Goal: Task Accomplishment & Management: Complete application form

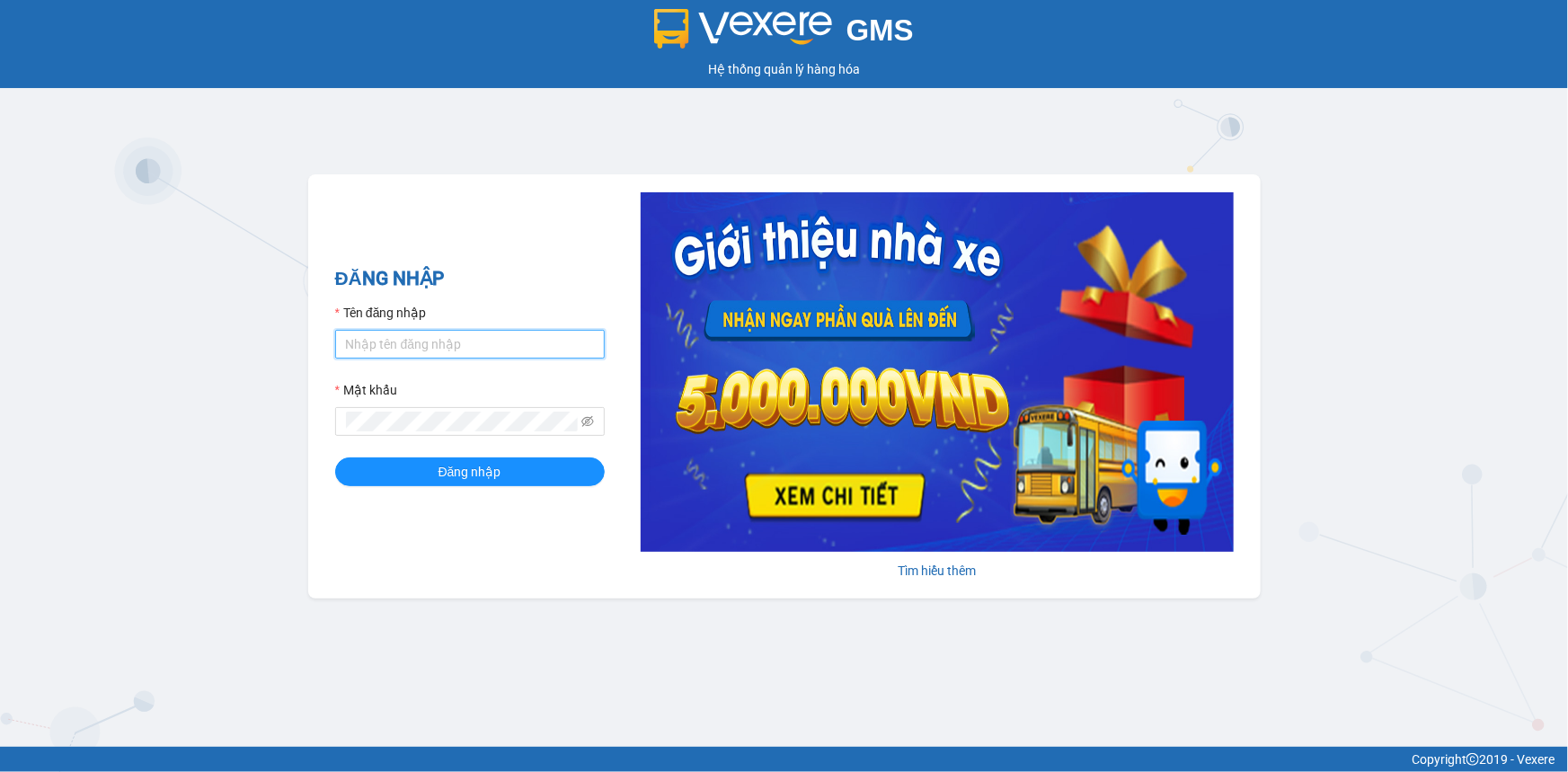
click at [389, 354] on input "Tên đăng nhập" at bounding box center [469, 345] width 270 height 29
click at [335, 458] on button "Đăng nhập" at bounding box center [469, 472] width 270 height 29
drag, startPoint x: 429, startPoint y: 345, endPoint x: 252, endPoint y: 411, distance: 188.9
click at [252, 411] on div "GMS Hệ thống [PERSON_NAME] hàng [PERSON_NAME] NHẬP Tên đăng nhập hA25091991 Mật…" at bounding box center [784, 373] width 1568 height 747
type input "camha.vtp"
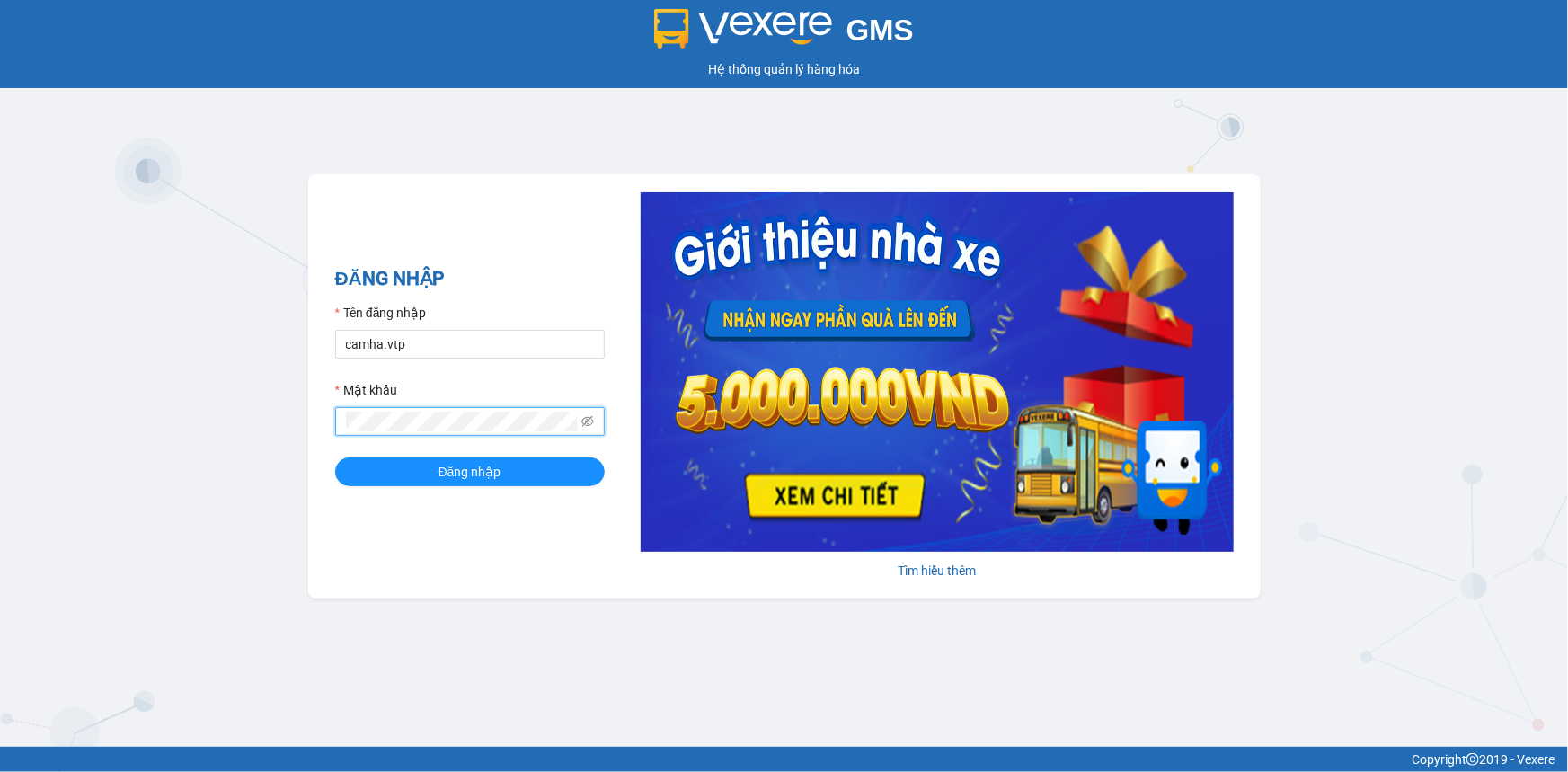
click at [335, 458] on button "Đăng nhập" at bounding box center [469, 472] width 270 height 29
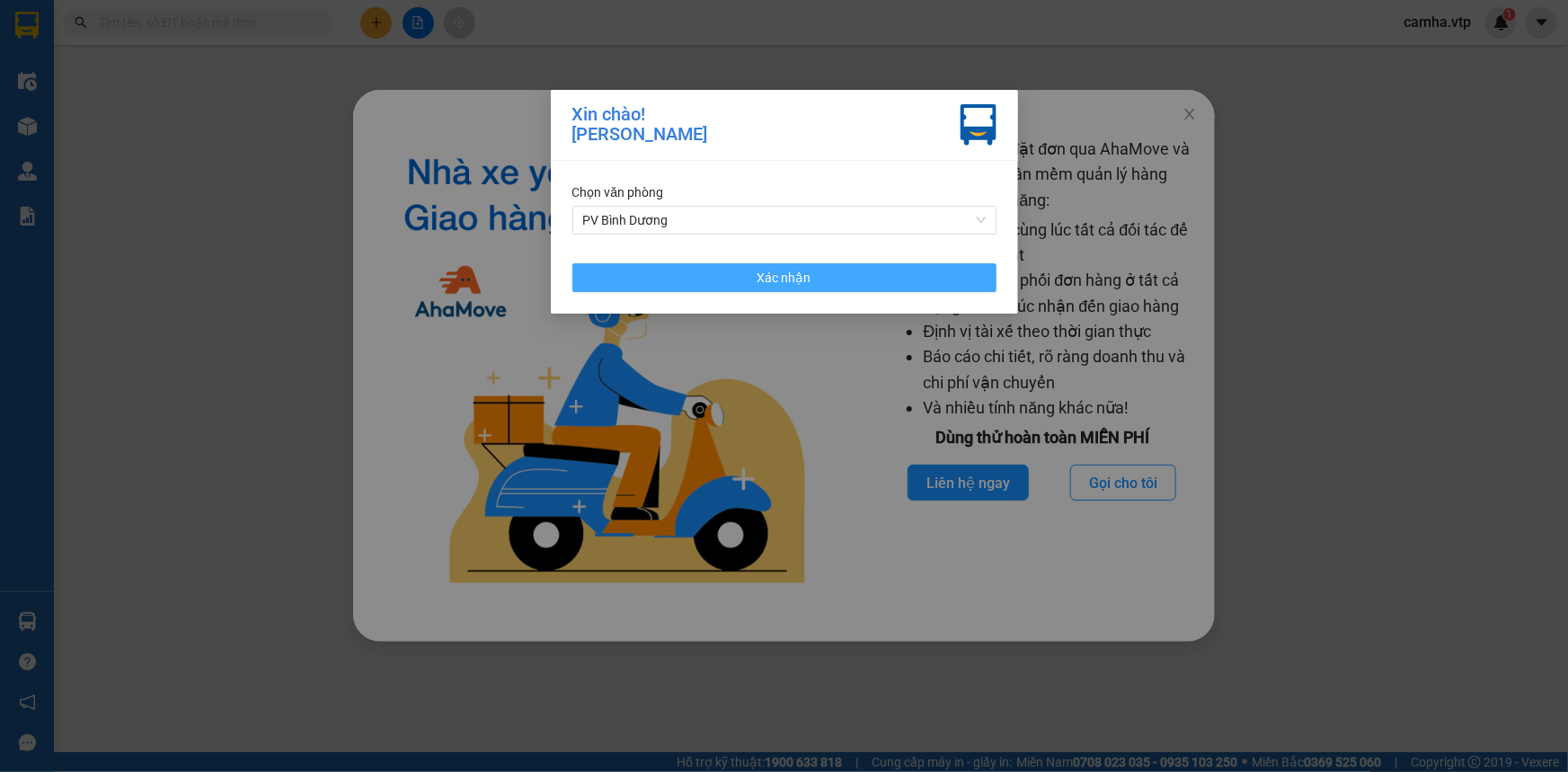
click at [801, 287] on button "Xác nhận" at bounding box center [784, 277] width 424 height 29
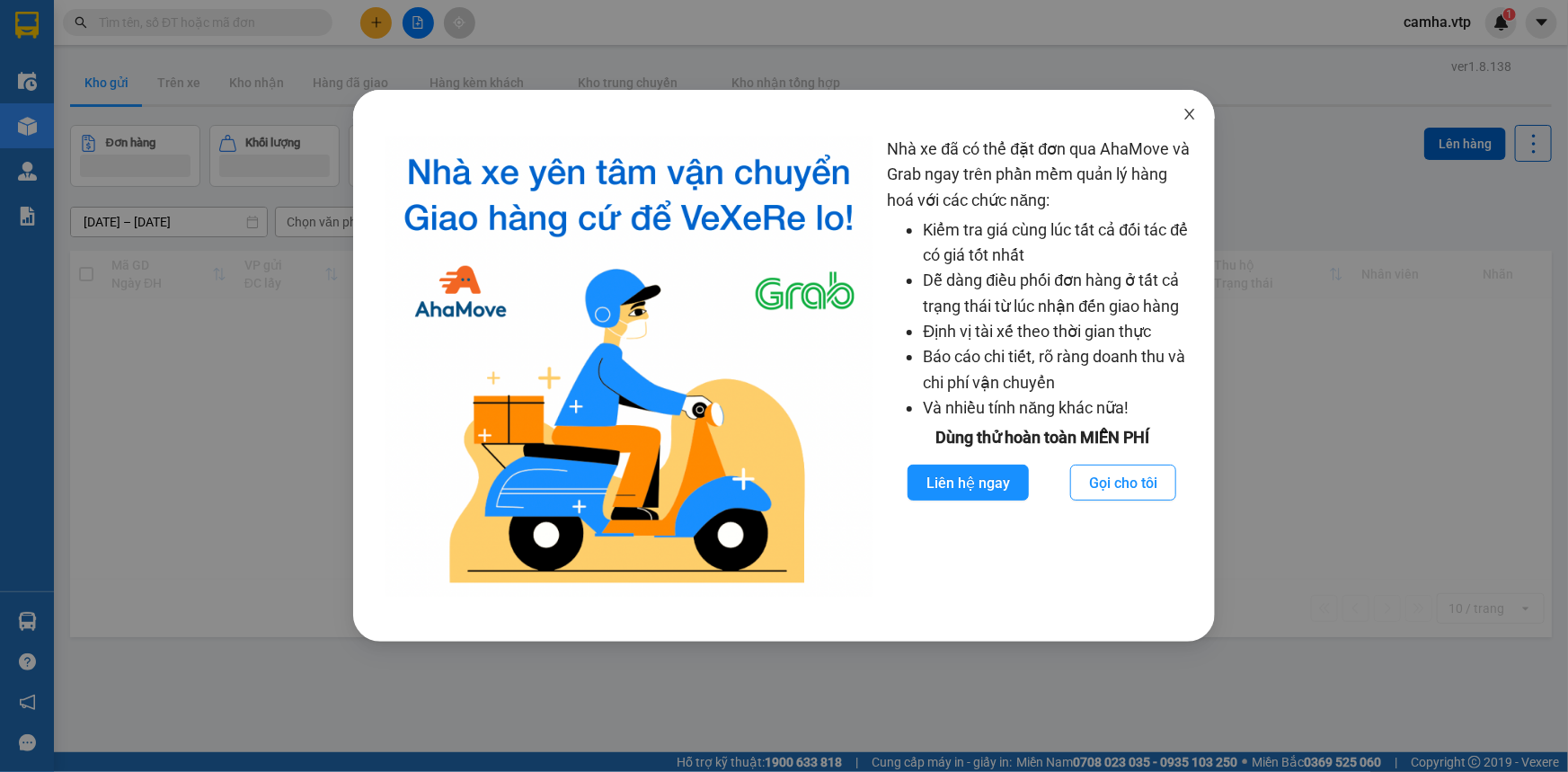
click at [1182, 119] on span "Close" at bounding box center [1189, 115] width 51 height 51
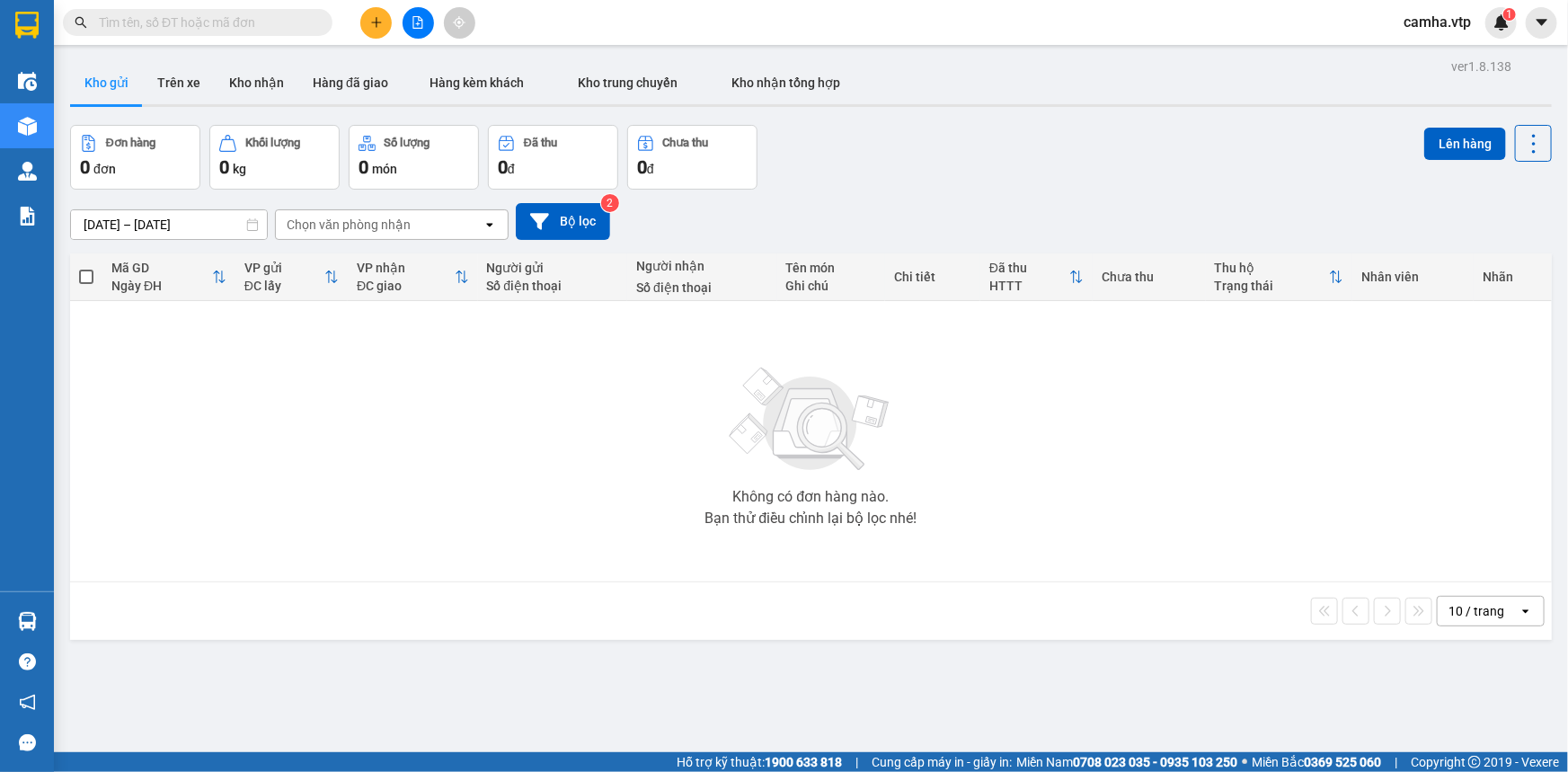
click at [429, 418] on div "Không có đơn hàng nào. Bạn thử điều chỉnh lại bộ lọc nhé!" at bounding box center [811, 441] width 1464 height 270
click at [161, 23] on input "text" at bounding box center [205, 22] width 212 height 19
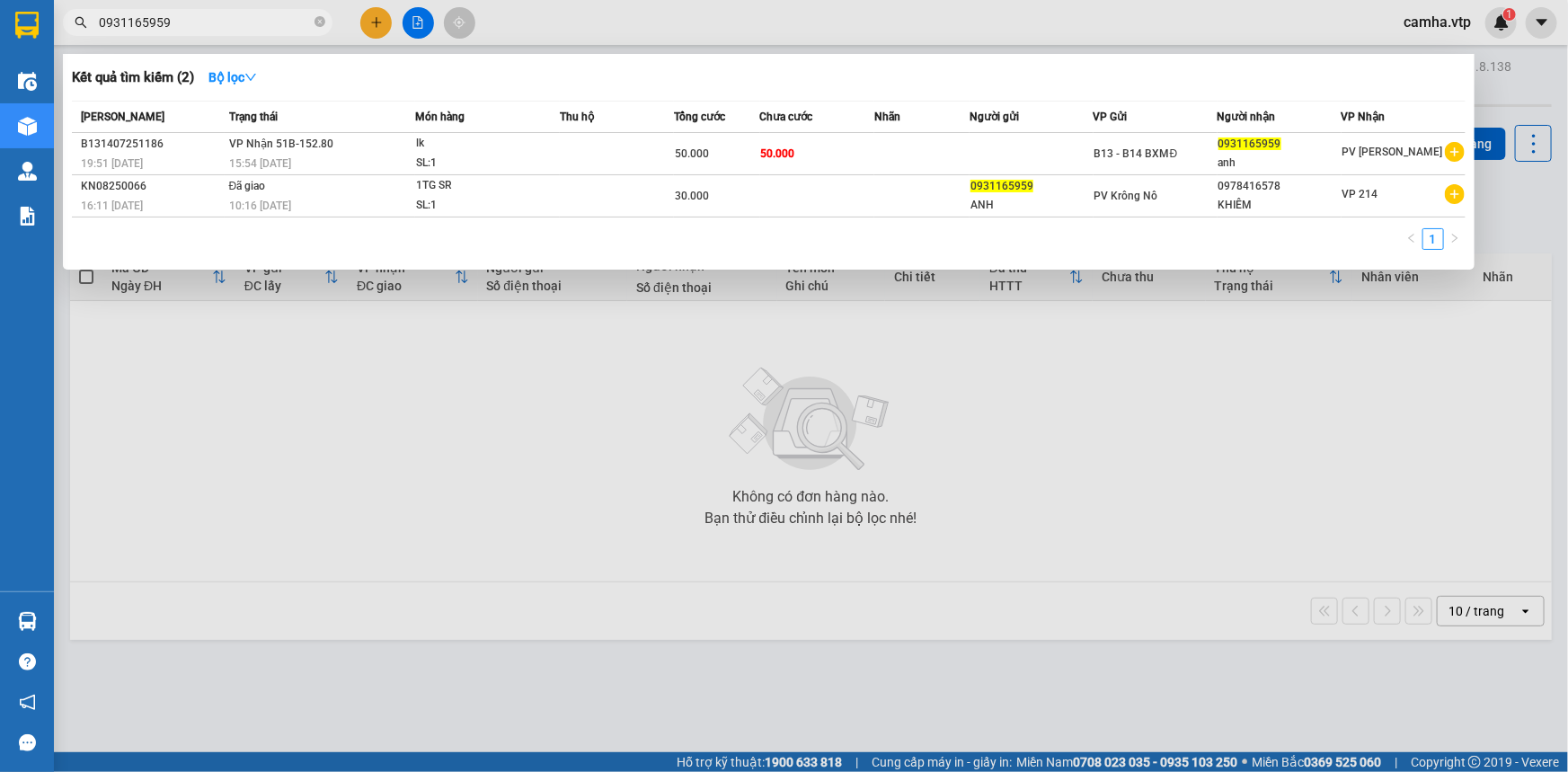
drag, startPoint x: 189, startPoint y: 18, endPoint x: 14, endPoint y: 67, distance: 181.7
click at [18, 66] on section "Kết quả tìm kiếm ( 2 ) Bộ lọc Mã ĐH Trạng thái Món hàng Thu hộ Tổng cước Chưa c…" at bounding box center [784, 386] width 1568 height 772
type input "0931165959"
click at [1192, 527] on div at bounding box center [784, 386] width 1568 height 772
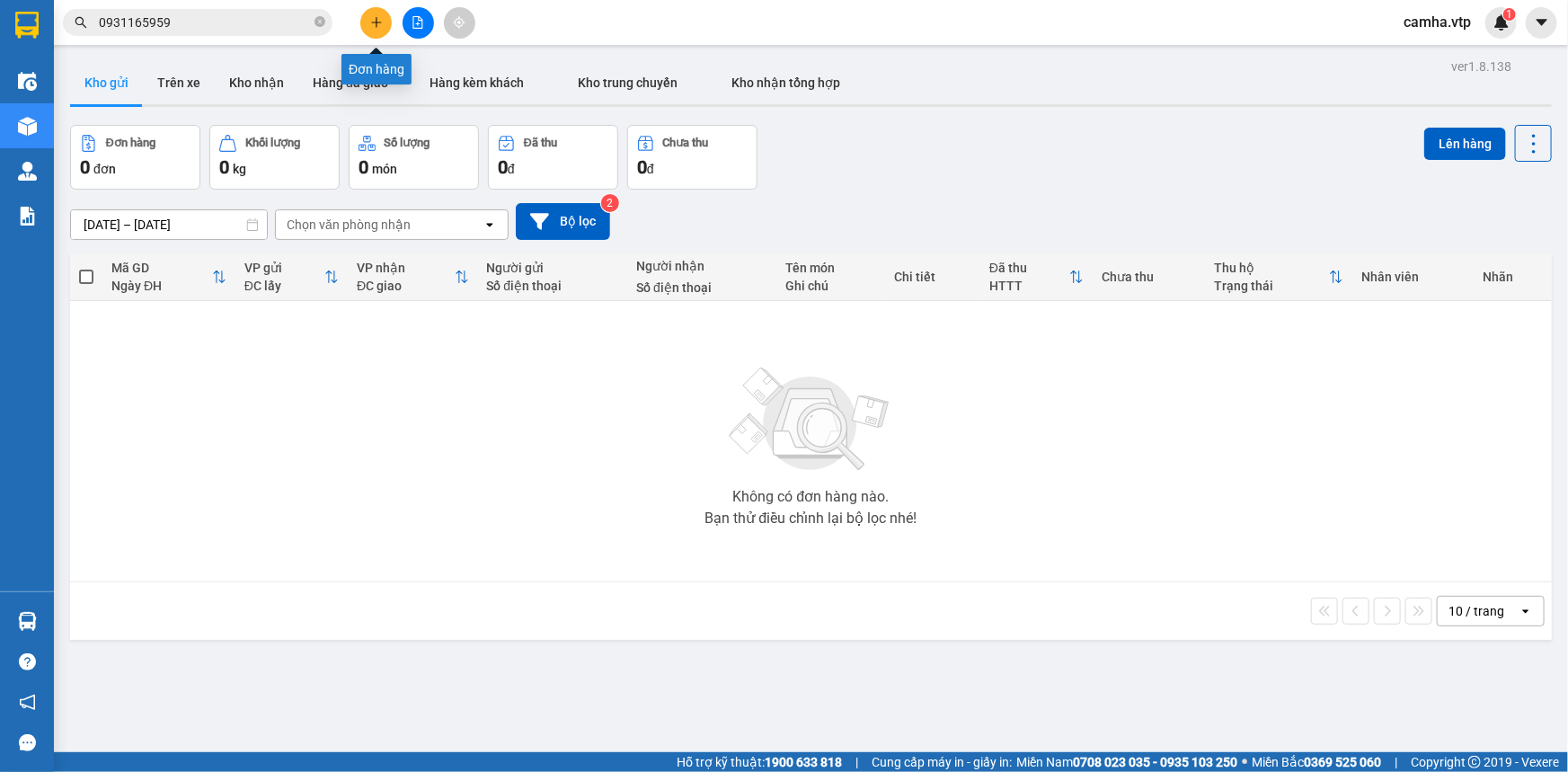
drag, startPoint x: 372, startPoint y: 18, endPoint x: 366, endPoint y: 41, distance: 23.8
click at [371, 20] on icon "plus" at bounding box center [376, 22] width 13 height 13
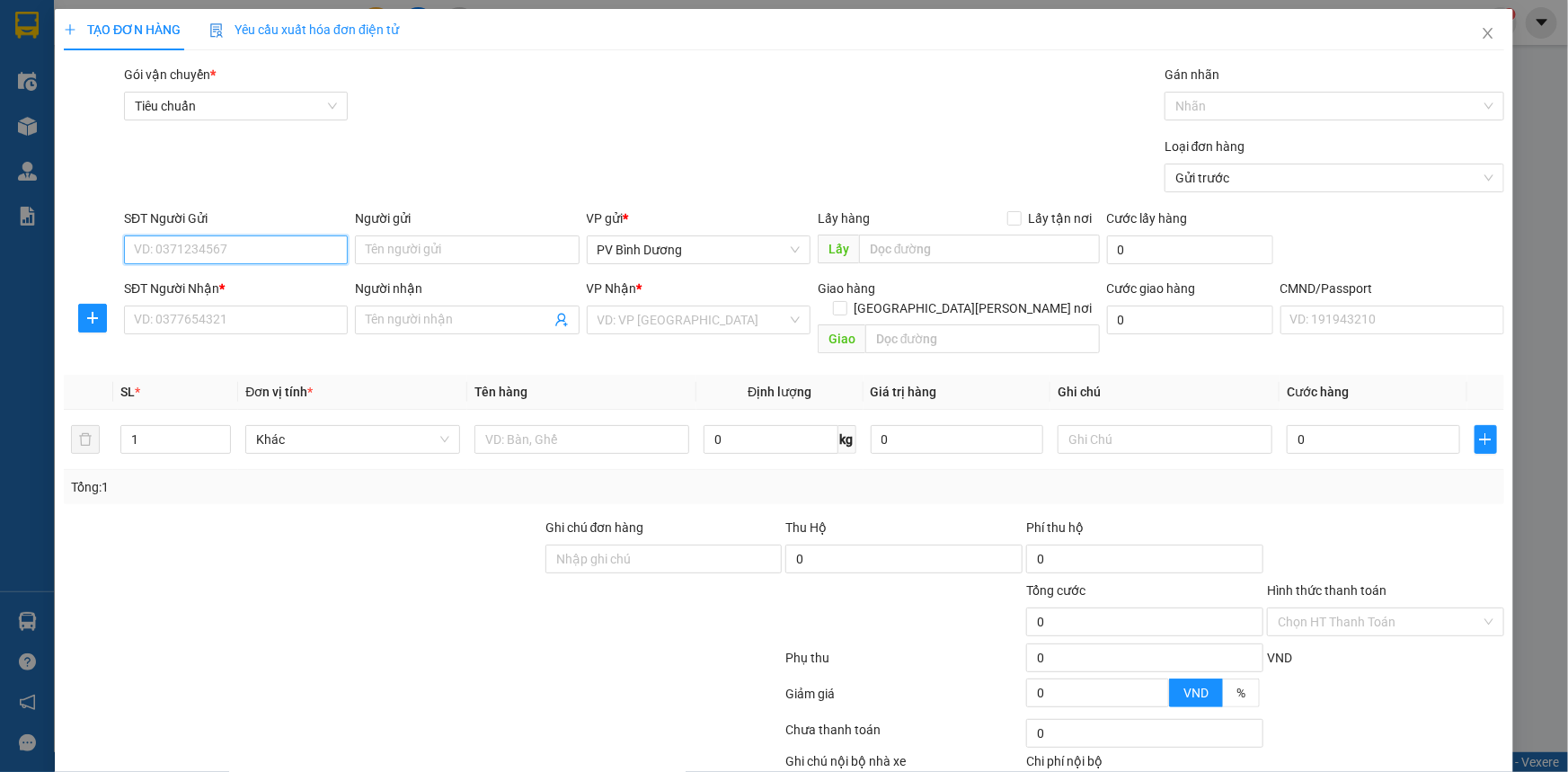
click at [195, 256] on input "SĐT Người Gửi" at bounding box center [236, 250] width 224 height 29
type input "0843090048"
click at [219, 321] on input "SĐT Người Nhận *" at bounding box center [236, 320] width 224 height 29
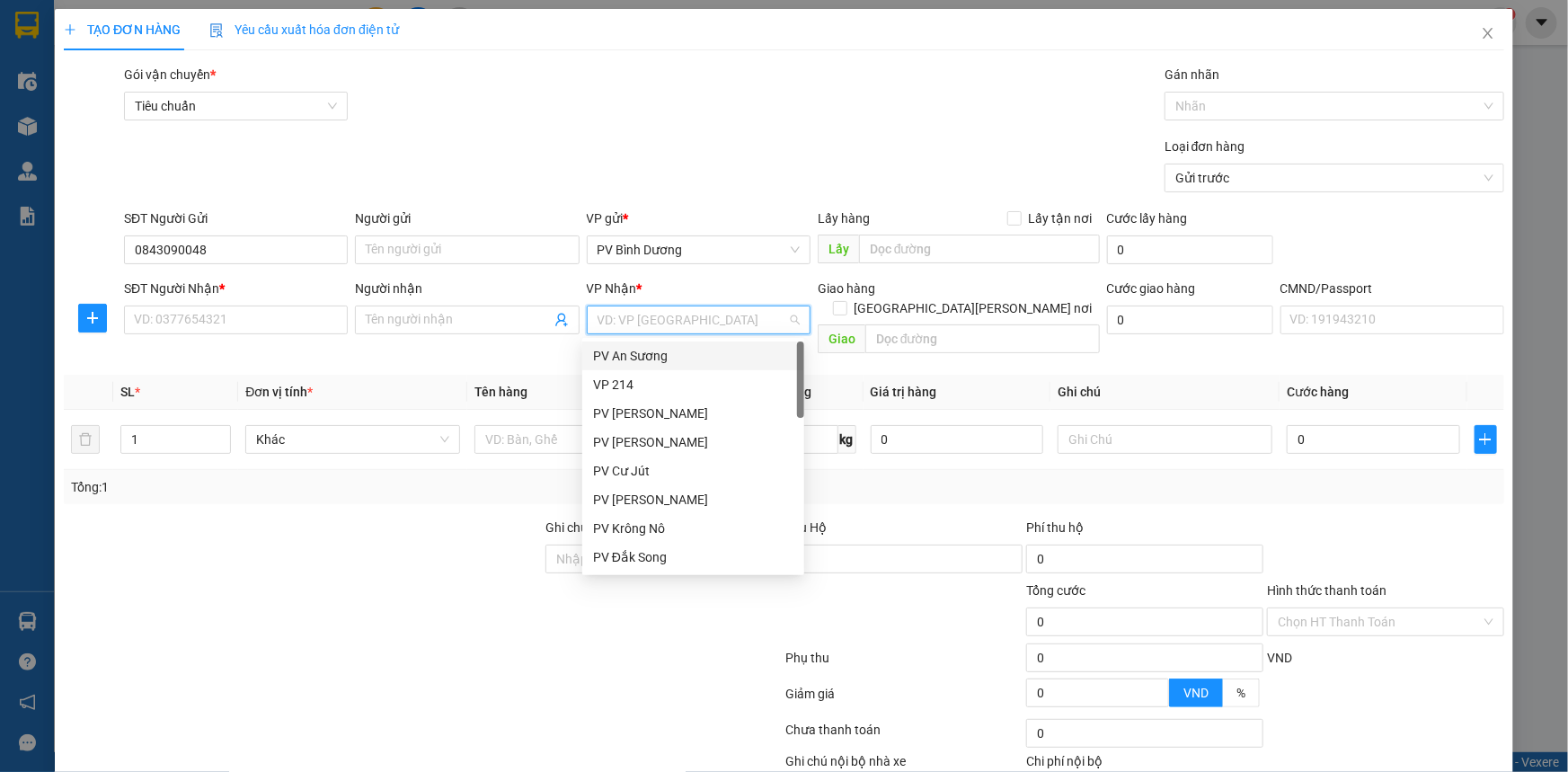
click at [656, 333] on input "search" at bounding box center [692, 320] width 190 height 27
type input "ds"
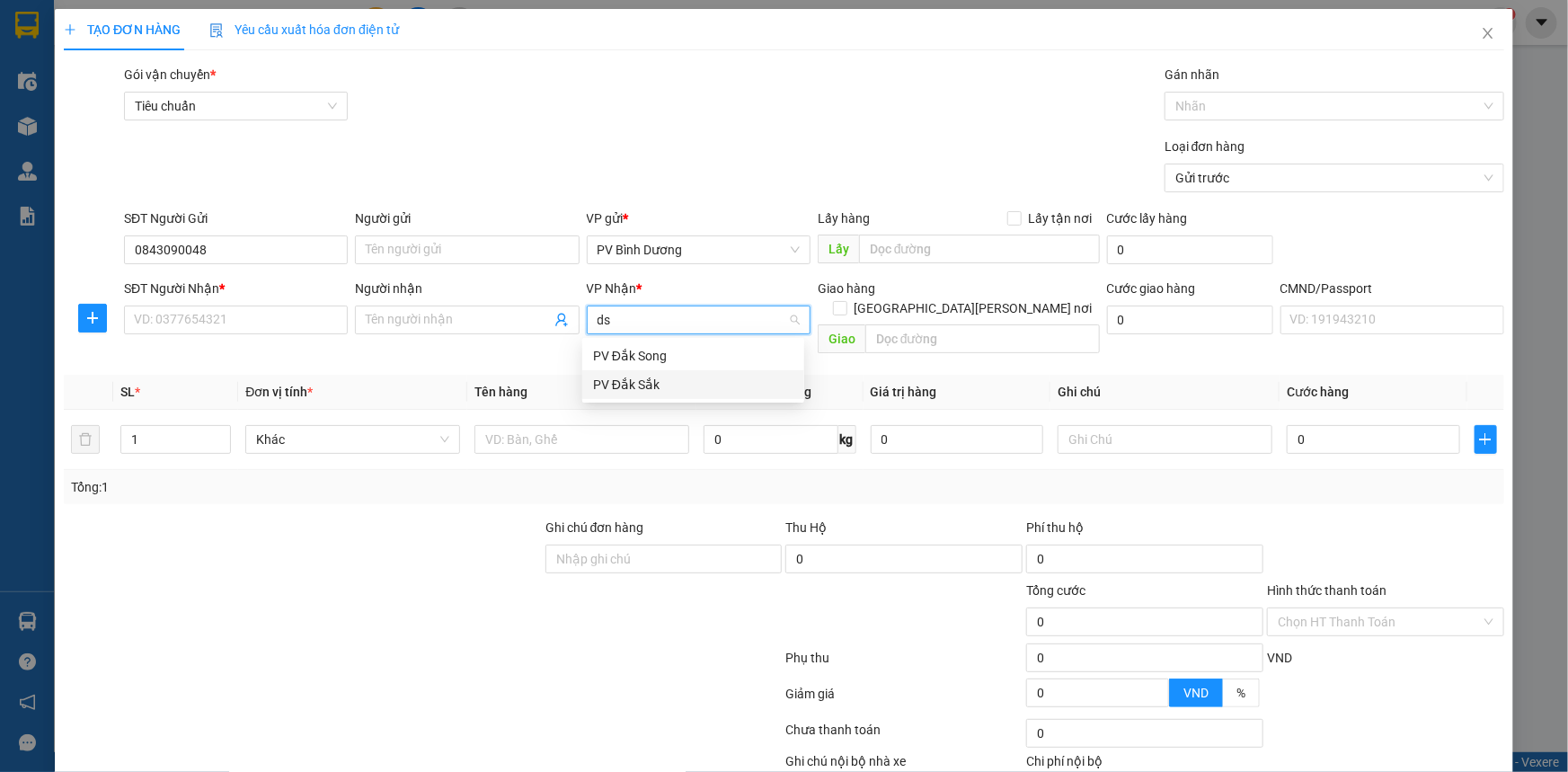
click at [630, 388] on div "PV Đắk Sắk" at bounding box center [693, 385] width 201 height 19
click at [1020, 326] on input "text" at bounding box center [982, 339] width 235 height 29
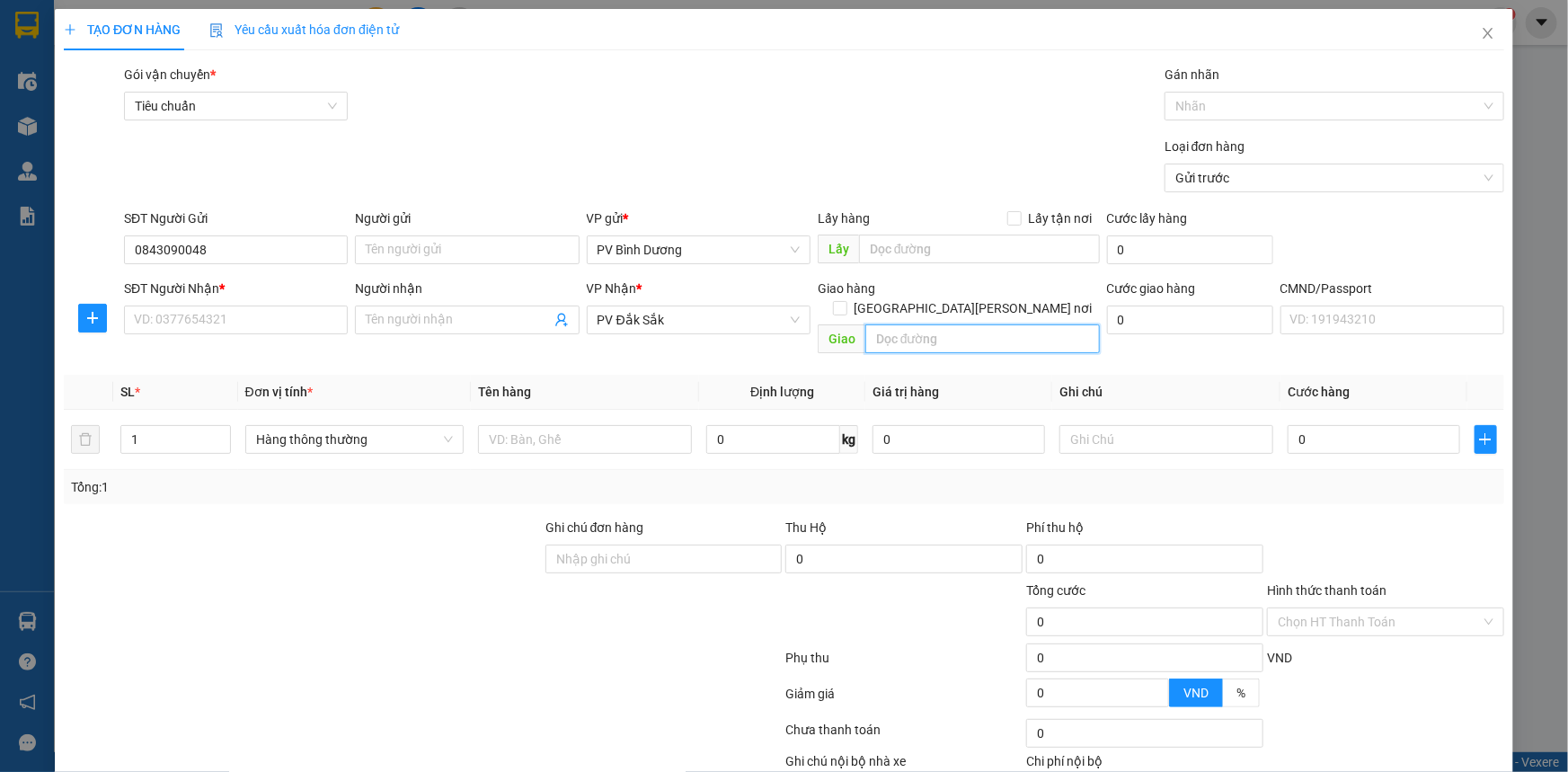
type input "d"
click at [220, 437] on span "Decrease Value" at bounding box center [220, 445] width 19 height 17
type input "đại ngàn"
click at [213, 309] on input "SĐT Người Nhận *" at bounding box center [236, 320] width 224 height 29
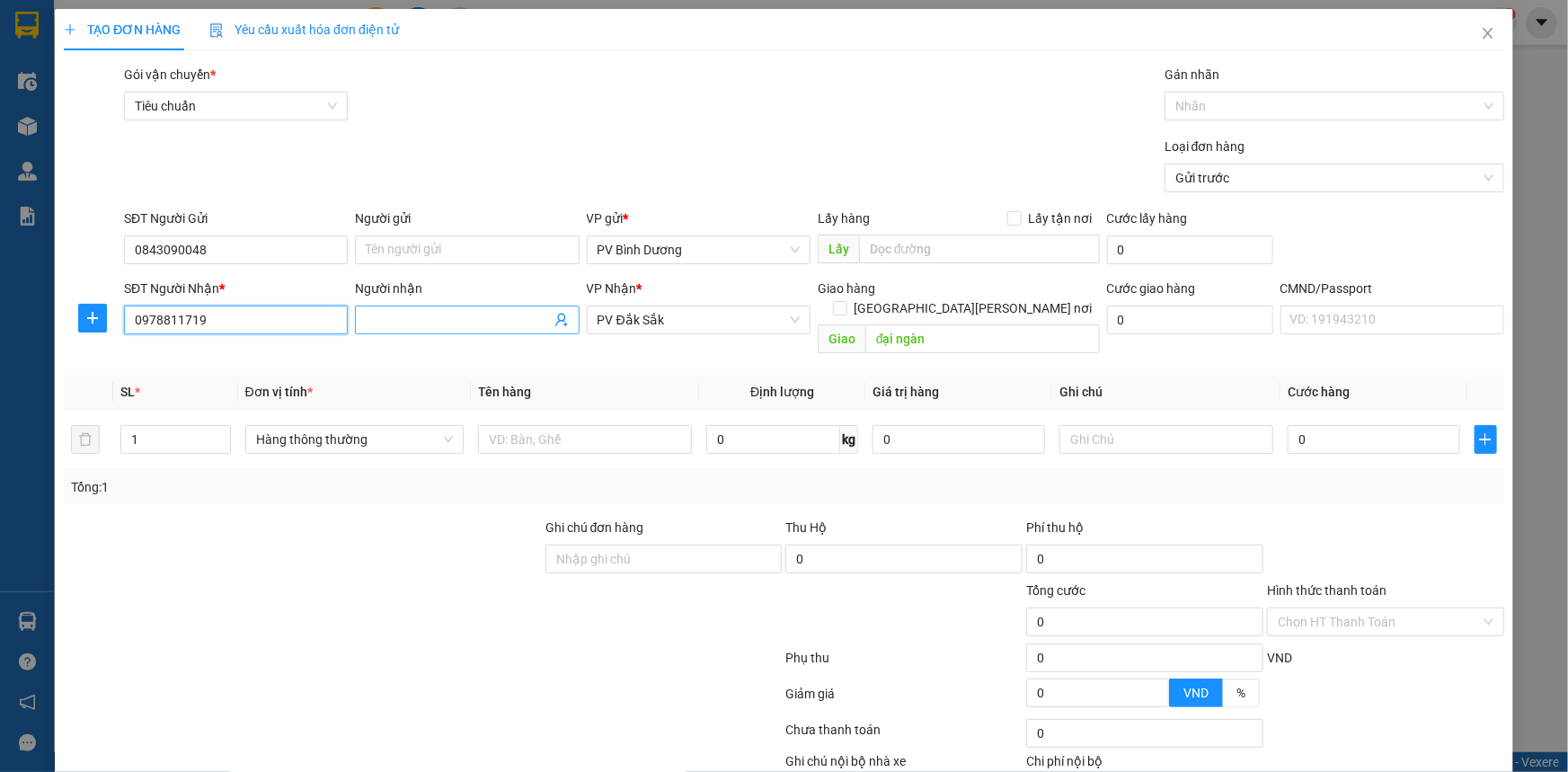
type input "0978811719"
click at [402, 322] on input "Người nhận" at bounding box center [457, 319] width 184 height 19
type input "d"
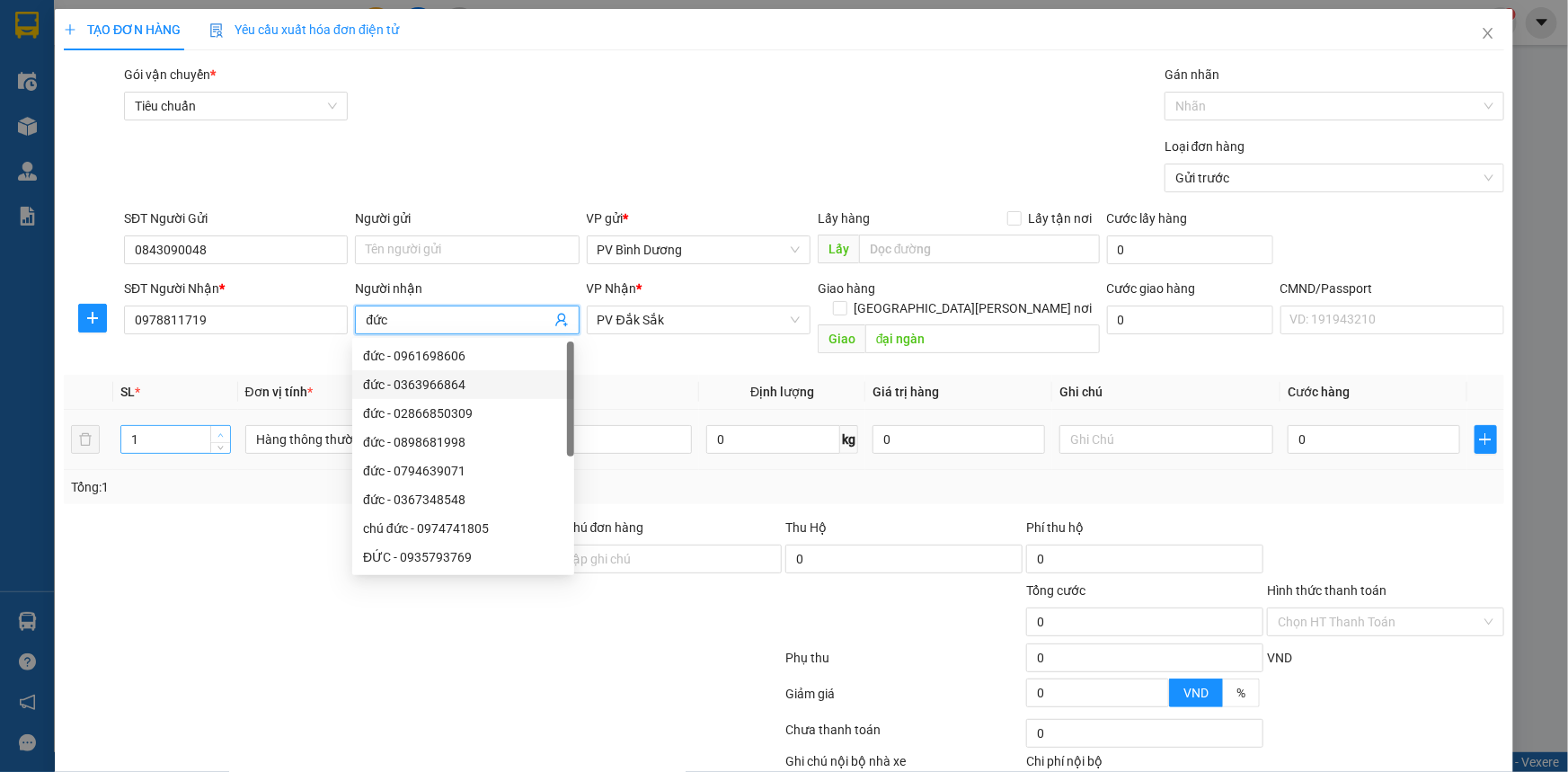
type input "đức"
type input "2"
click at [218, 432] on icon "up" at bounding box center [220, 435] width 6 height 6
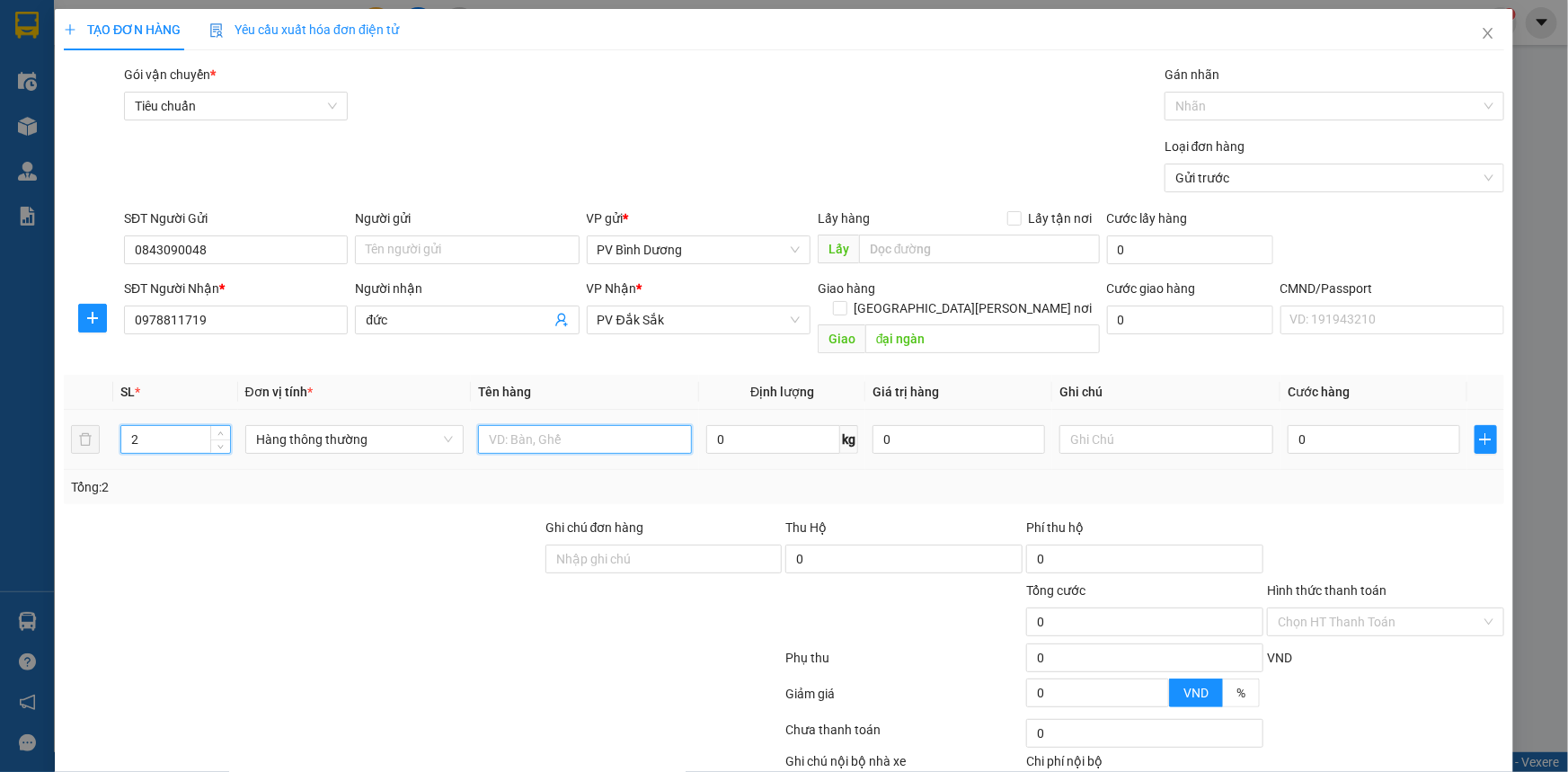
drag, startPoint x: 520, startPoint y: 415, endPoint x: 522, endPoint y: 389, distance: 26.1
click at [521, 425] on input "text" at bounding box center [585, 440] width 214 height 29
type input "d"
type input "đ"
type input "d"
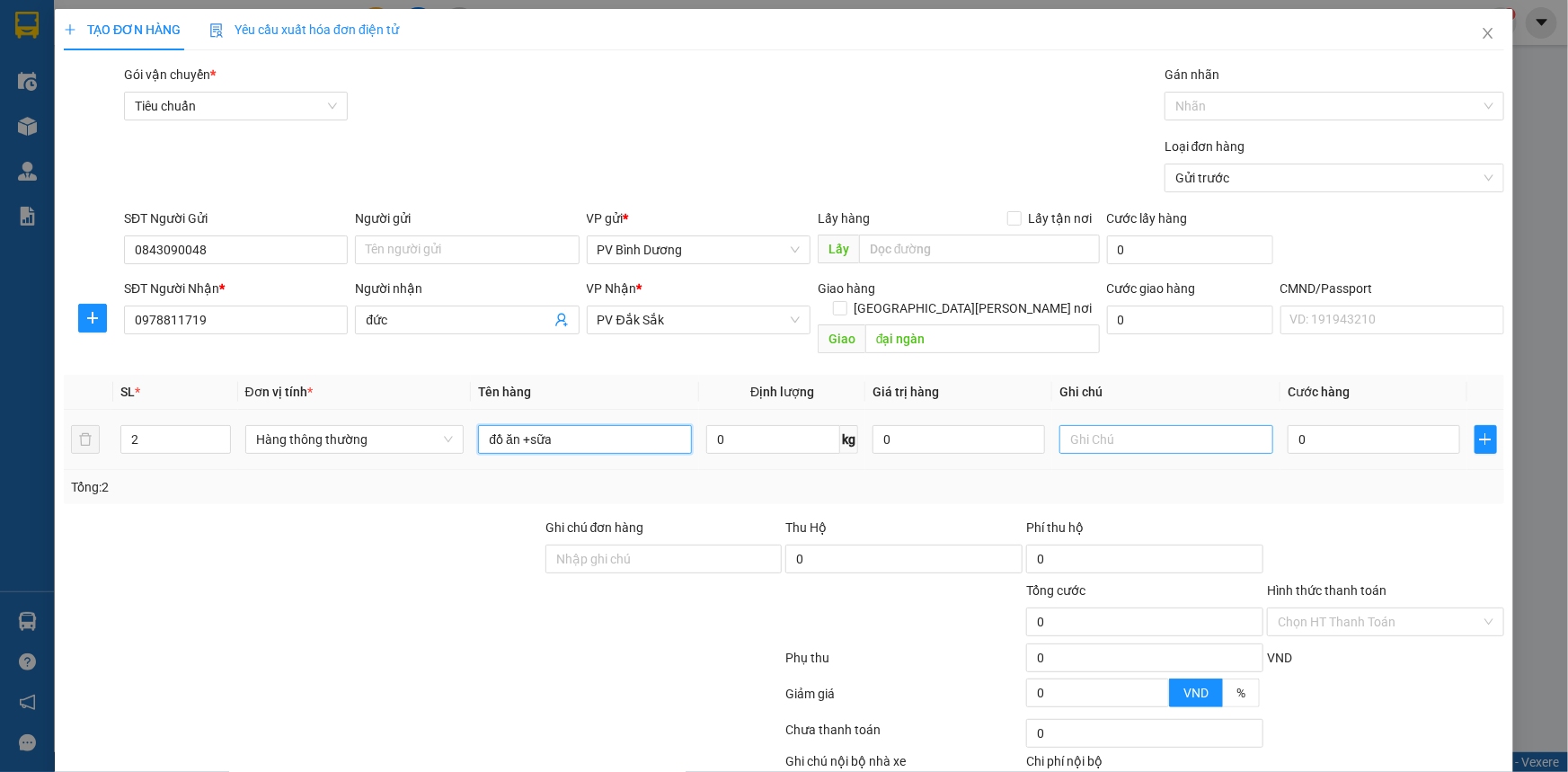
type input "đồ ăn +sữa"
click at [1103, 425] on input "text" at bounding box center [1166, 440] width 214 height 29
type input "t"
type input "8"
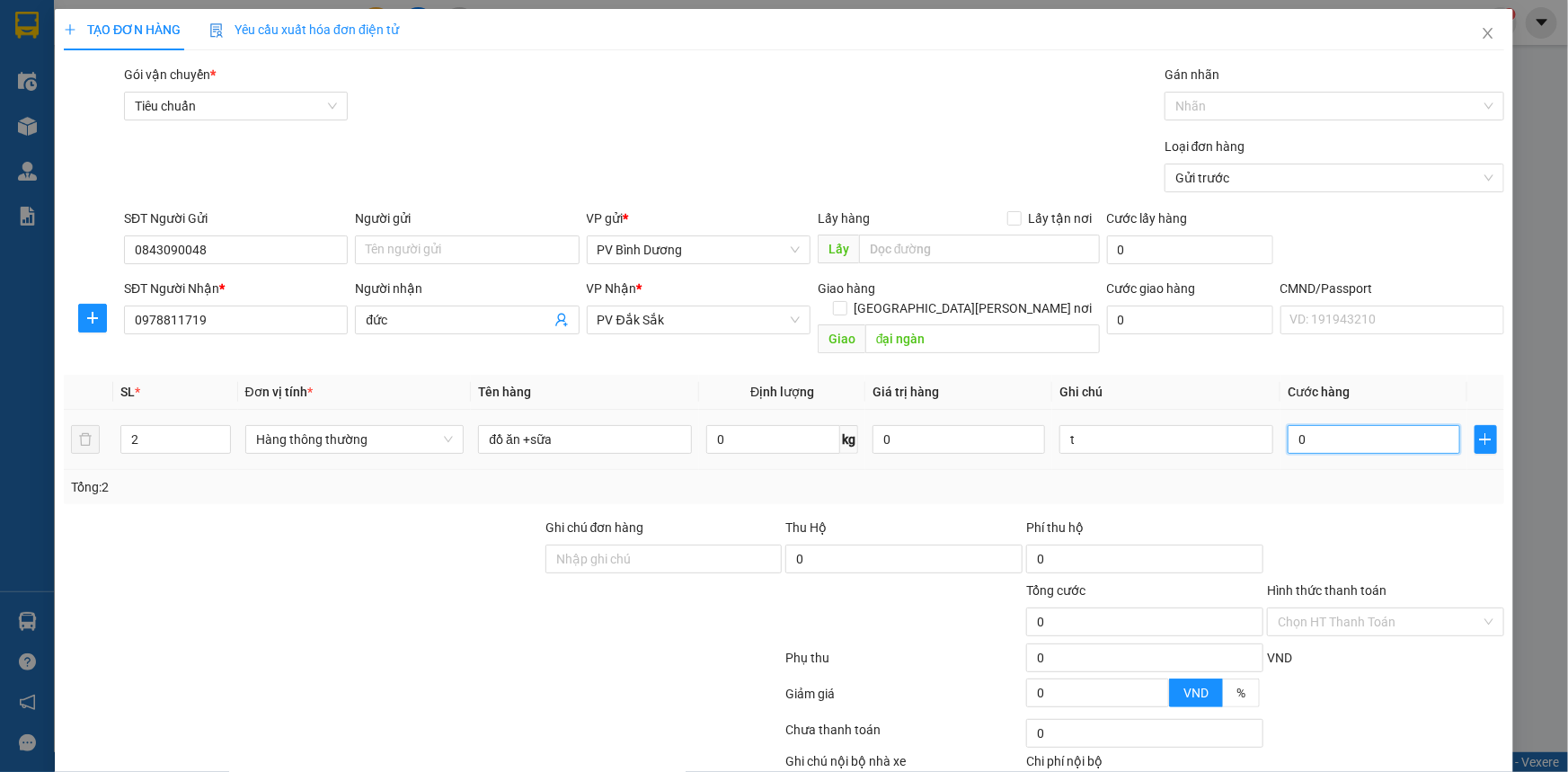
type input "8"
type input "80"
type input "800"
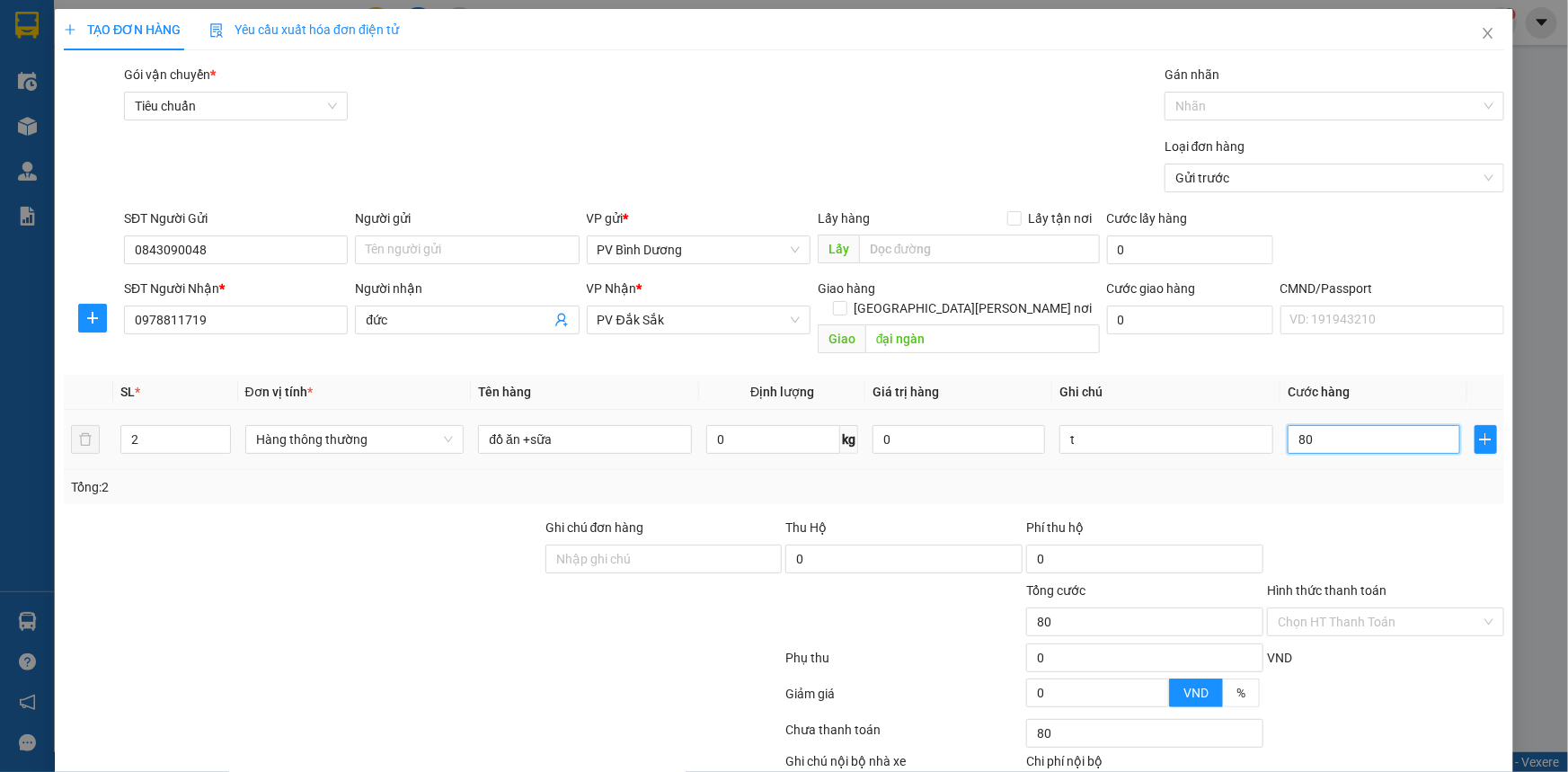
type input "800"
type input "8.000"
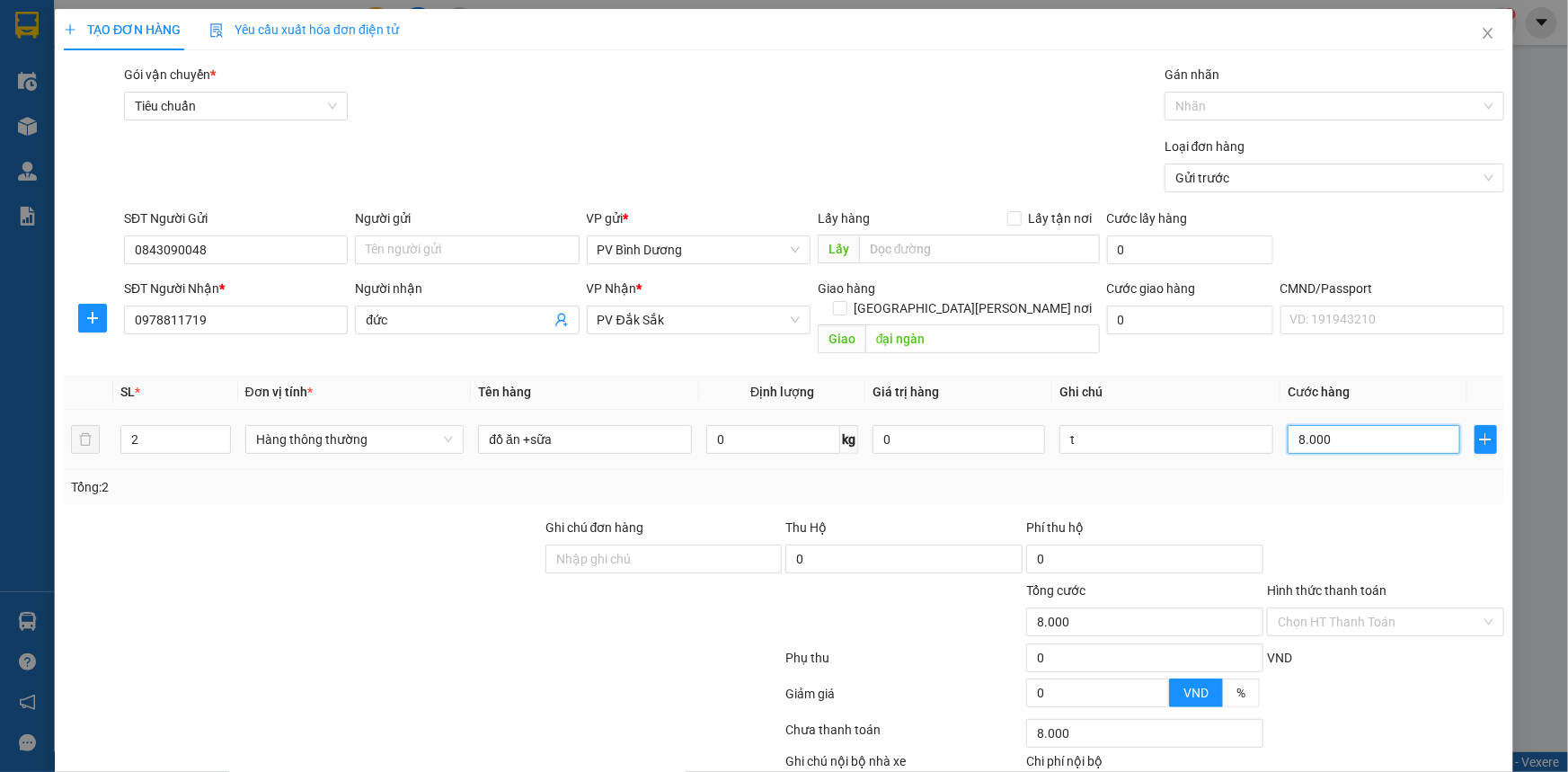
type input "80.000"
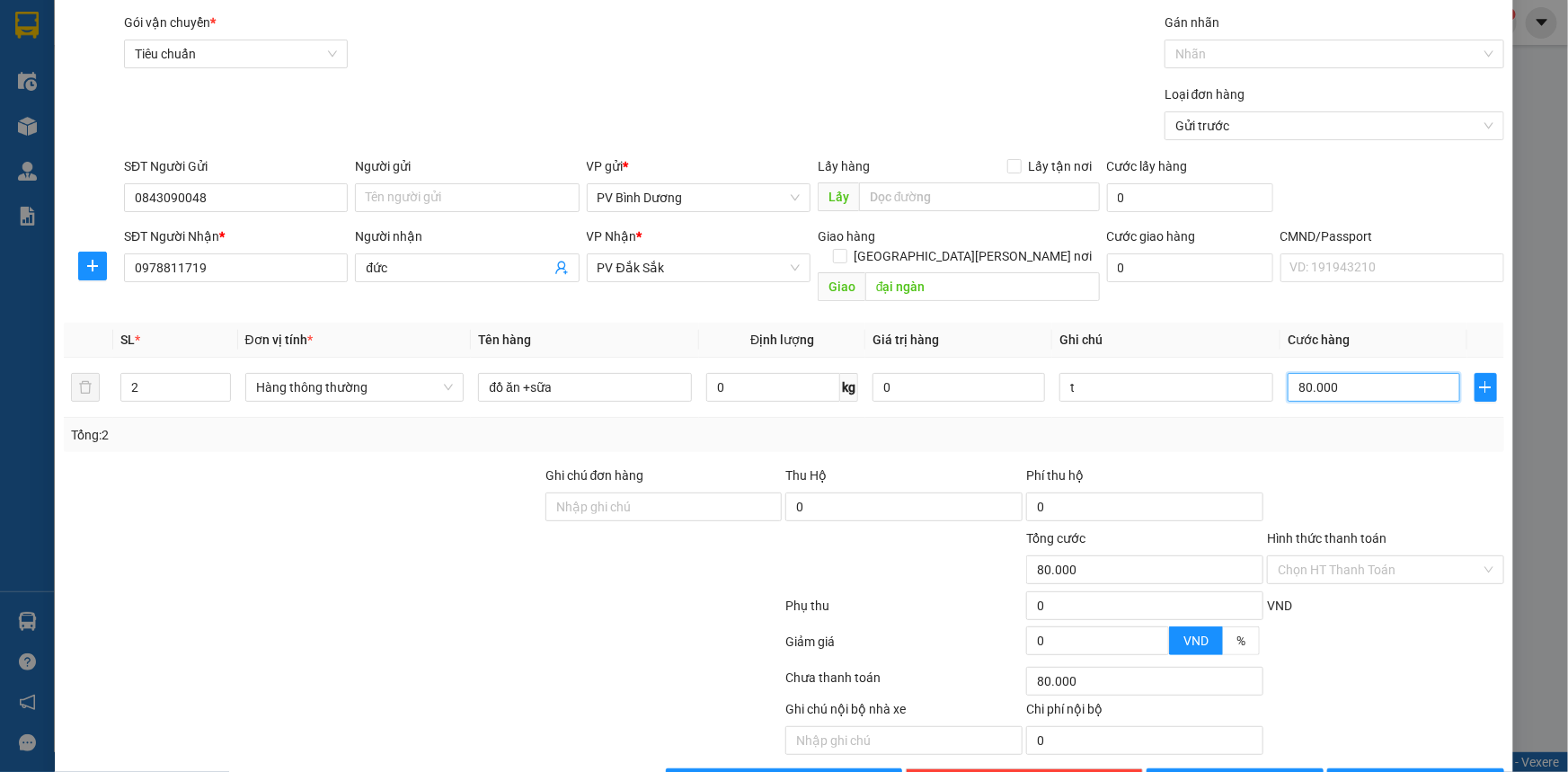
scroll to position [81, 0]
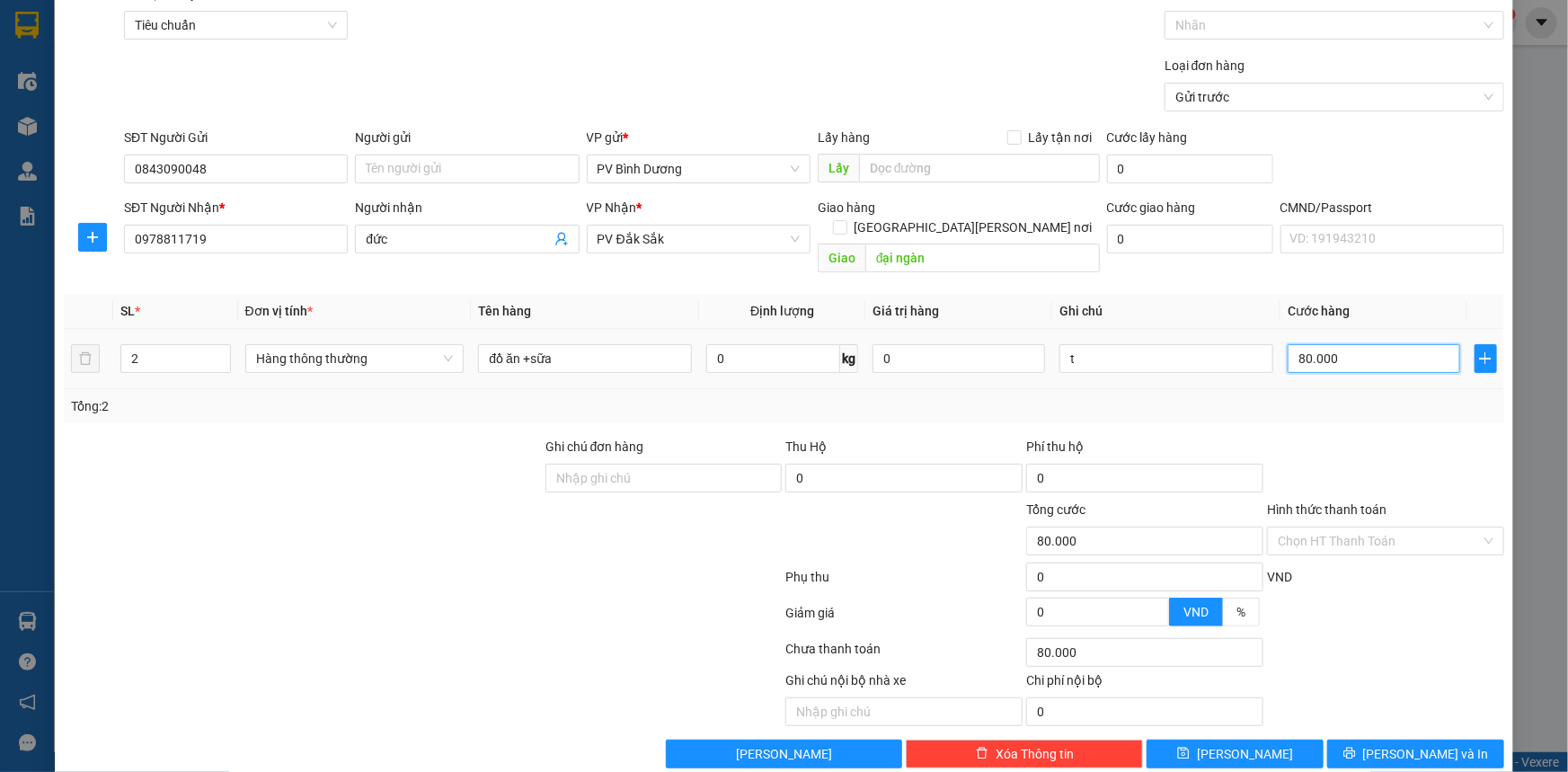
drag, startPoint x: 1293, startPoint y: 334, endPoint x: 1280, endPoint y: 337, distance: 13.3
click at [1288, 345] on input "80.000" at bounding box center [1373, 359] width 172 height 29
type input "90.000"
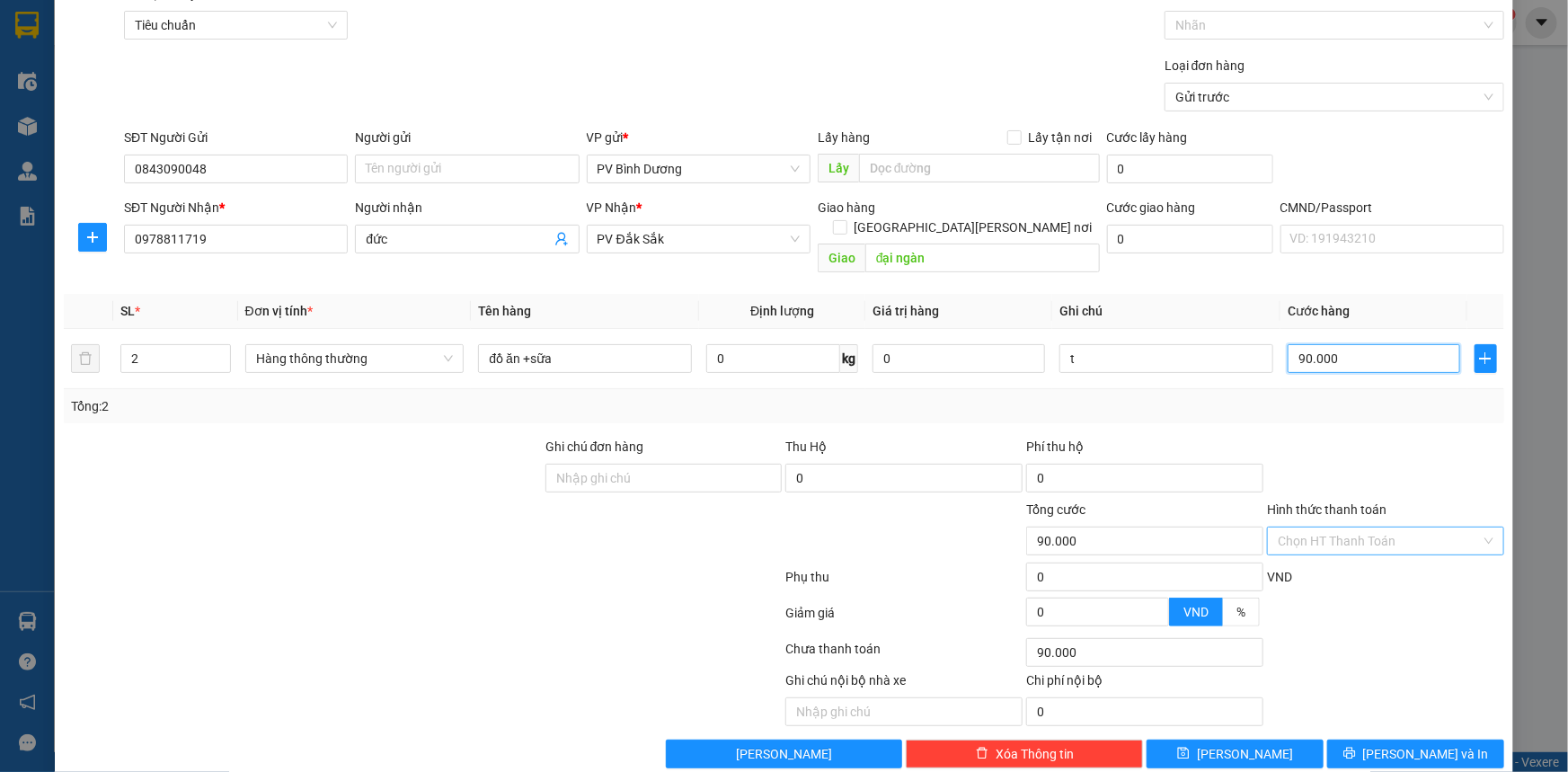
type input "90.000"
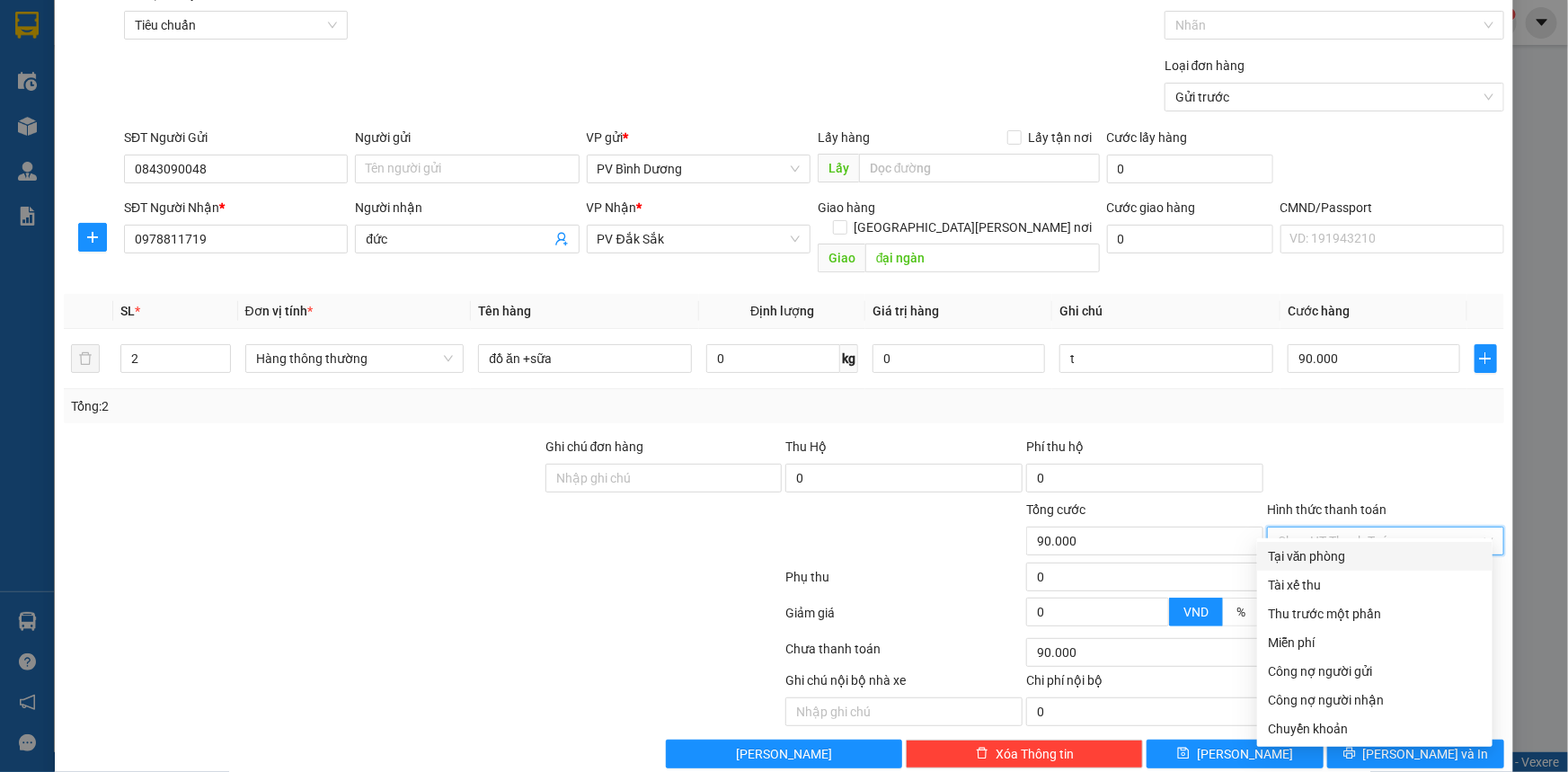
click at [1314, 528] on input "Hình thức thanh toán" at bounding box center [1379, 541] width 203 height 27
click at [1285, 557] on div "Tại văn phòng" at bounding box center [1374, 556] width 214 height 19
type input "0"
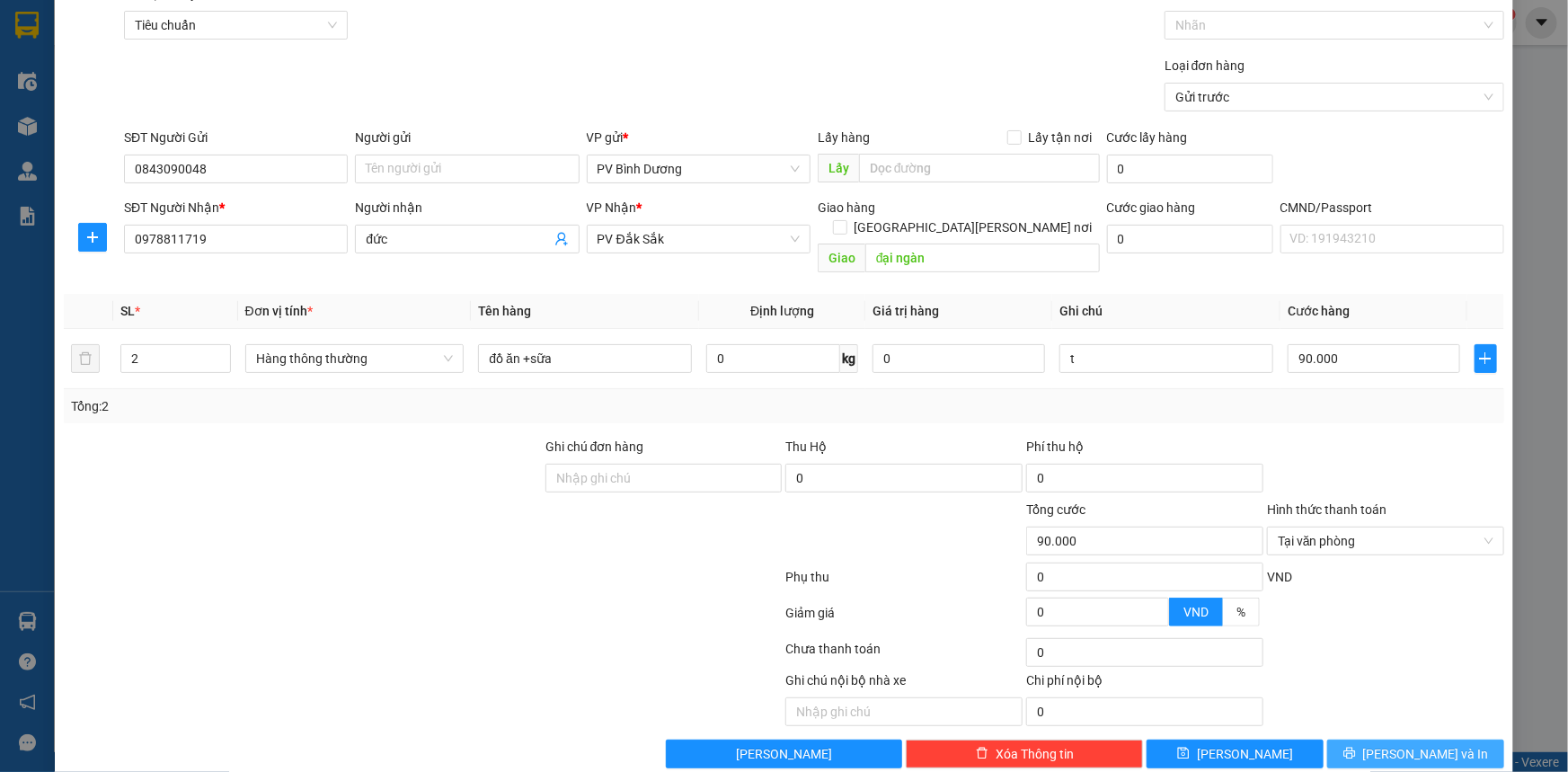
click at [1425, 744] on span "Lưu và In" at bounding box center [1425, 754] width 126 height 19
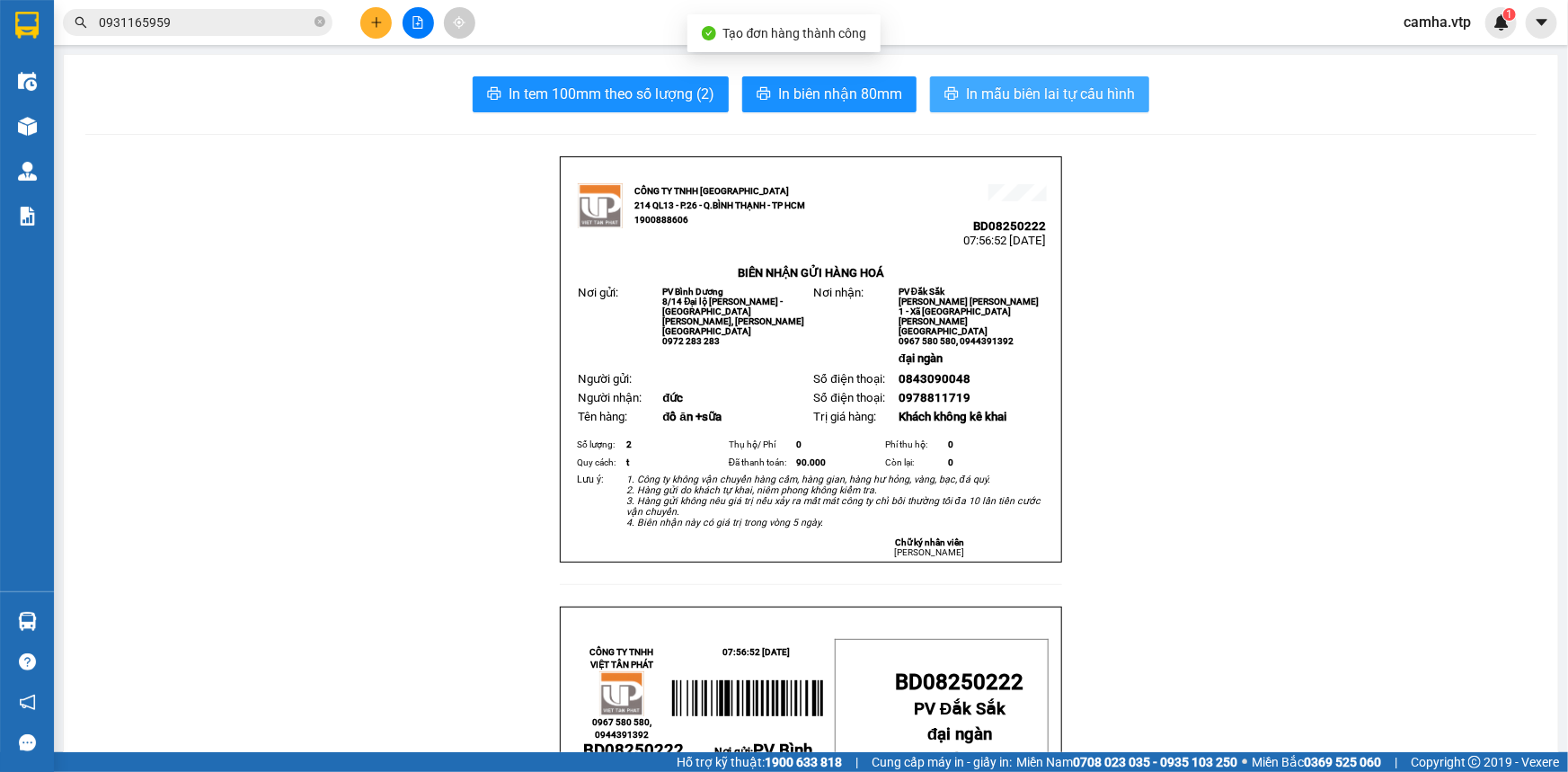
click at [1041, 98] on span "In mẫu biên lai tự cấu hình" at bounding box center [1050, 93] width 169 height 22
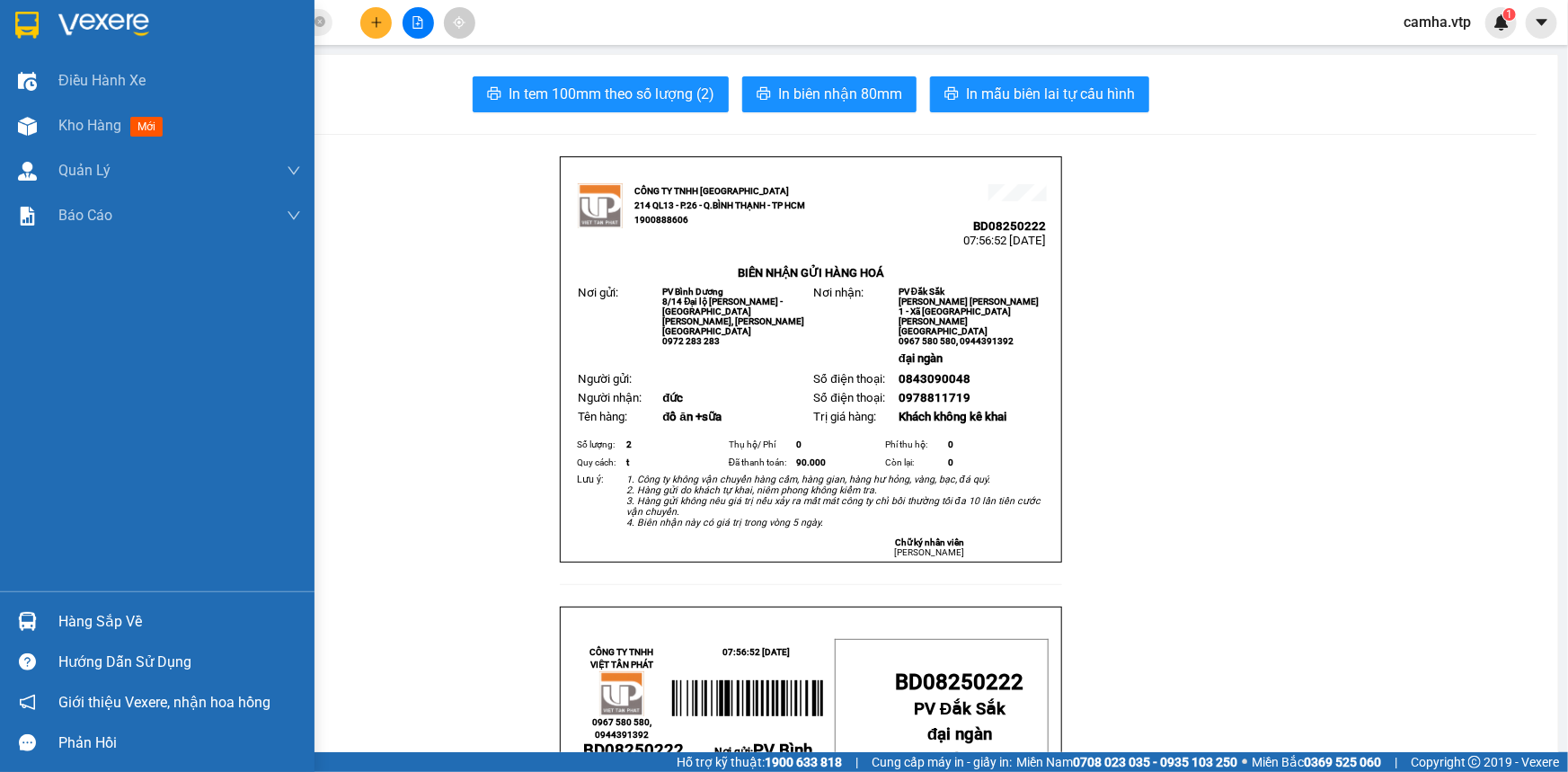
click at [19, 24] on img at bounding box center [27, 25] width 23 height 27
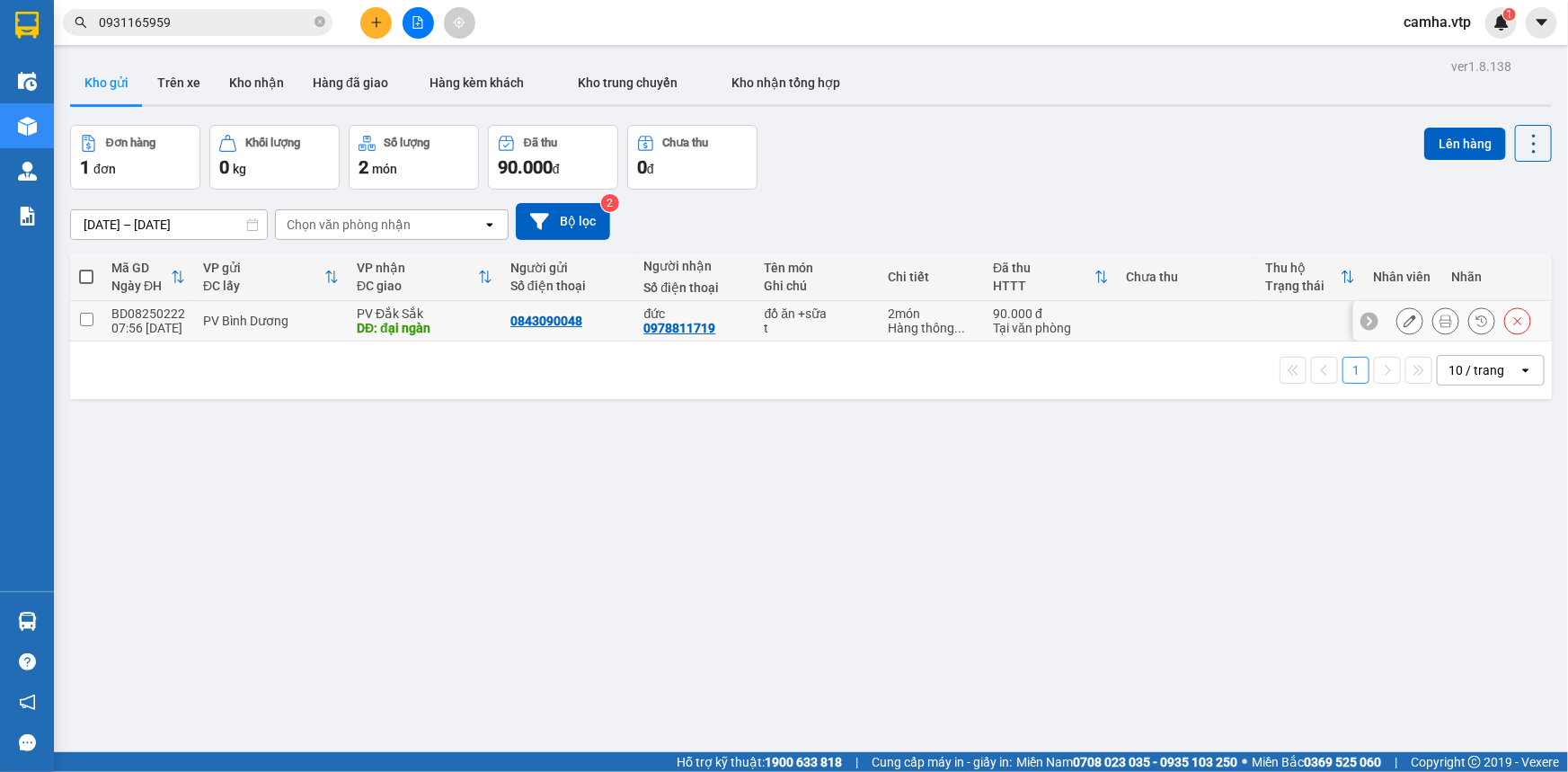
click at [86, 314] on input "checkbox" at bounding box center [87, 319] width 14 height 14
checkbox input "true"
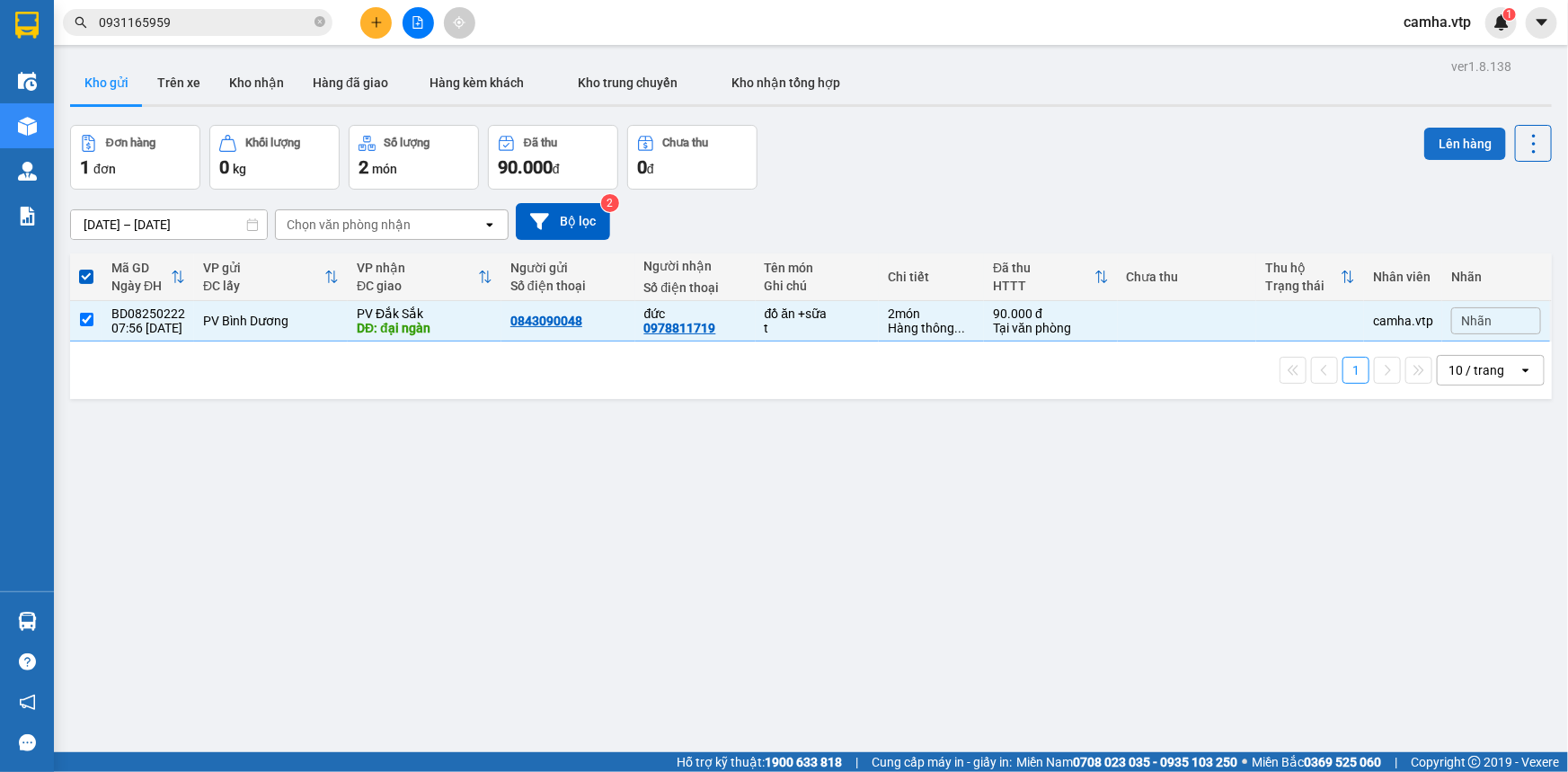
click at [1451, 146] on button "Lên hàng" at bounding box center [1465, 143] width 82 height 32
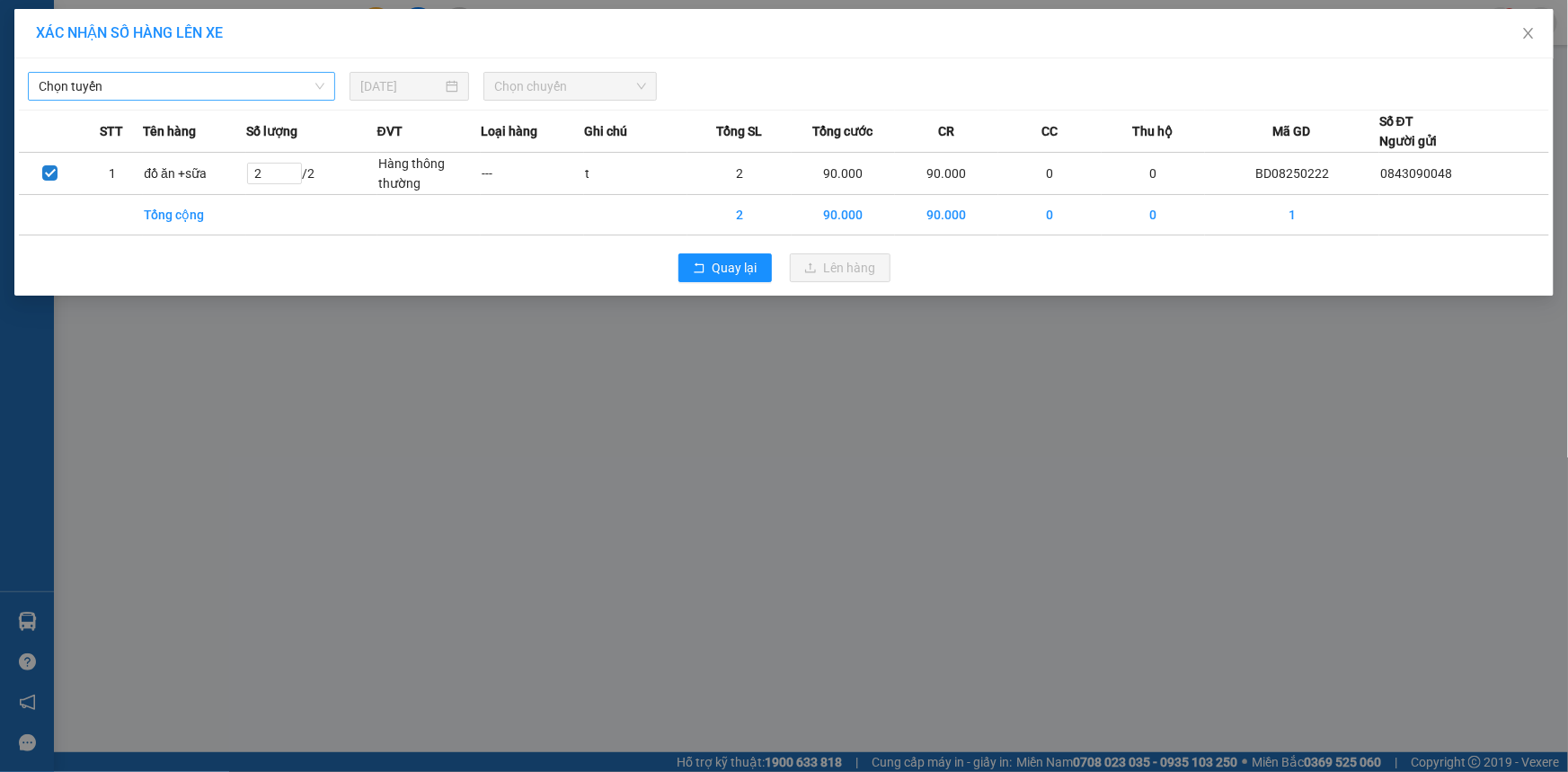
click at [235, 92] on span "Chọn tuyến" at bounding box center [182, 87] width 286 height 27
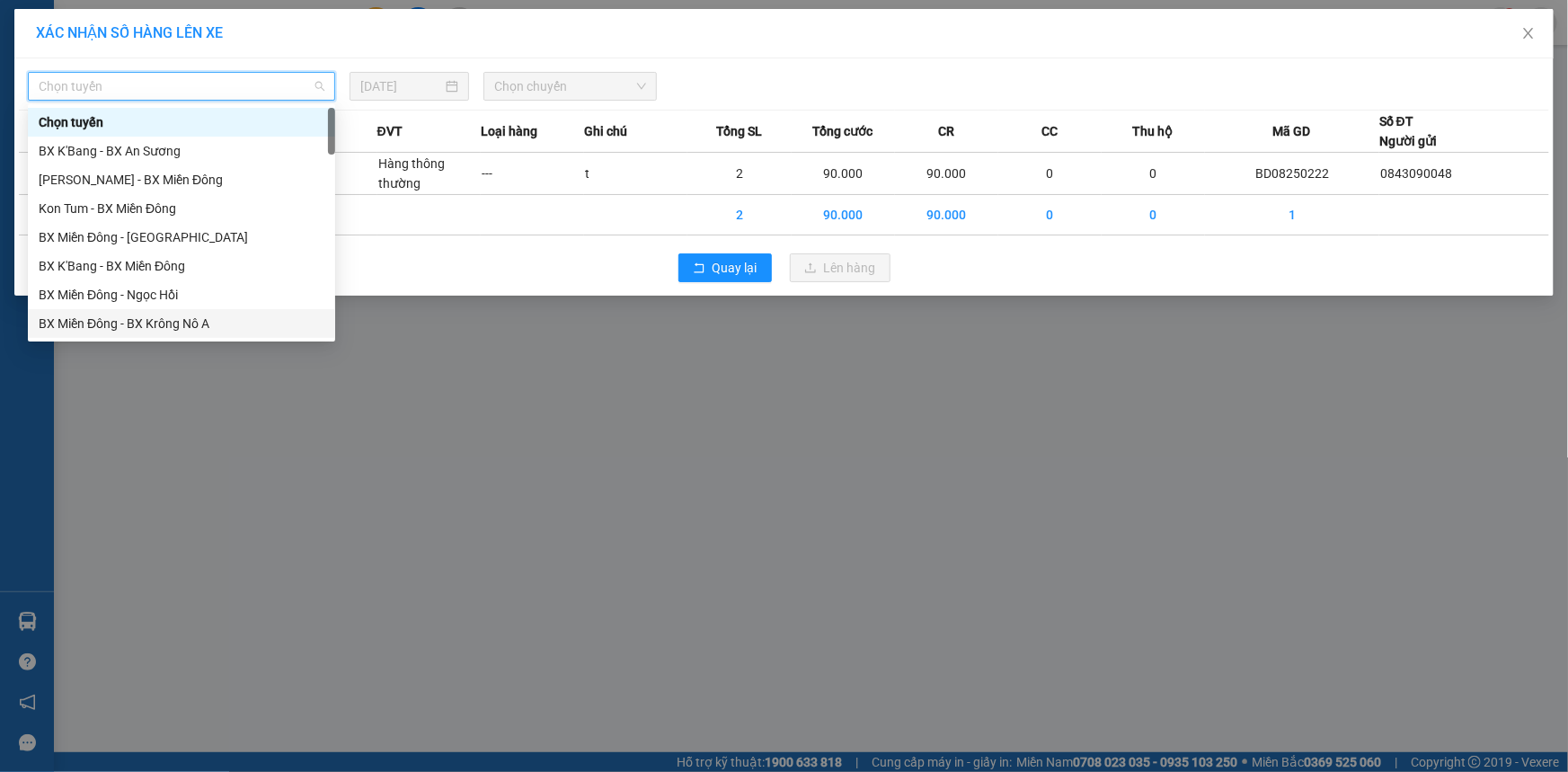
click at [230, 332] on div "BX Miền Đông - BX Krông Nô A" at bounding box center [182, 323] width 286 height 19
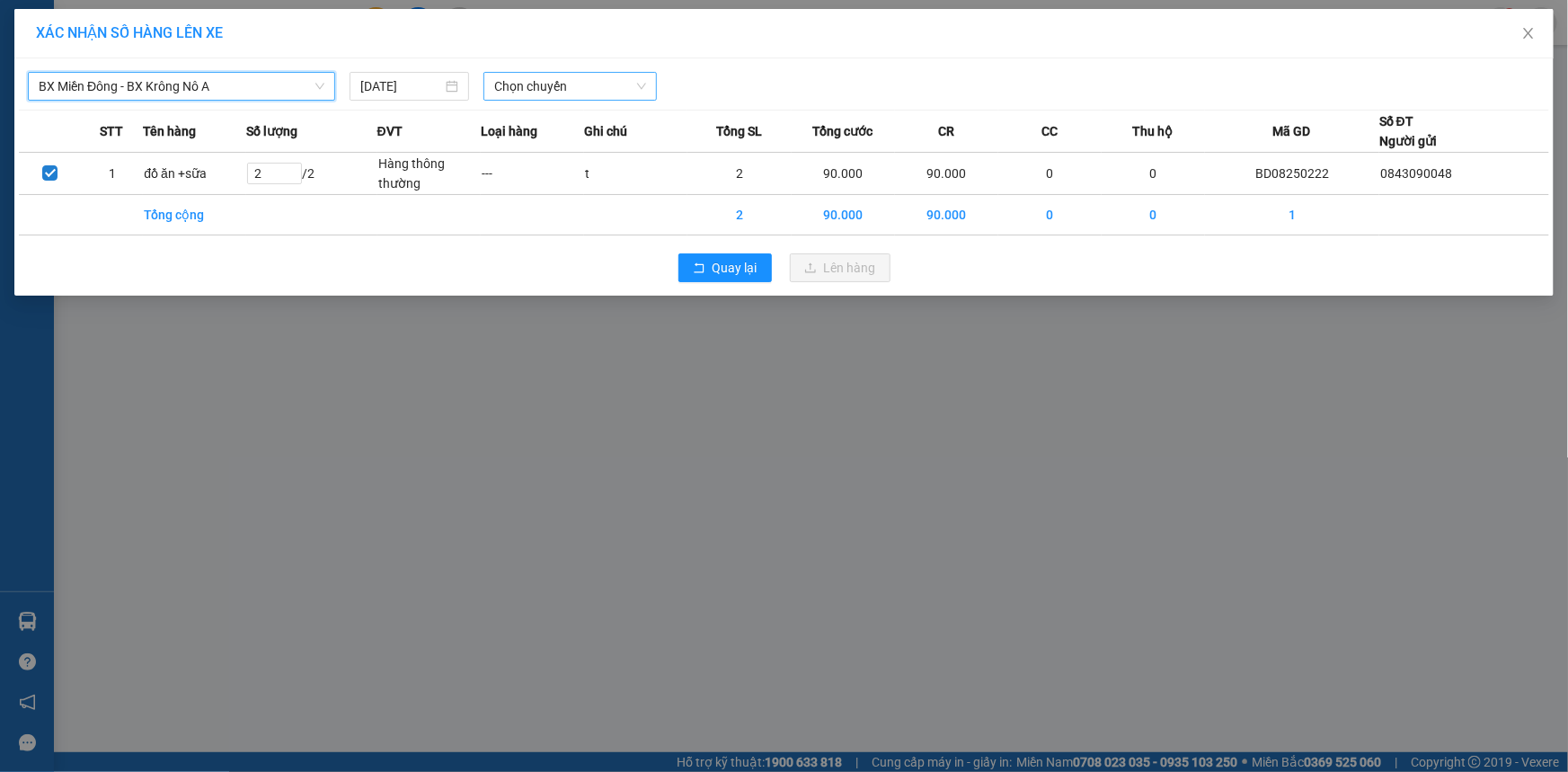
click at [570, 81] on span "Chọn chuyến" at bounding box center [570, 87] width 152 height 27
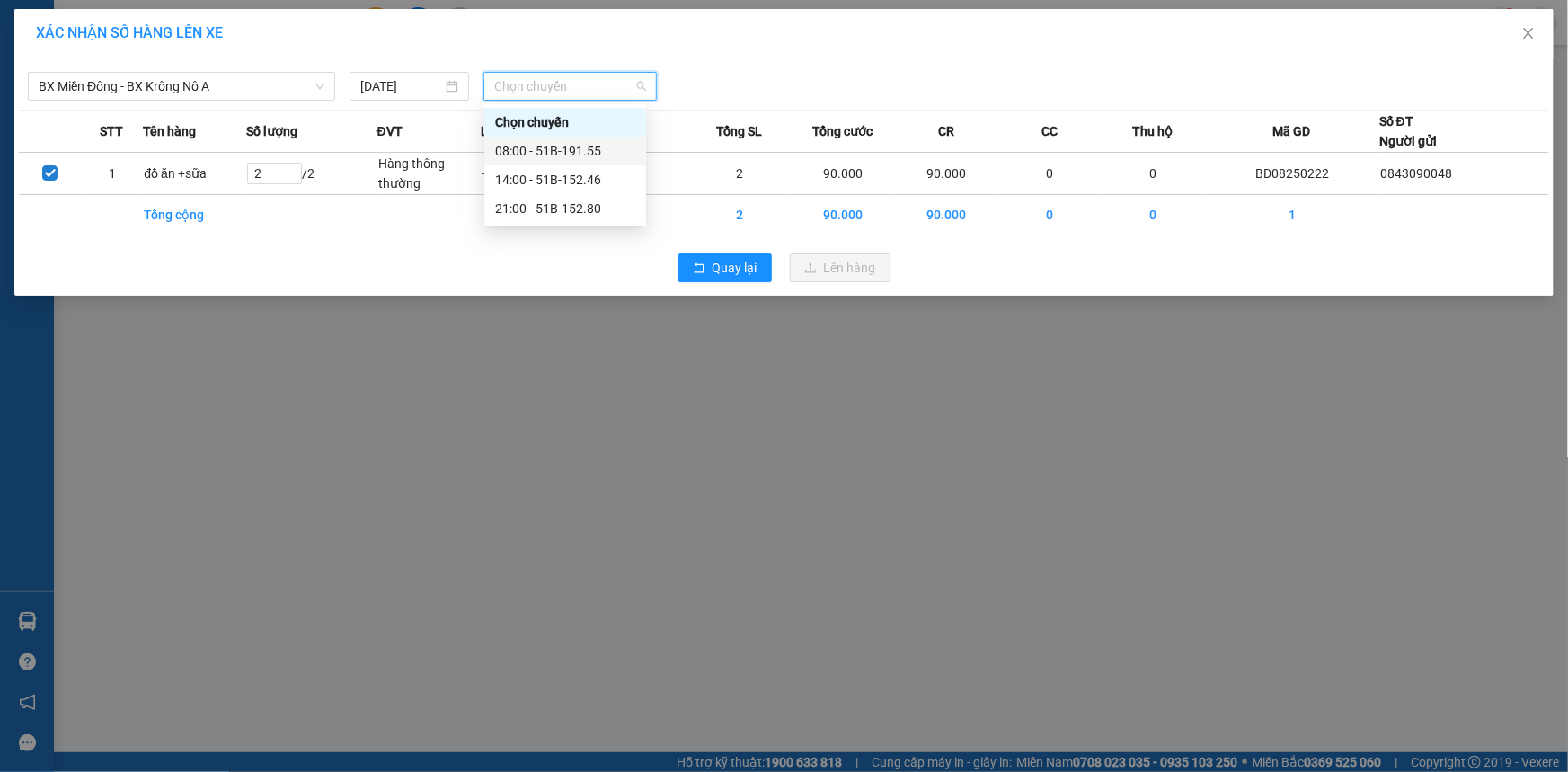
click at [571, 148] on div "08:00 - 51B-191.55" at bounding box center [565, 151] width 140 height 19
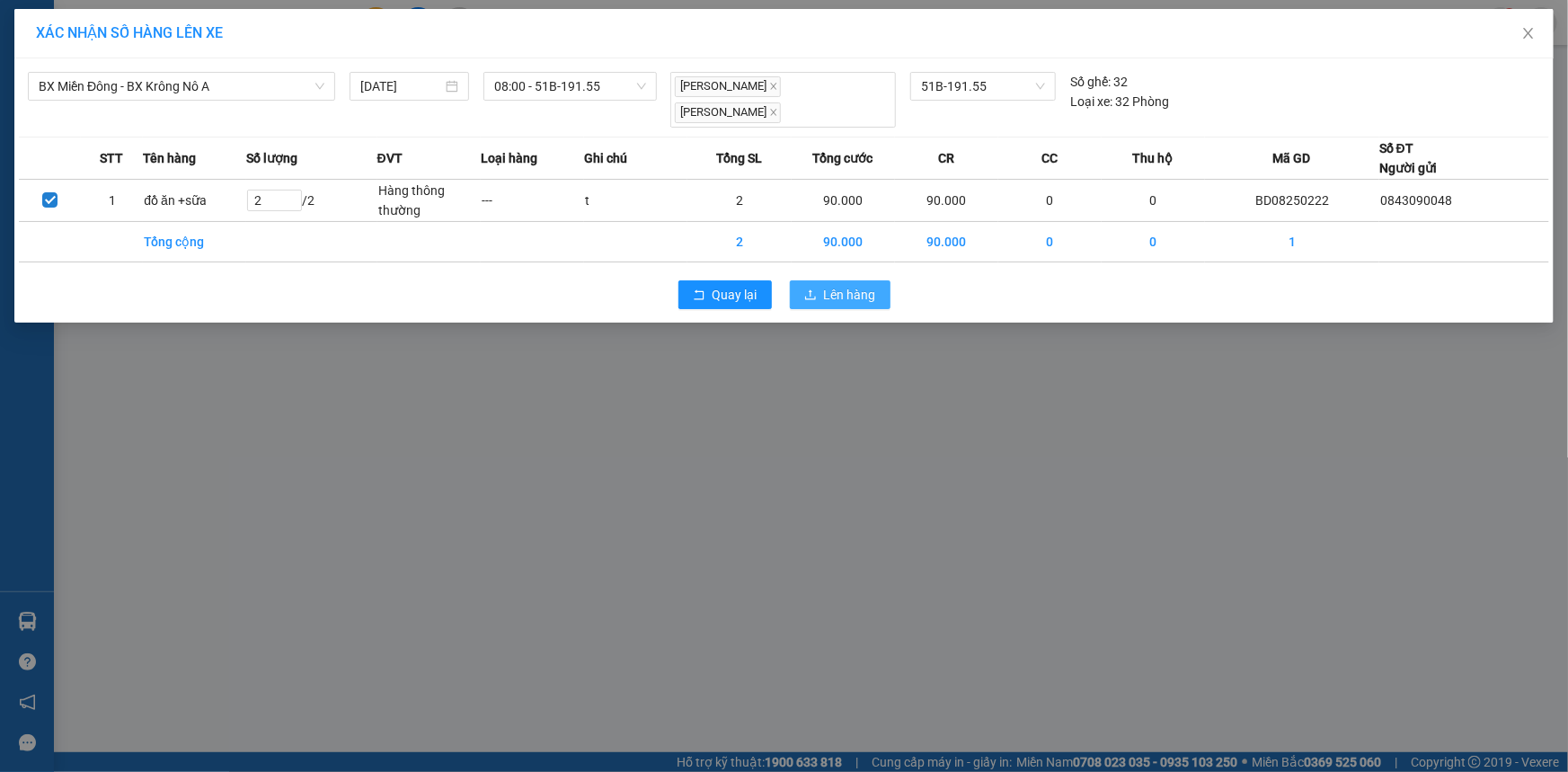
click at [863, 285] on span "Lên hàng" at bounding box center [850, 295] width 53 height 19
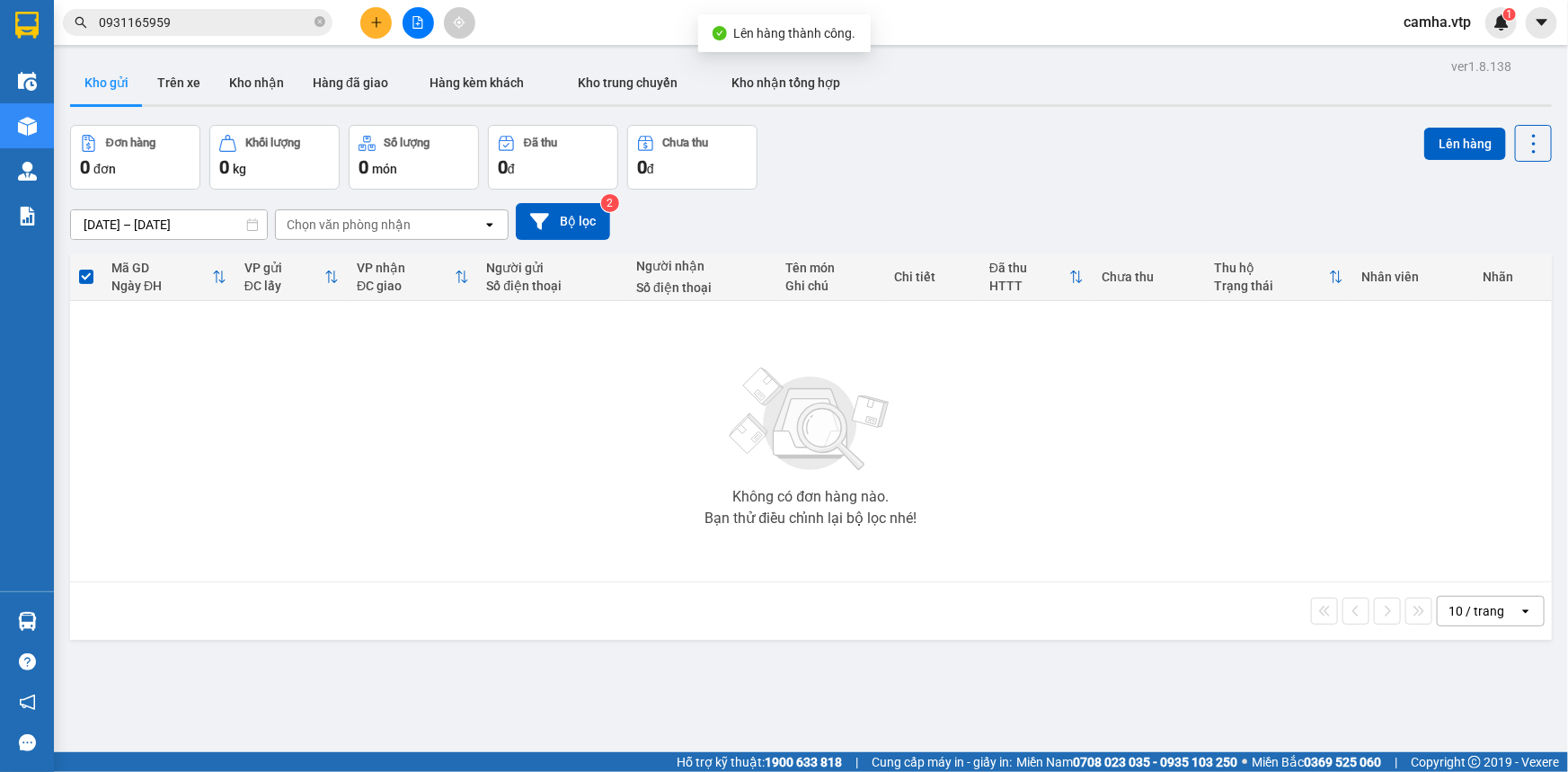
click at [689, 446] on div "Không có đơn hàng nào. Bạn thử điều chỉnh lại bộ lọc nhé!" at bounding box center [811, 441] width 1464 height 270
click at [728, 472] on img at bounding box center [810, 419] width 180 height 126
click at [145, 26] on input "0931165959" at bounding box center [205, 22] width 212 height 19
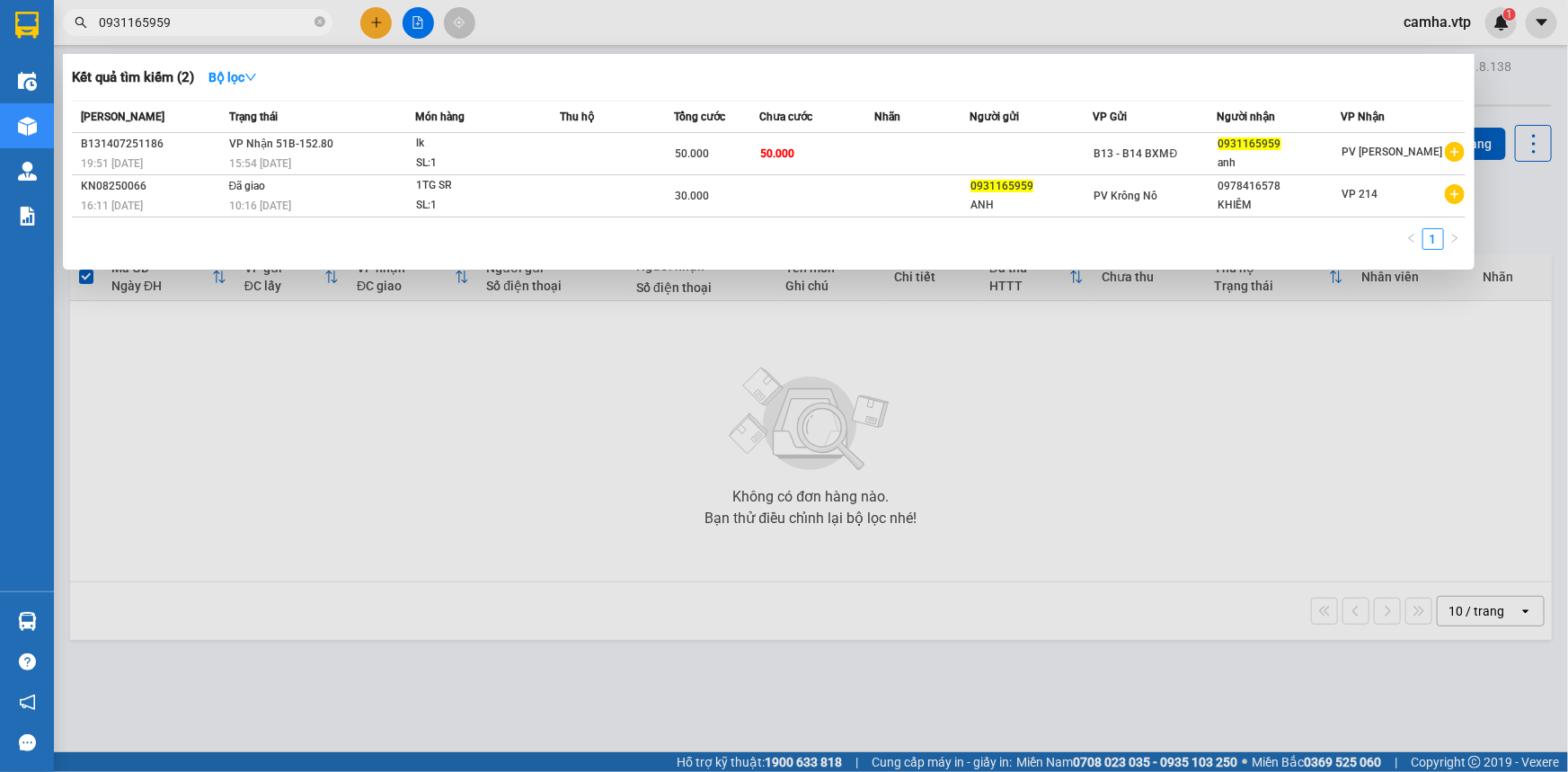
click at [145, 26] on input "0931165959" at bounding box center [205, 22] width 212 height 19
click at [162, 23] on input "0931165959" at bounding box center [205, 22] width 212 height 19
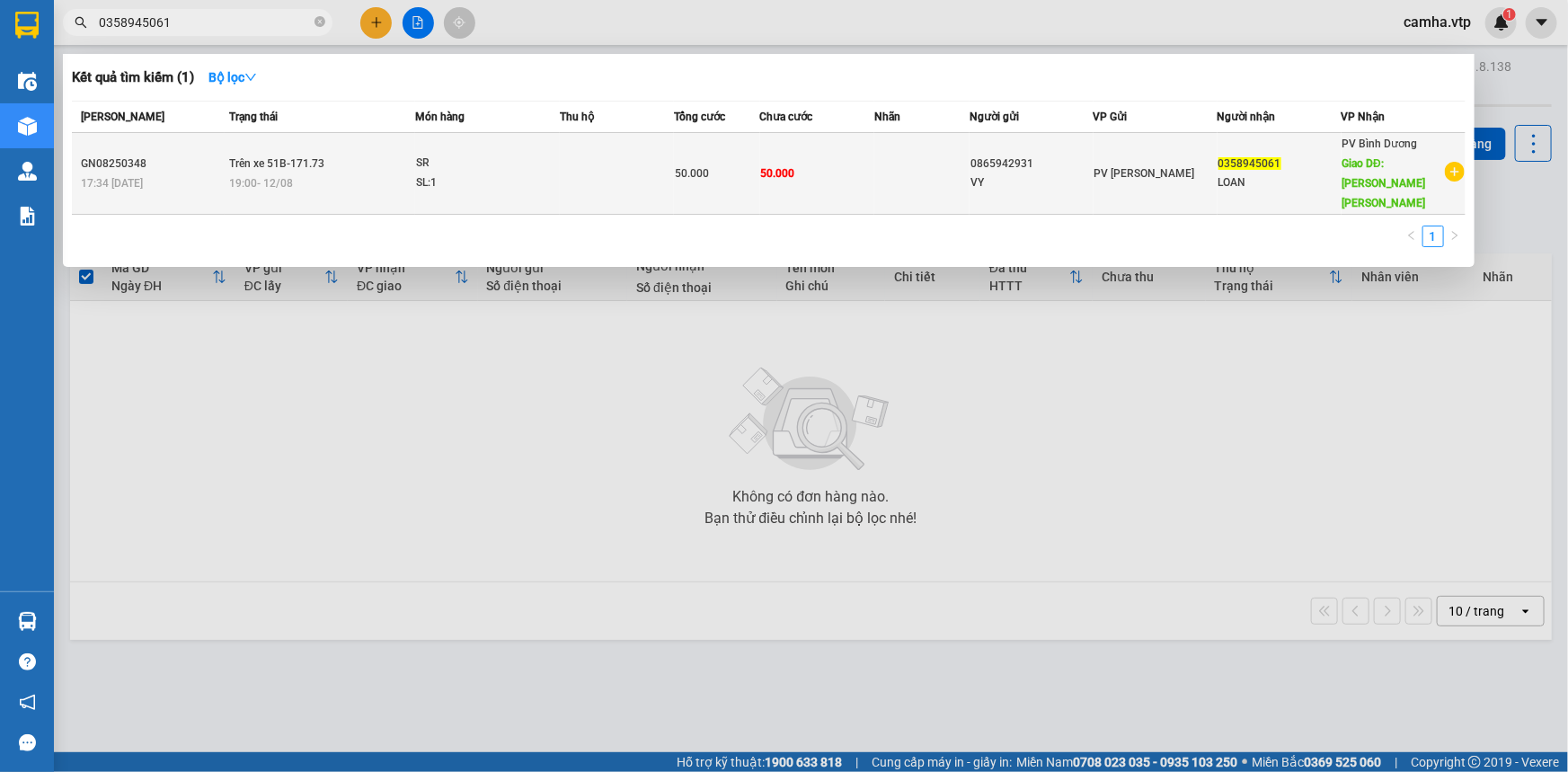
type input "0358945061"
click at [815, 163] on td "50.000" at bounding box center [817, 174] width 114 height 82
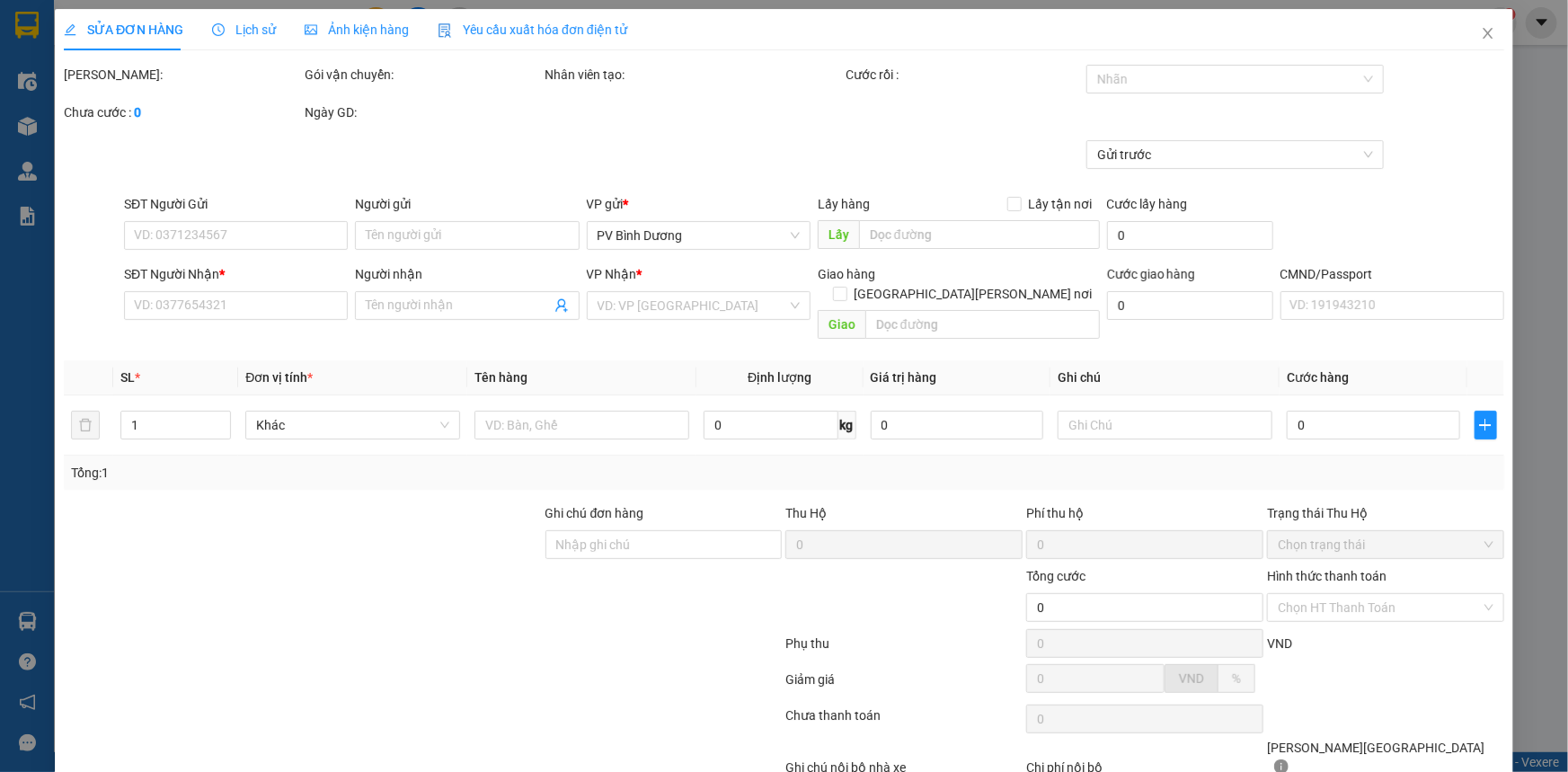
type input "0865942931"
type input "VY"
type input "0358945061"
type input "LOAN"
type input "CỔNG CHÀO BÌNH DƯƠNG"
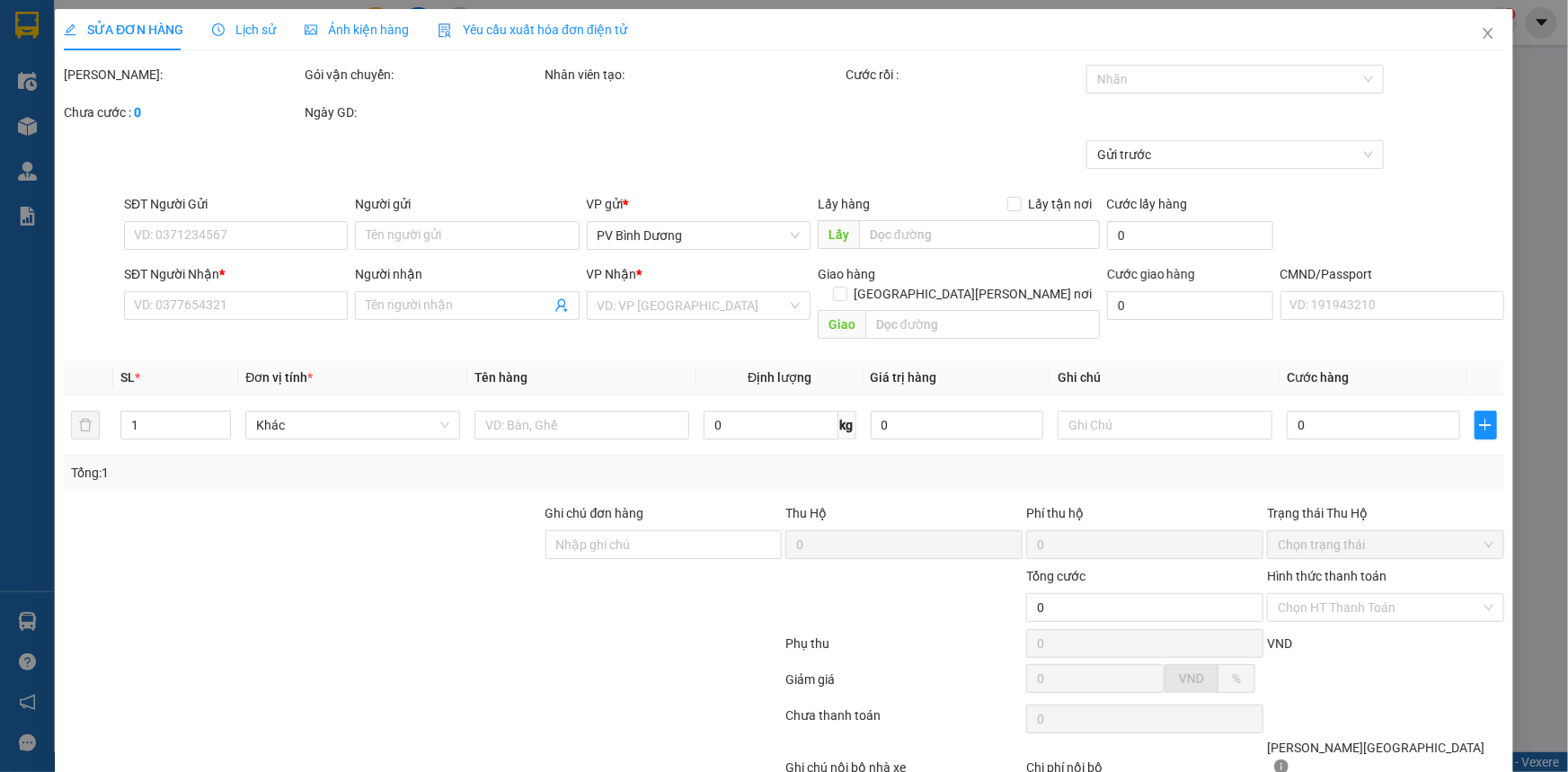
type input "50.000"
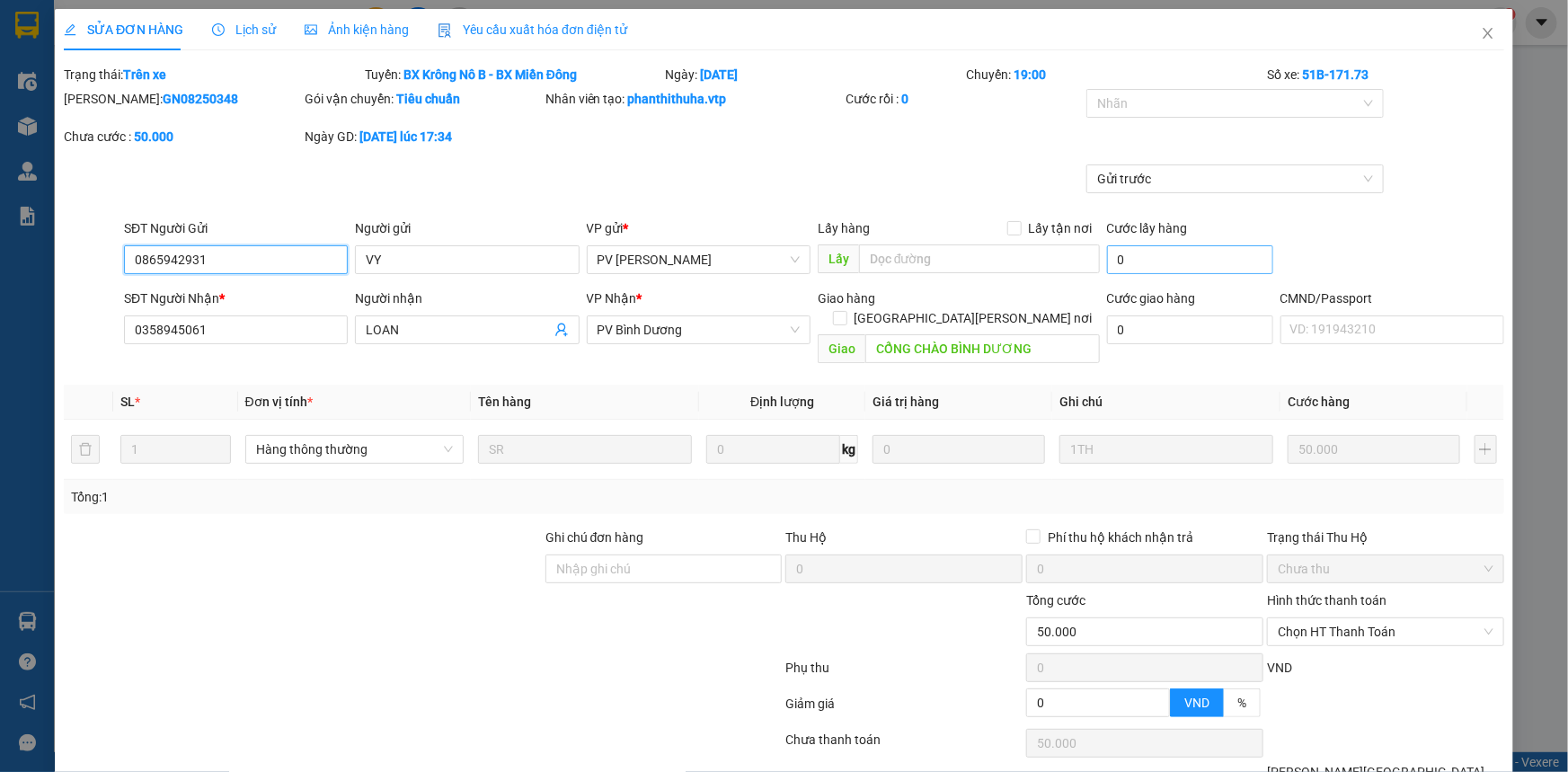
type input "2.500"
click at [1480, 47] on span "Close" at bounding box center [1488, 34] width 51 height 51
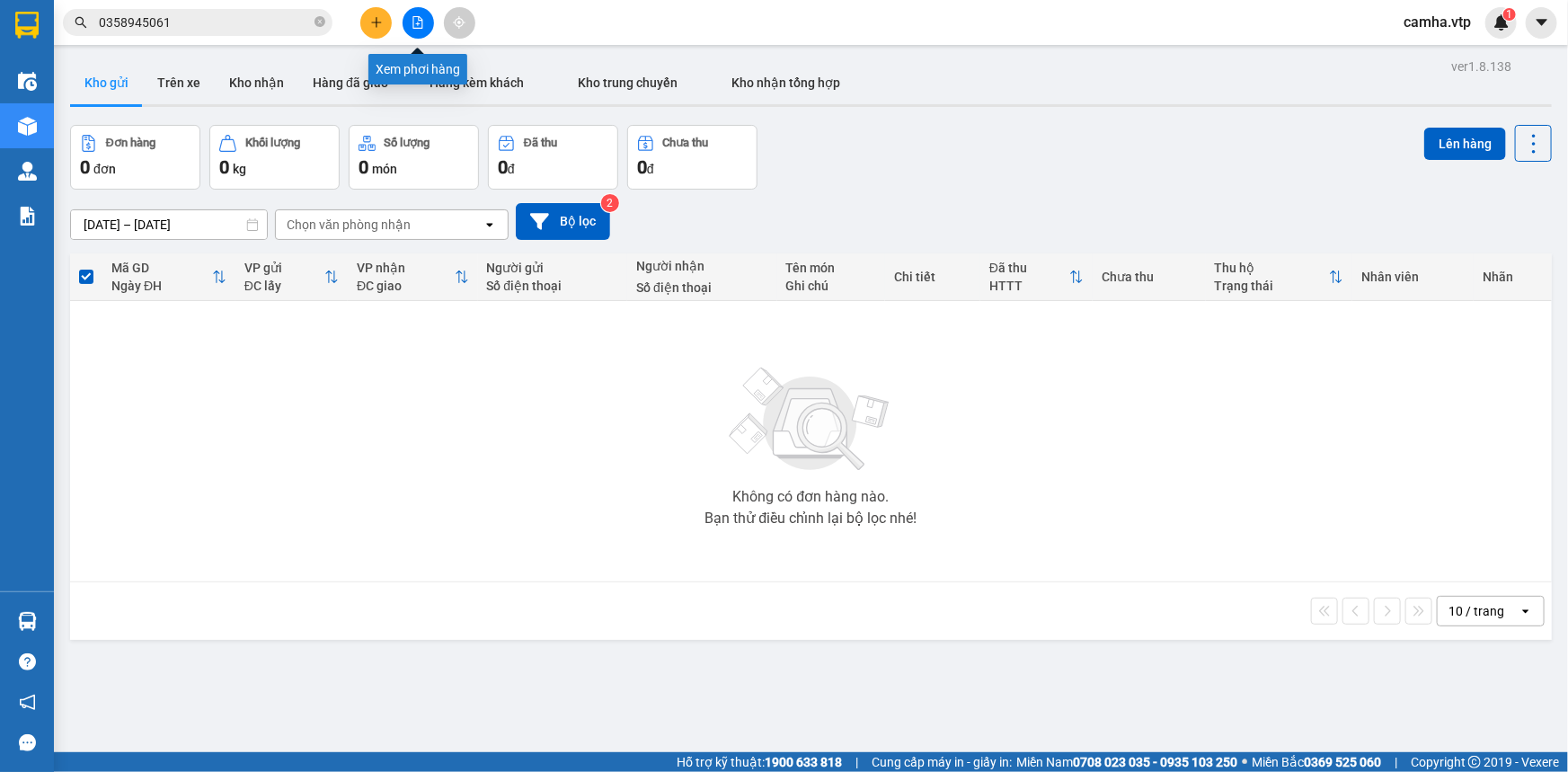
click at [413, 18] on icon "file-add" at bounding box center [418, 22] width 13 height 13
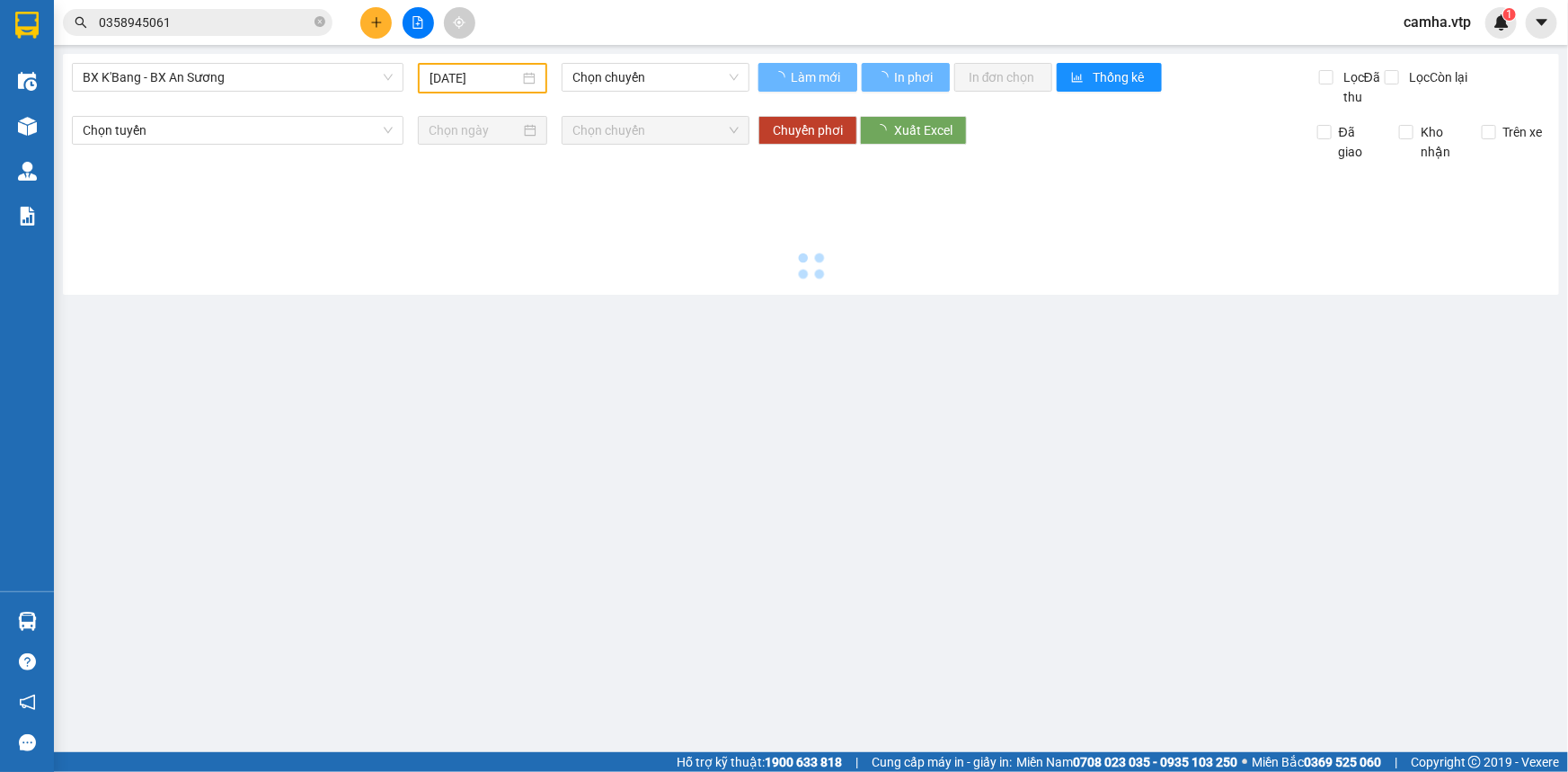
type input "13/08/2025"
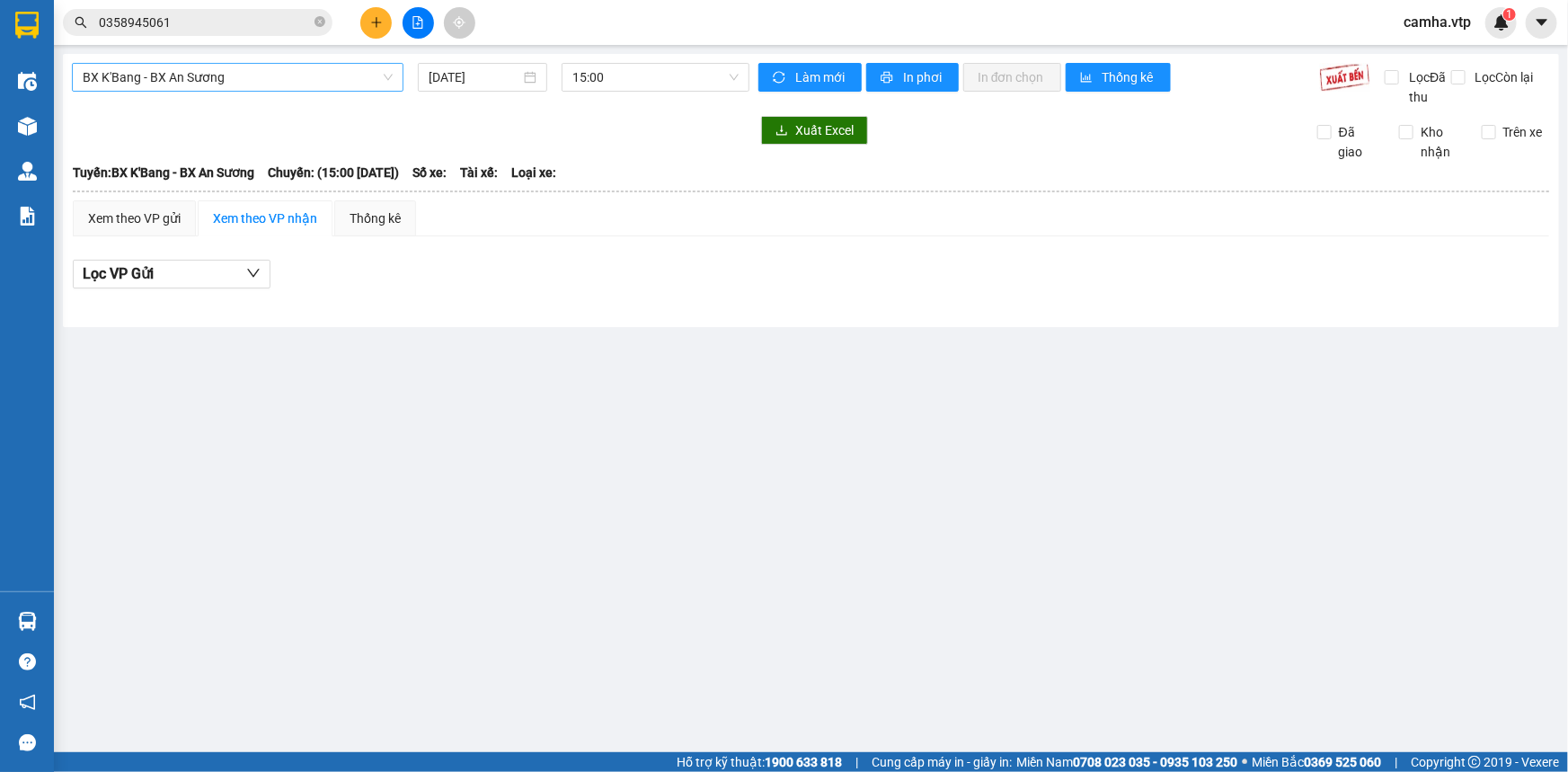
click at [229, 74] on span "BX K'Bang - BX An Sương" at bounding box center [237, 78] width 310 height 27
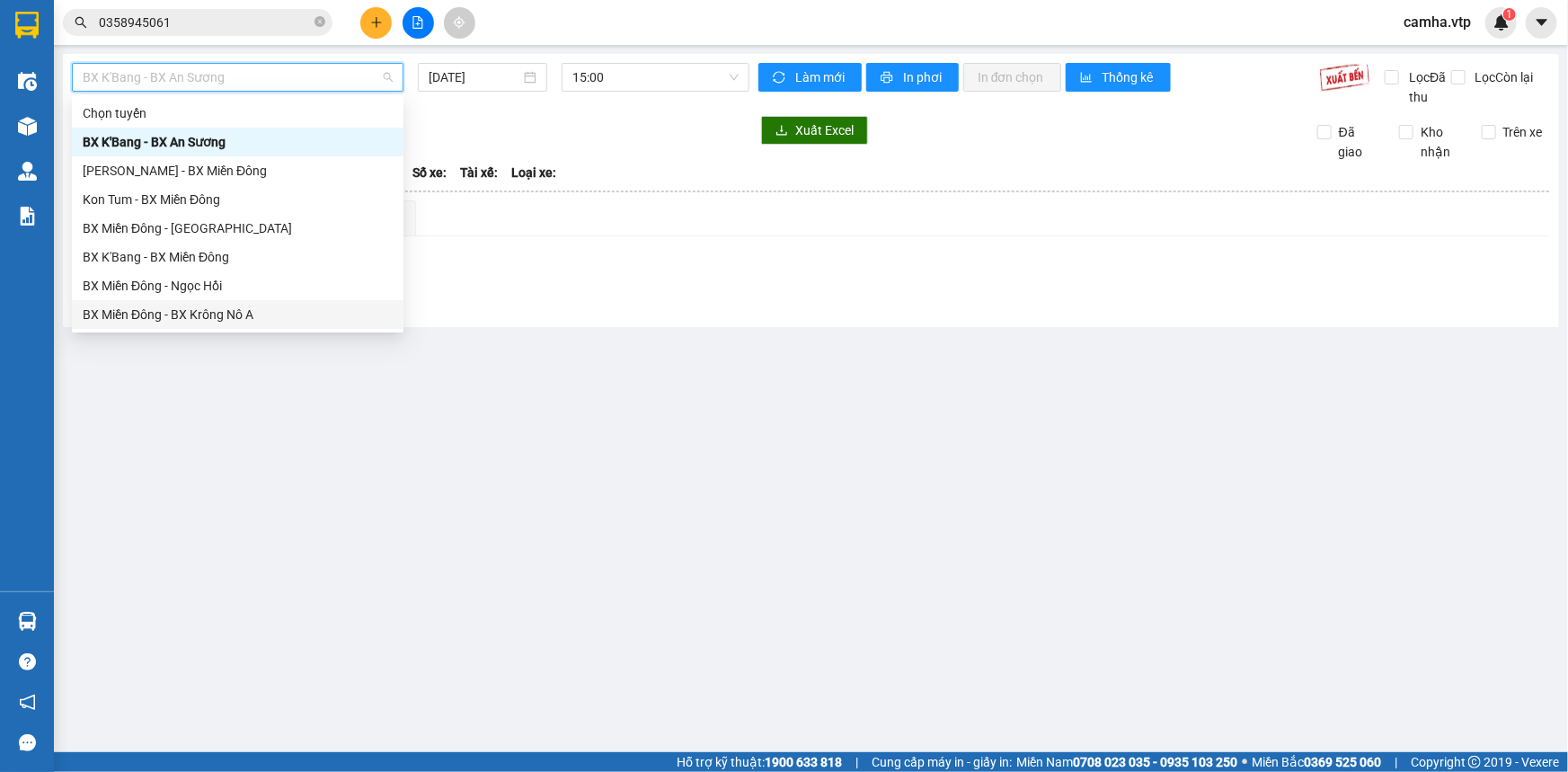
click at [245, 316] on div "BX Miền Đông - BX Krông Nô A" at bounding box center [237, 314] width 310 height 19
type input "13/08/2025"
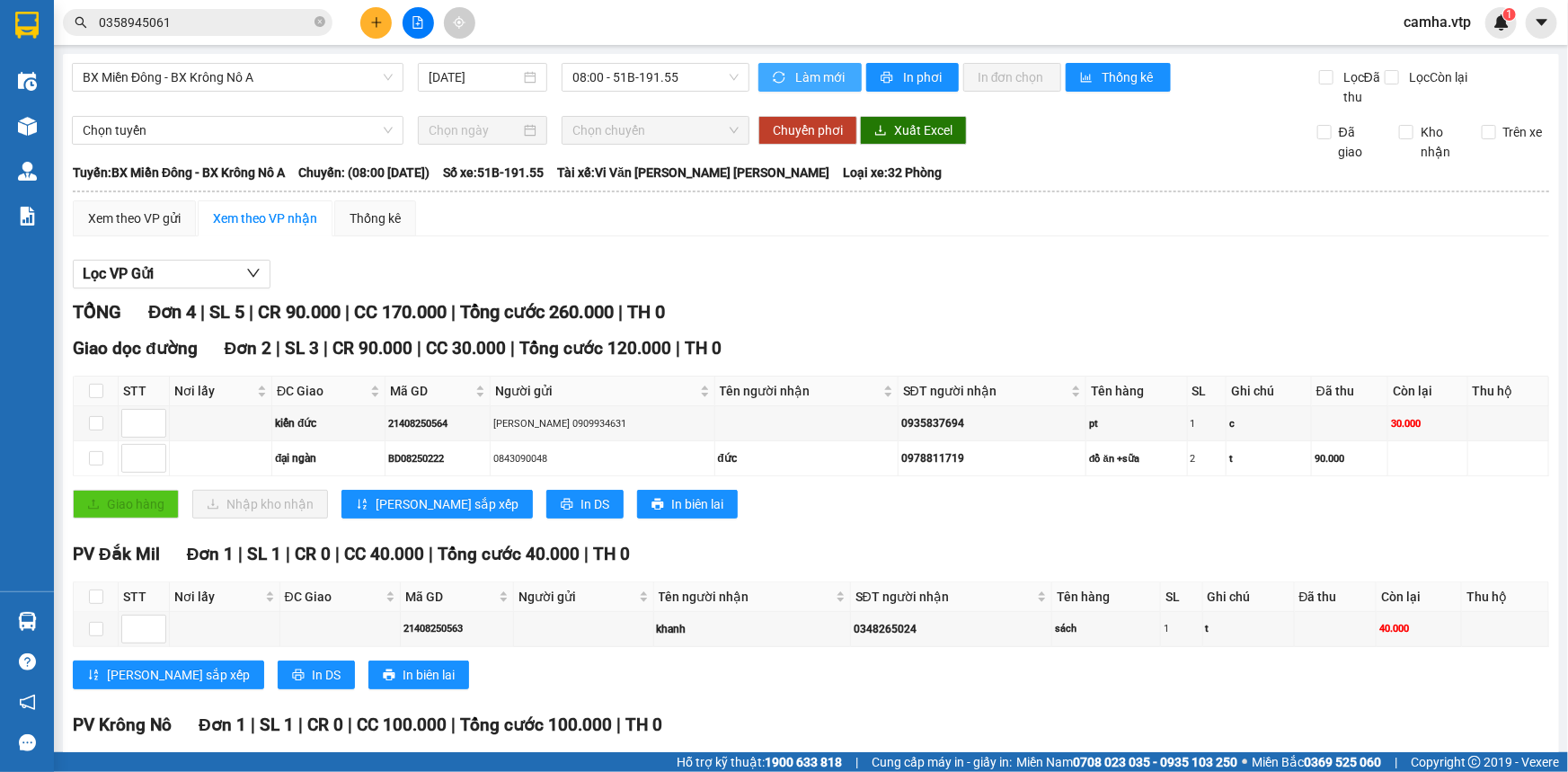
click at [795, 72] on span "Làm mới" at bounding box center [821, 77] width 53 height 19
click at [930, 81] on span "In phơi" at bounding box center [924, 77] width 41 height 19
click at [167, 219] on div "Xem theo VP gửi" at bounding box center [133, 218] width 92 height 19
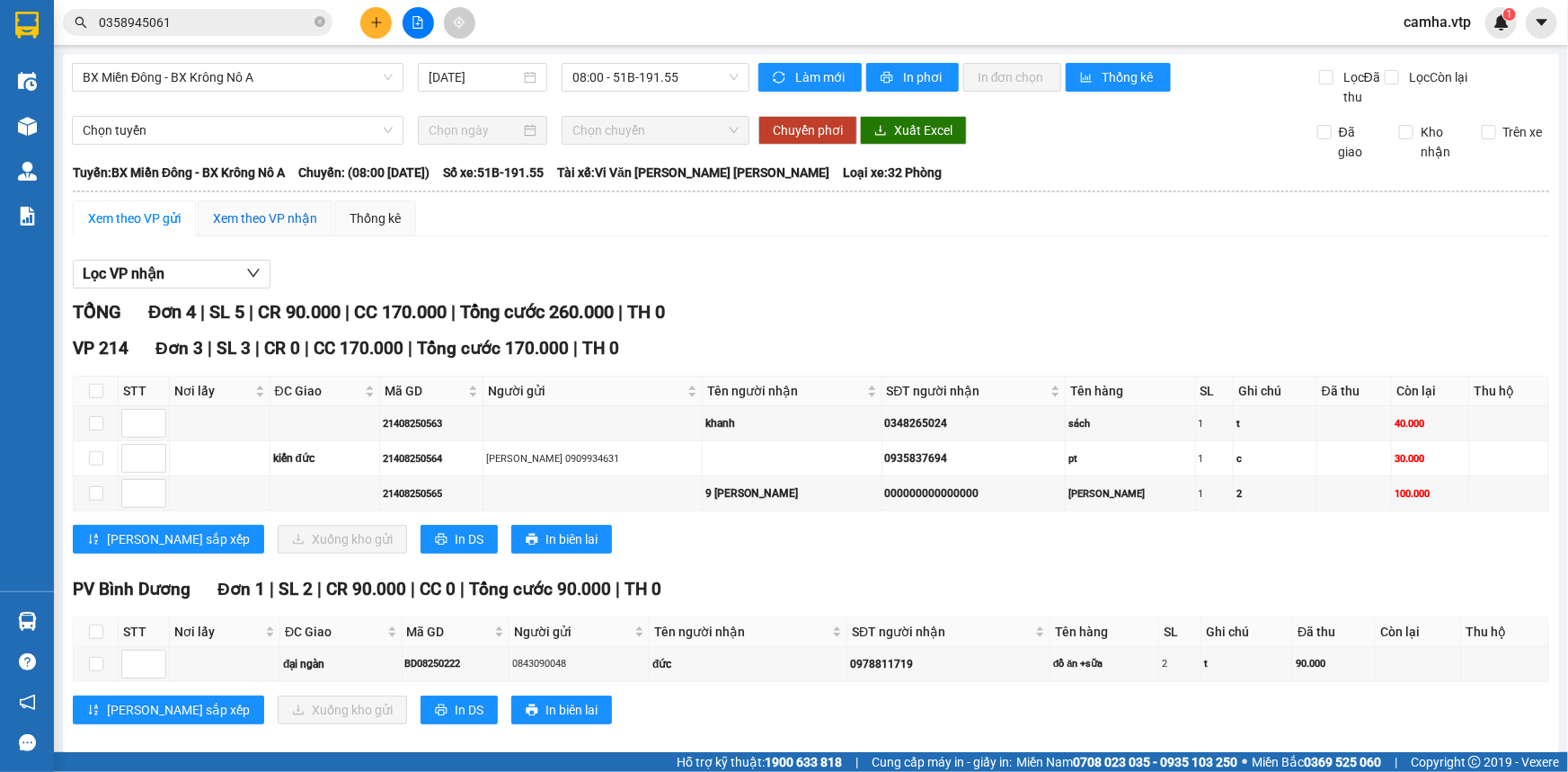
click at [262, 218] on div "Xem theo VP nhận" at bounding box center [265, 218] width 104 height 19
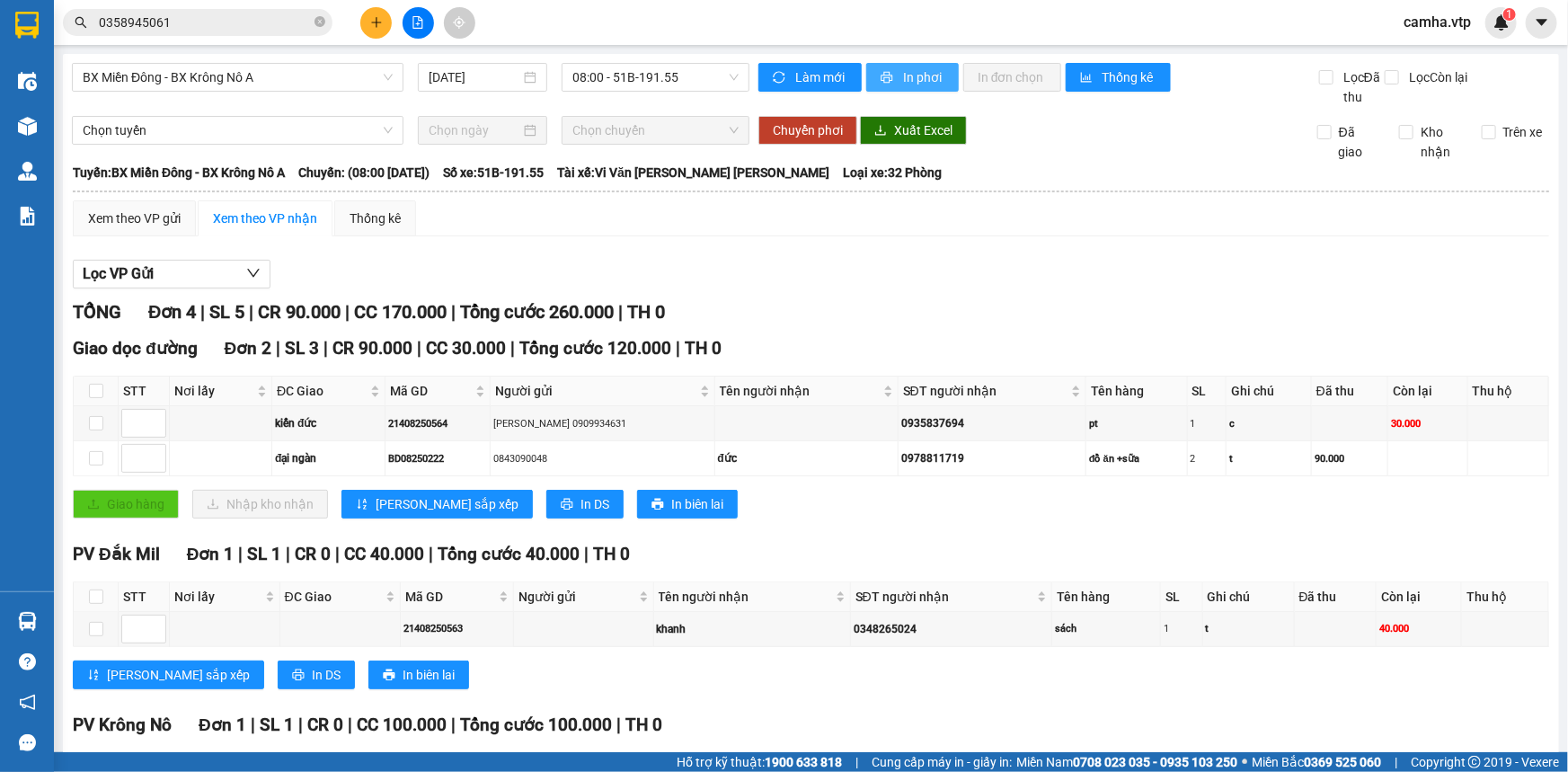
click at [903, 81] on span "In phơi" at bounding box center [924, 77] width 41 height 19
click at [377, 25] on icon "plus" at bounding box center [376, 22] width 1 height 10
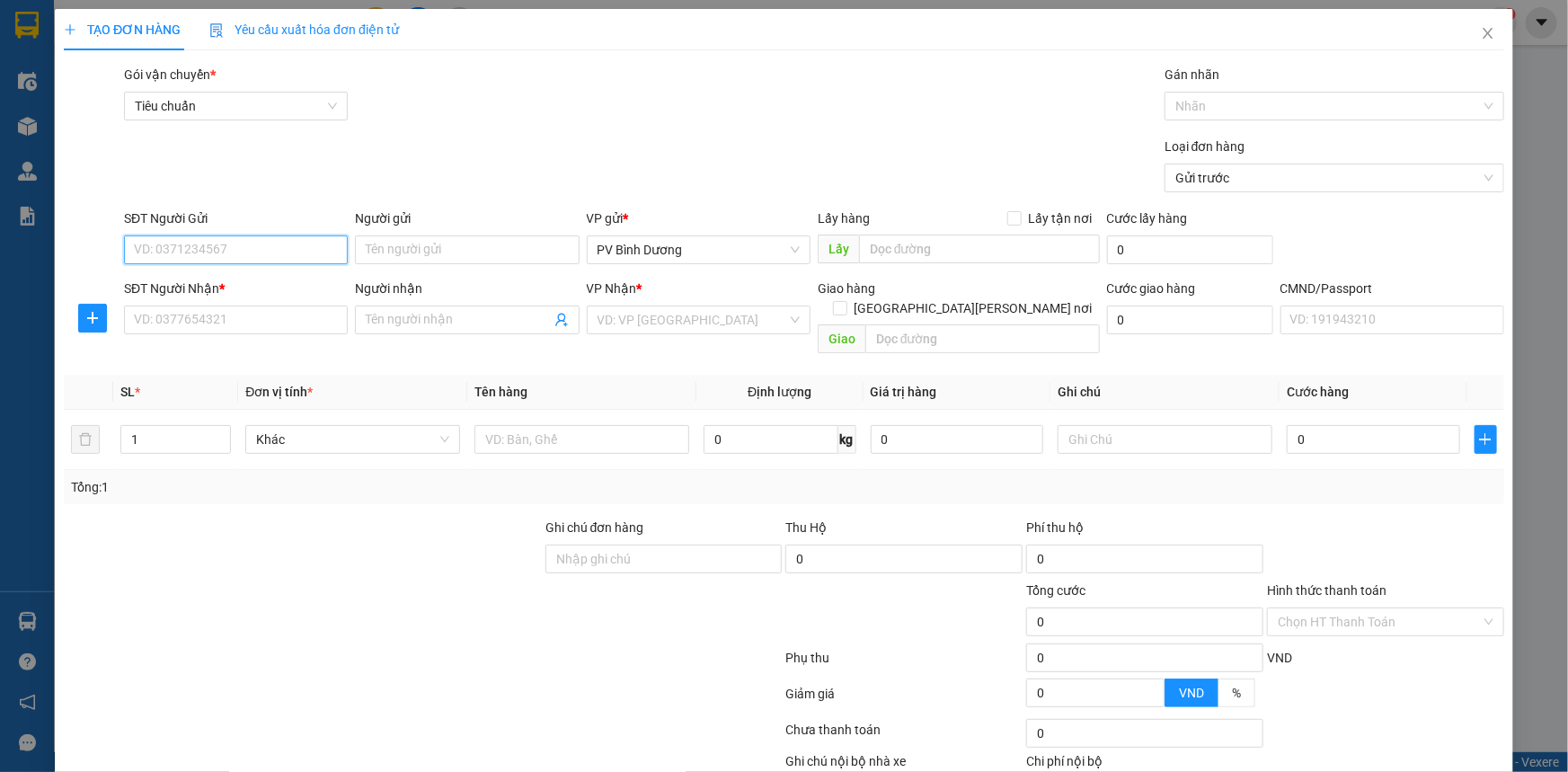
click at [242, 251] on input "SĐT Người Gửi" at bounding box center [236, 250] width 224 height 29
click at [162, 253] on input "0393709493" at bounding box center [236, 250] width 224 height 29
type input "0393709493"
click at [467, 243] on input "Người gửi" at bounding box center [467, 250] width 224 height 29
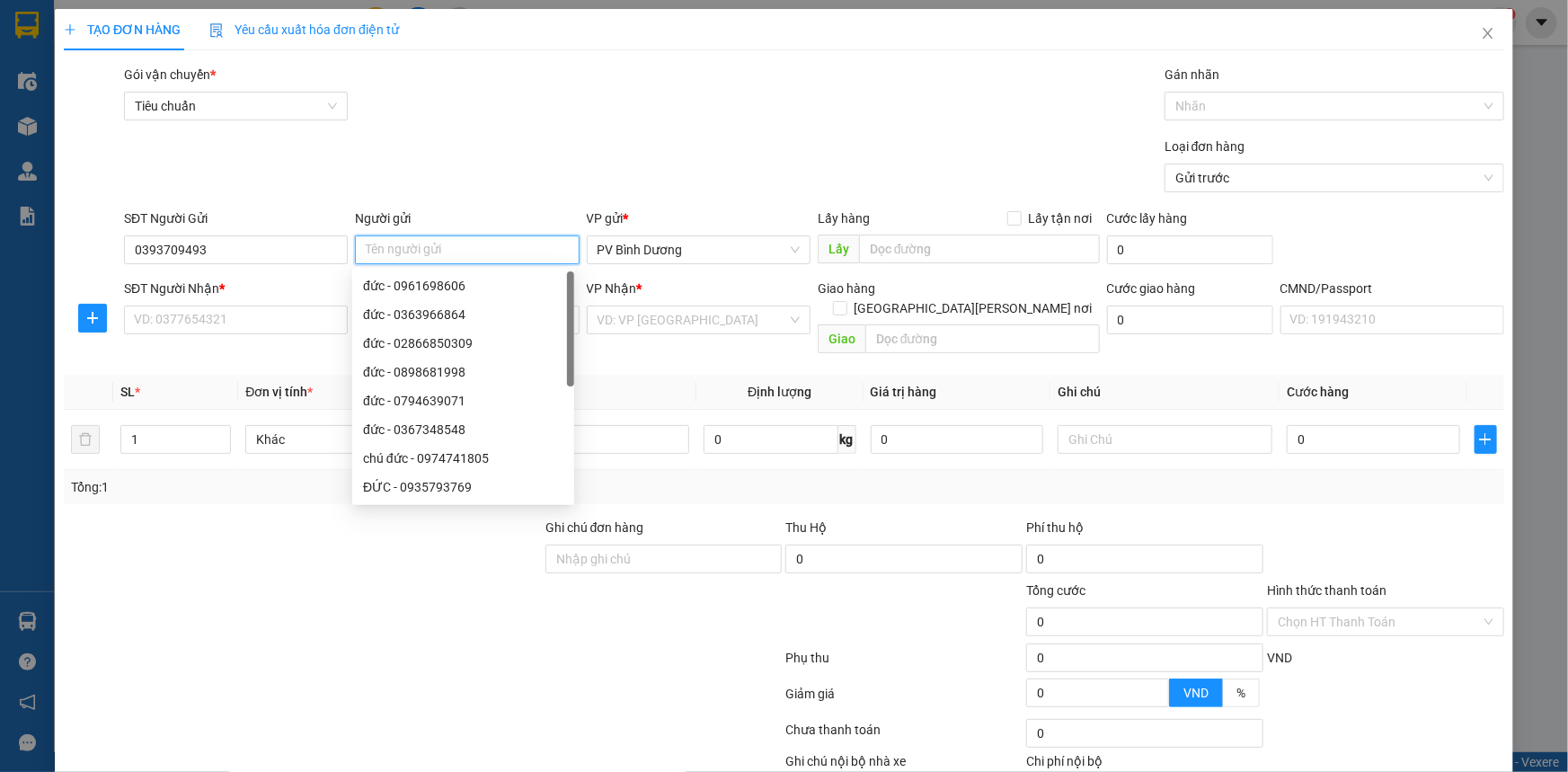
type input "D"
type input "ĐỊNH"
click at [197, 318] on input "SĐT Người Nhận *" at bounding box center [236, 320] width 224 height 29
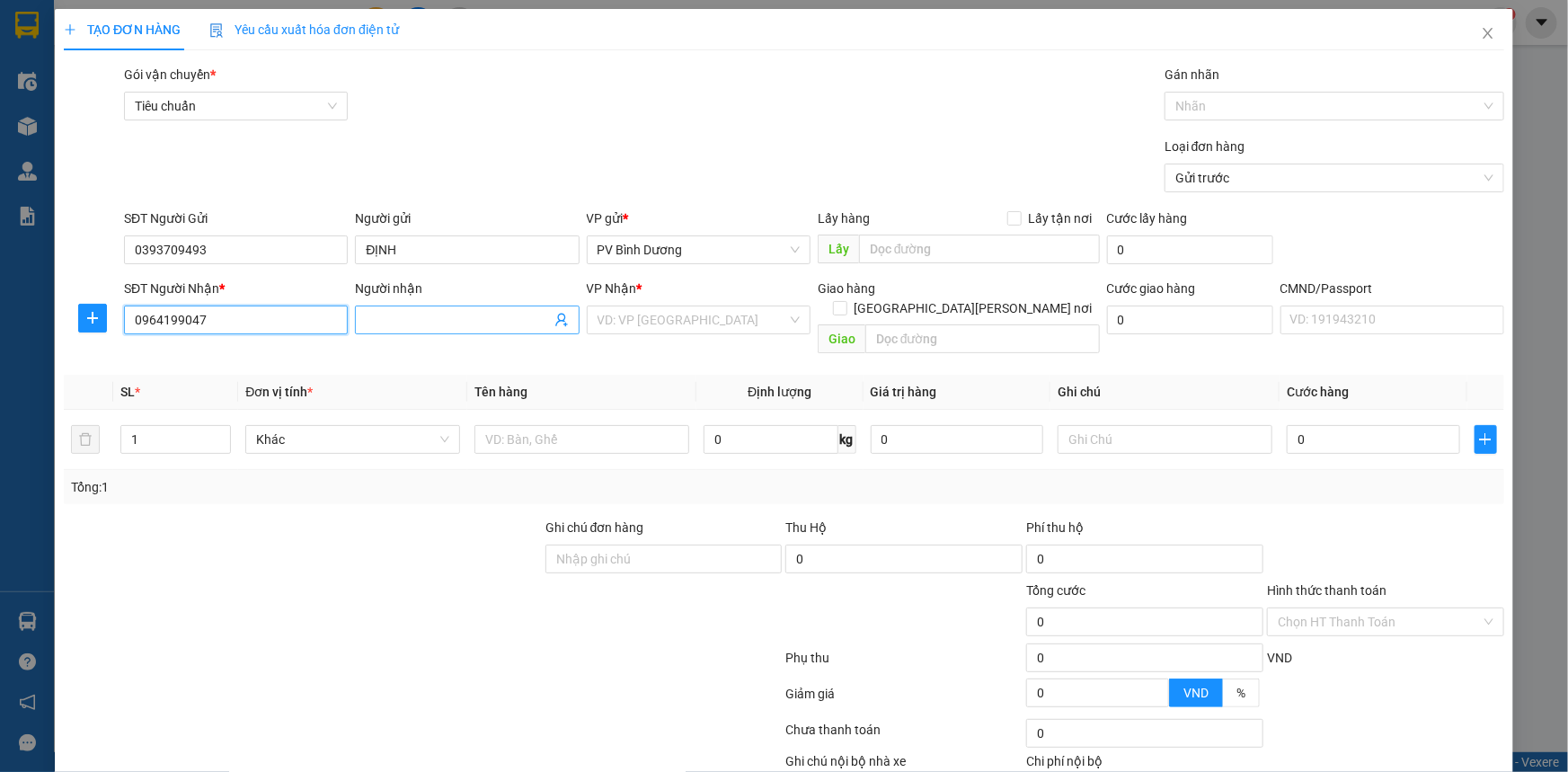
type input "0964199047"
click at [388, 321] on input "Người nhận" at bounding box center [457, 319] width 184 height 19
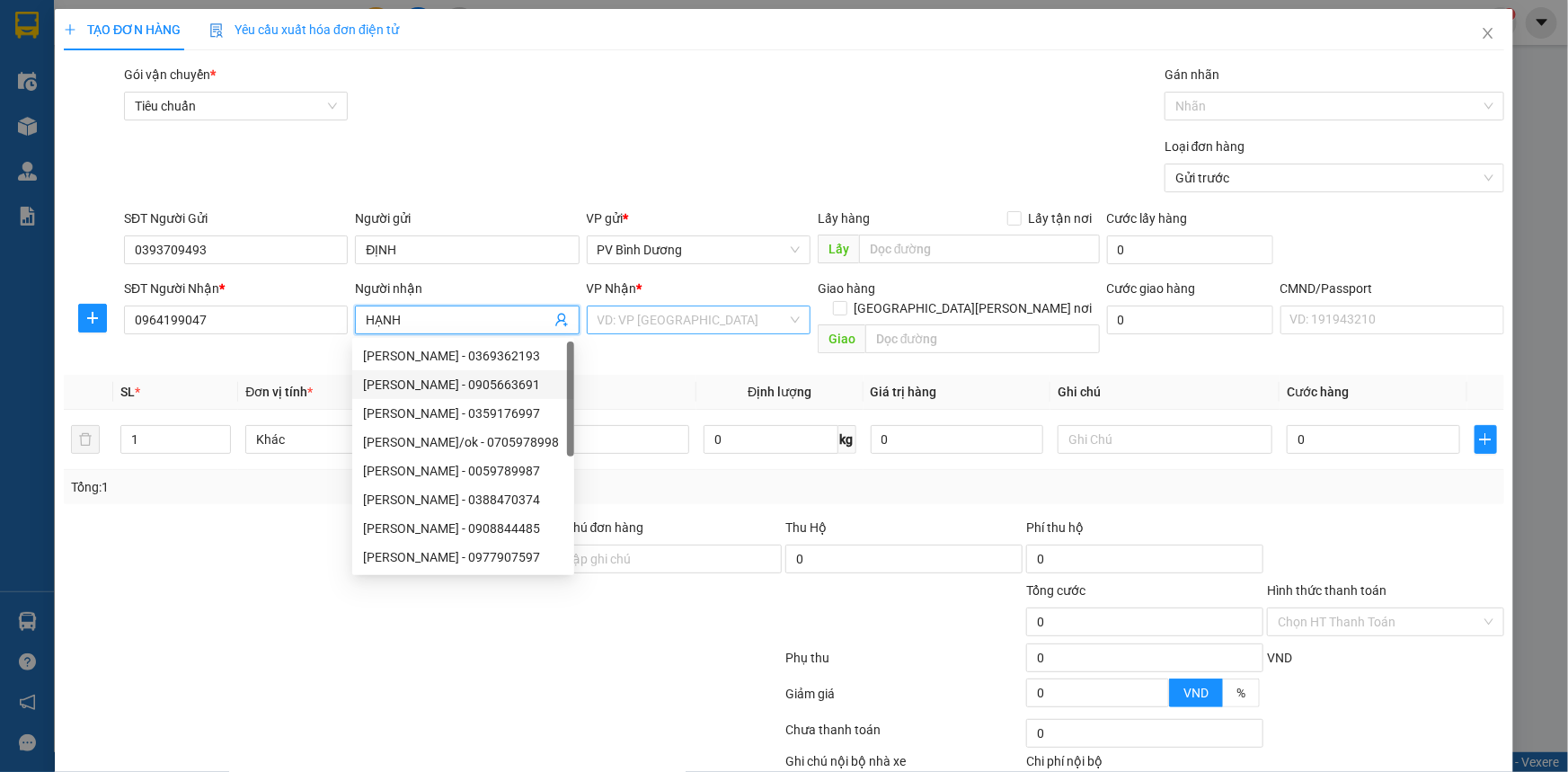
type input "HẠNH"
click at [719, 319] on input "search" at bounding box center [692, 320] width 190 height 27
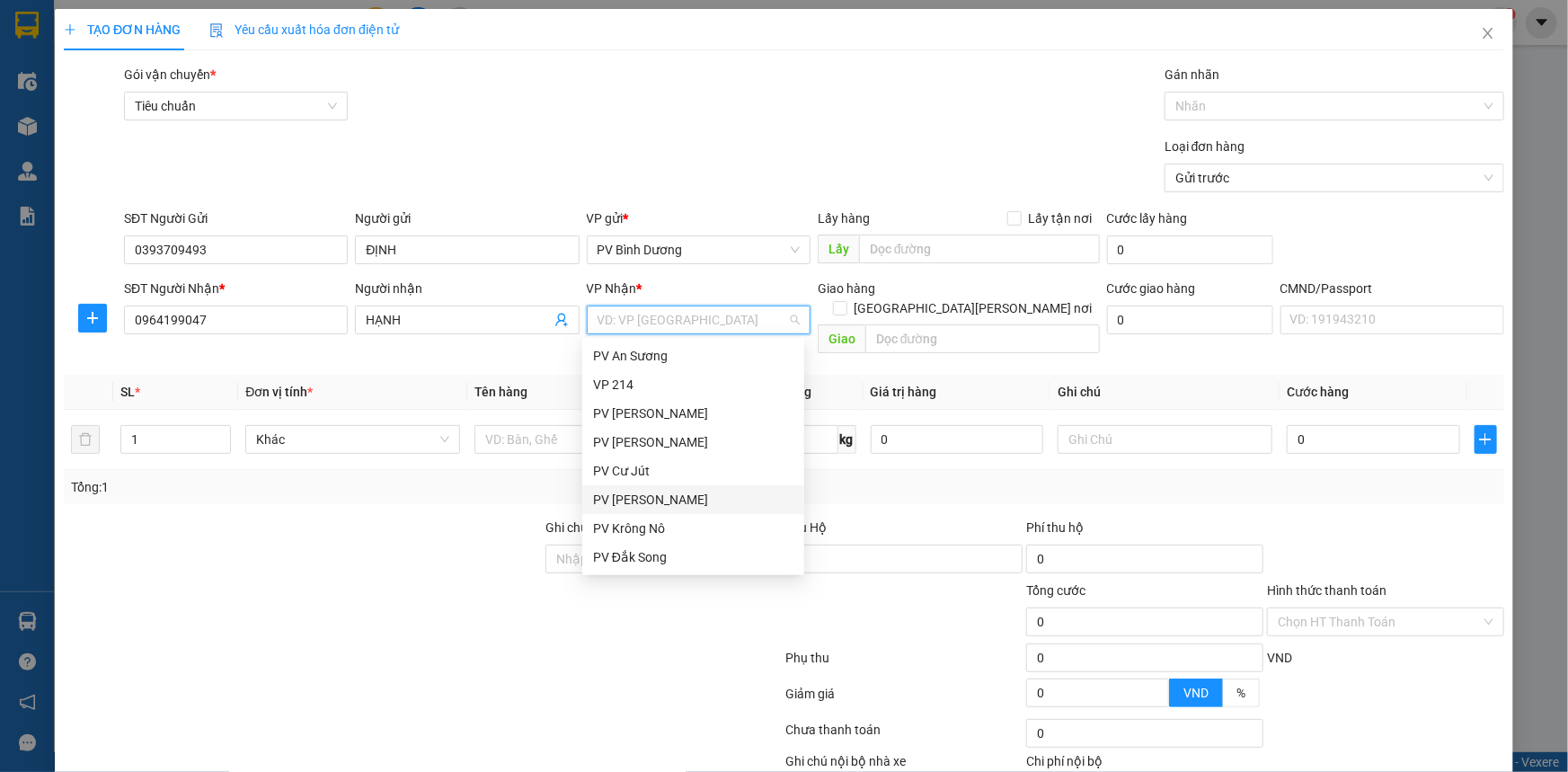
click at [672, 496] on div "PV Nam Đong" at bounding box center [693, 499] width 201 height 19
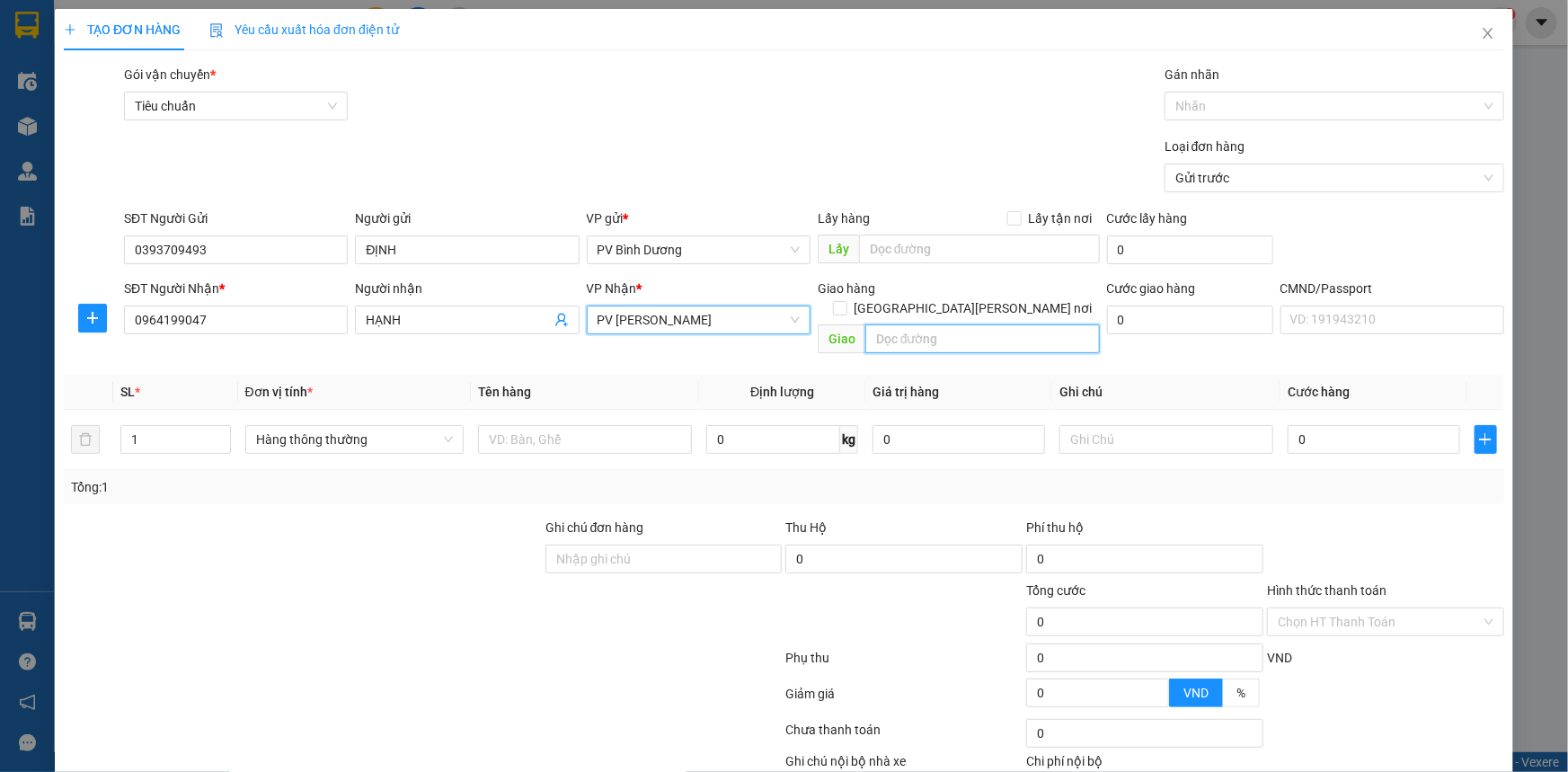
click at [946, 324] on input "text" at bounding box center [982, 339] width 235 height 29
type input "KHÁNH BẠC"
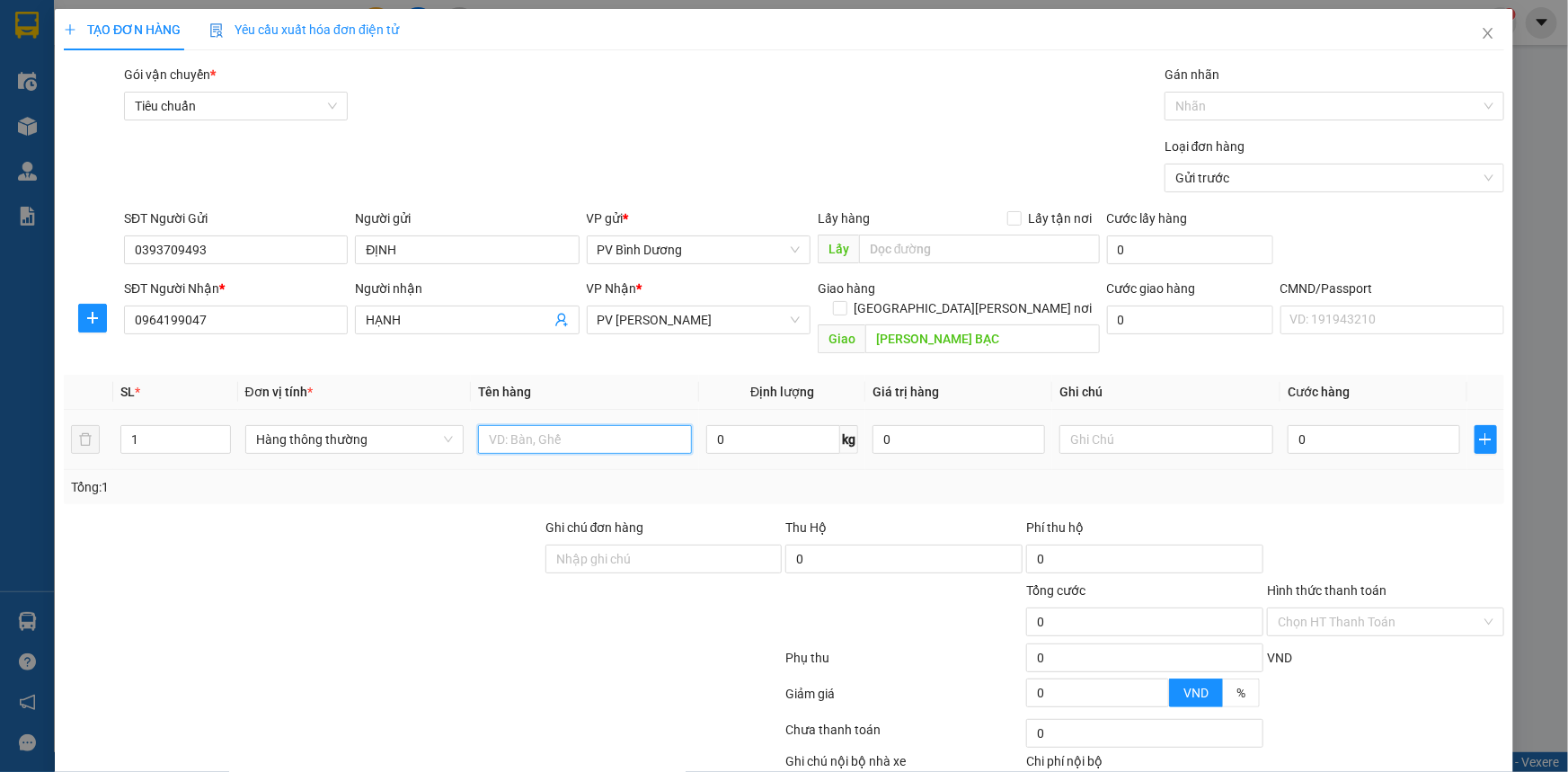
click at [521, 425] on input "text" at bounding box center [585, 440] width 214 height 29
type input "Q.ÁO"
click at [1059, 425] on input "text" at bounding box center [1166, 440] width 214 height 29
type input "vali"
click at [1312, 425] on input "0" at bounding box center [1373, 440] width 172 height 29
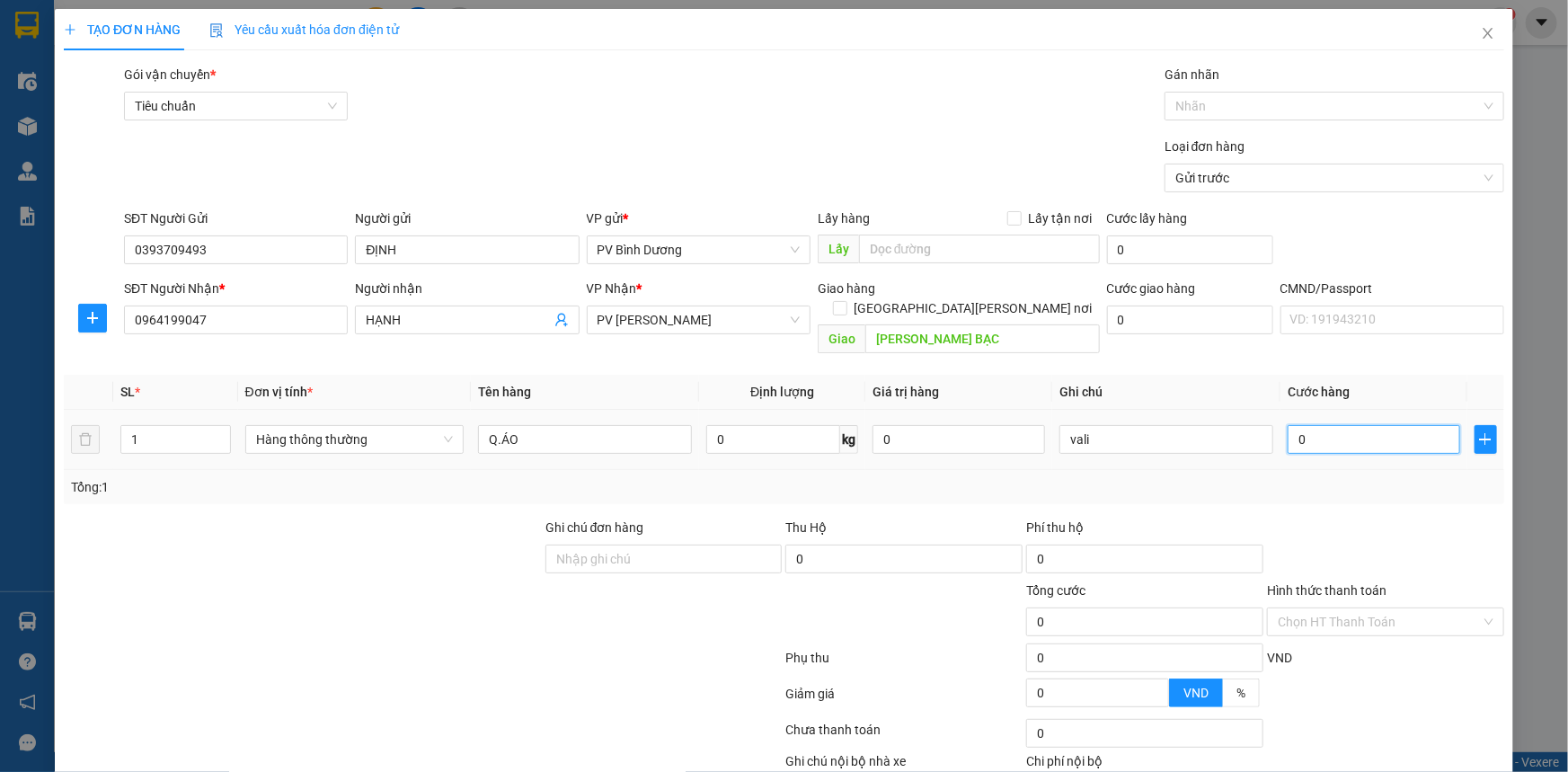
type input "5"
type input "50"
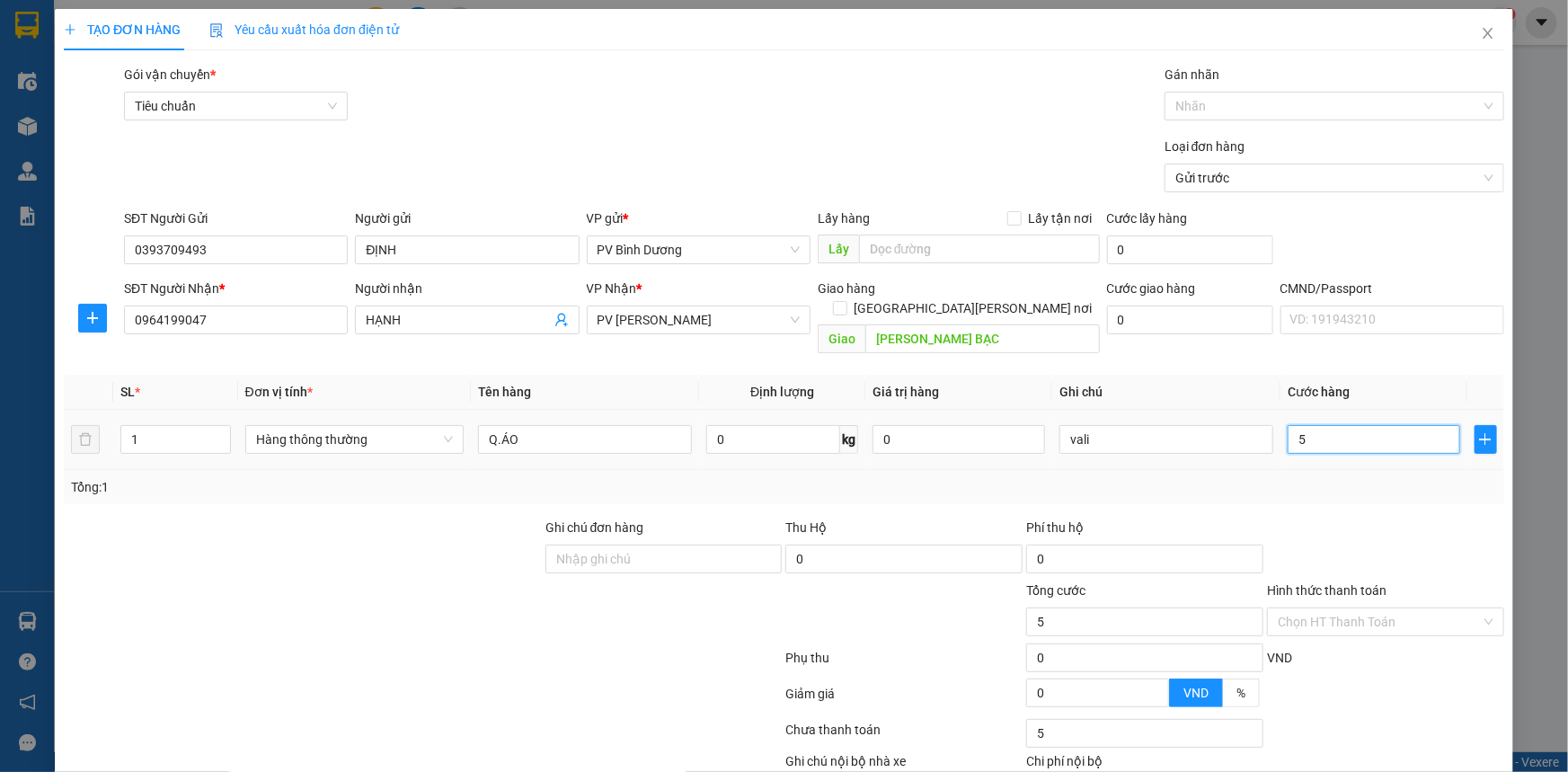
type input "50"
type input "500"
type input "5.000"
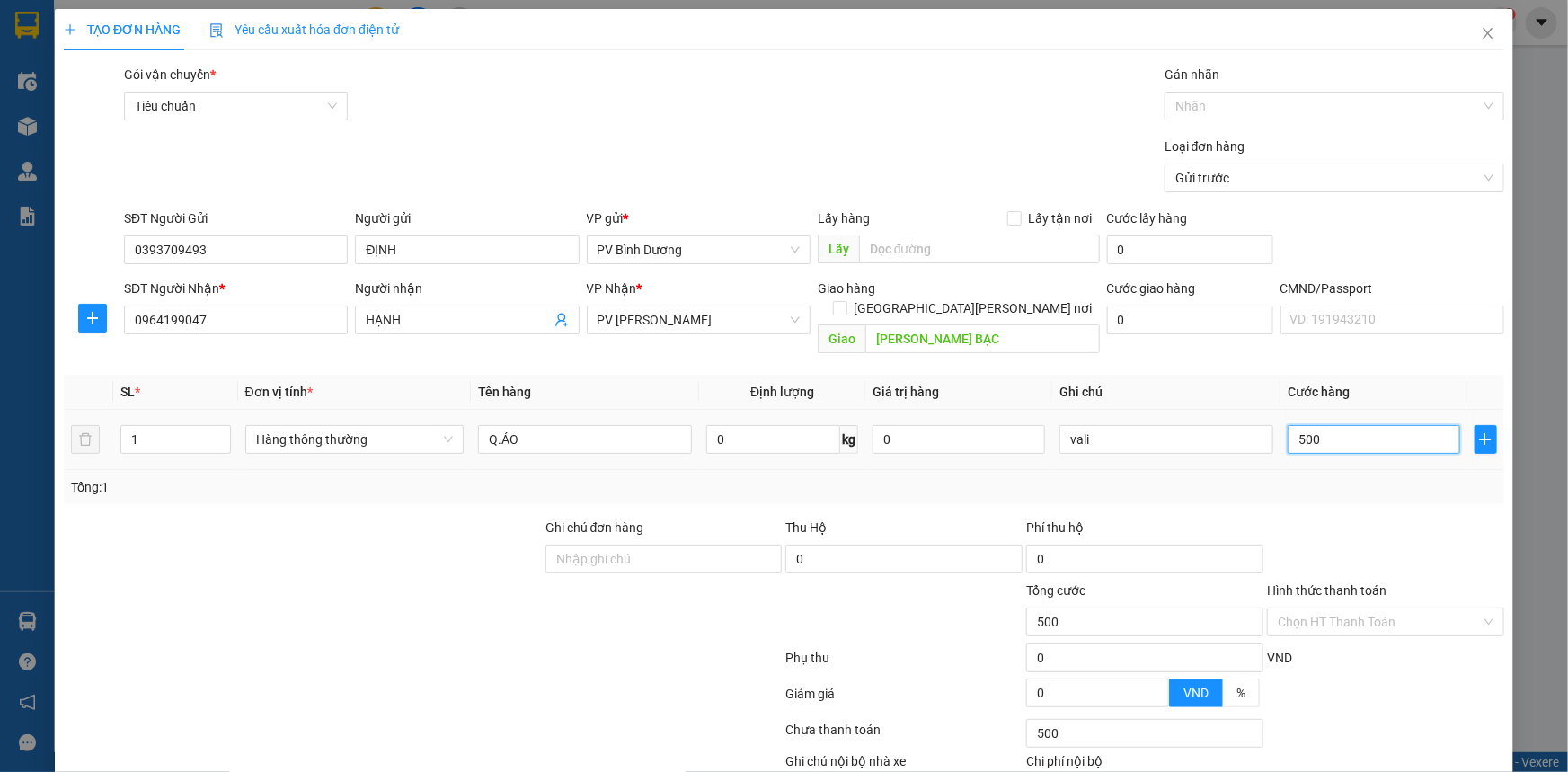
type input "5.000"
type input "50.000"
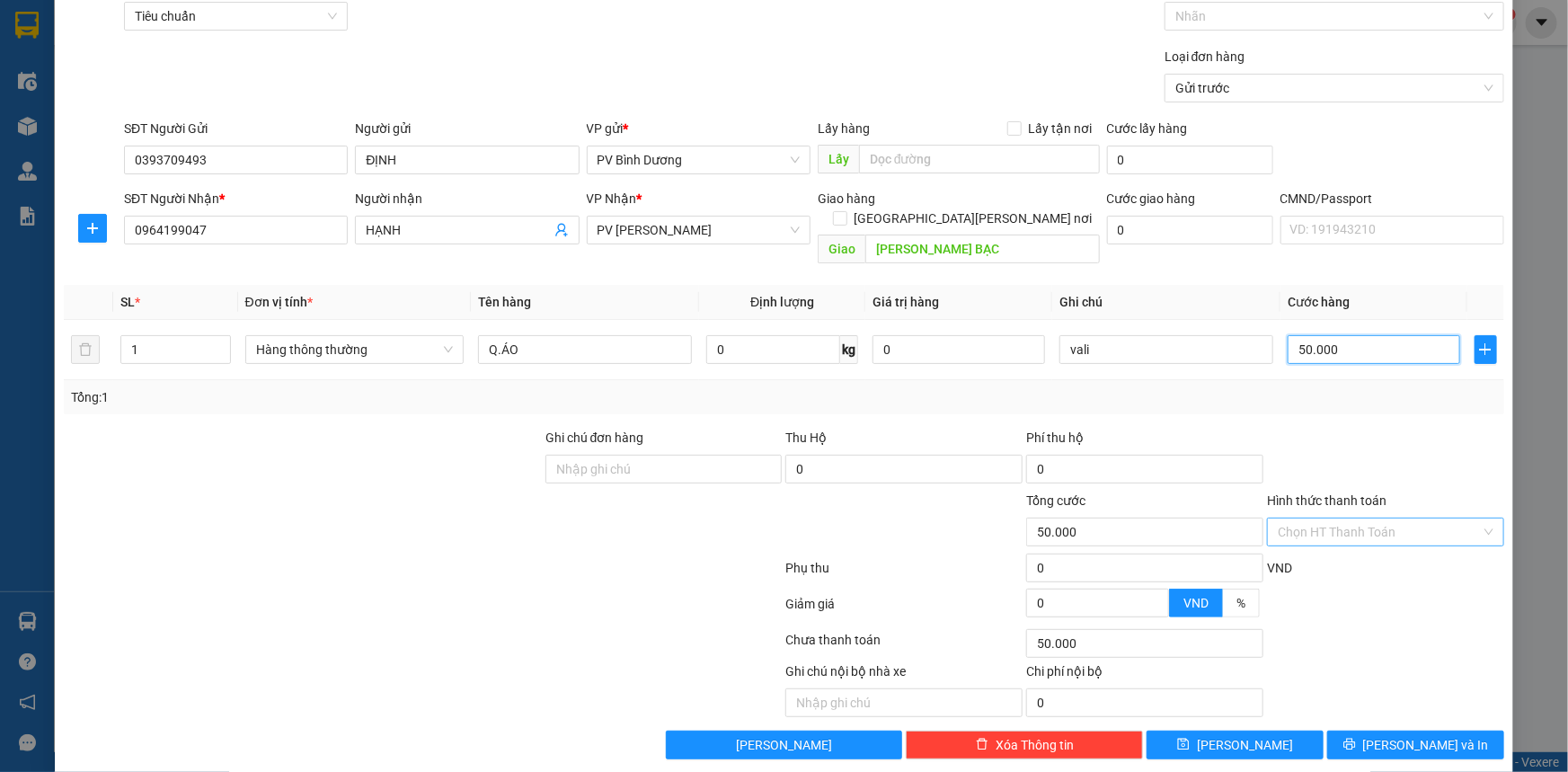
scroll to position [91, 0]
type input "50.000"
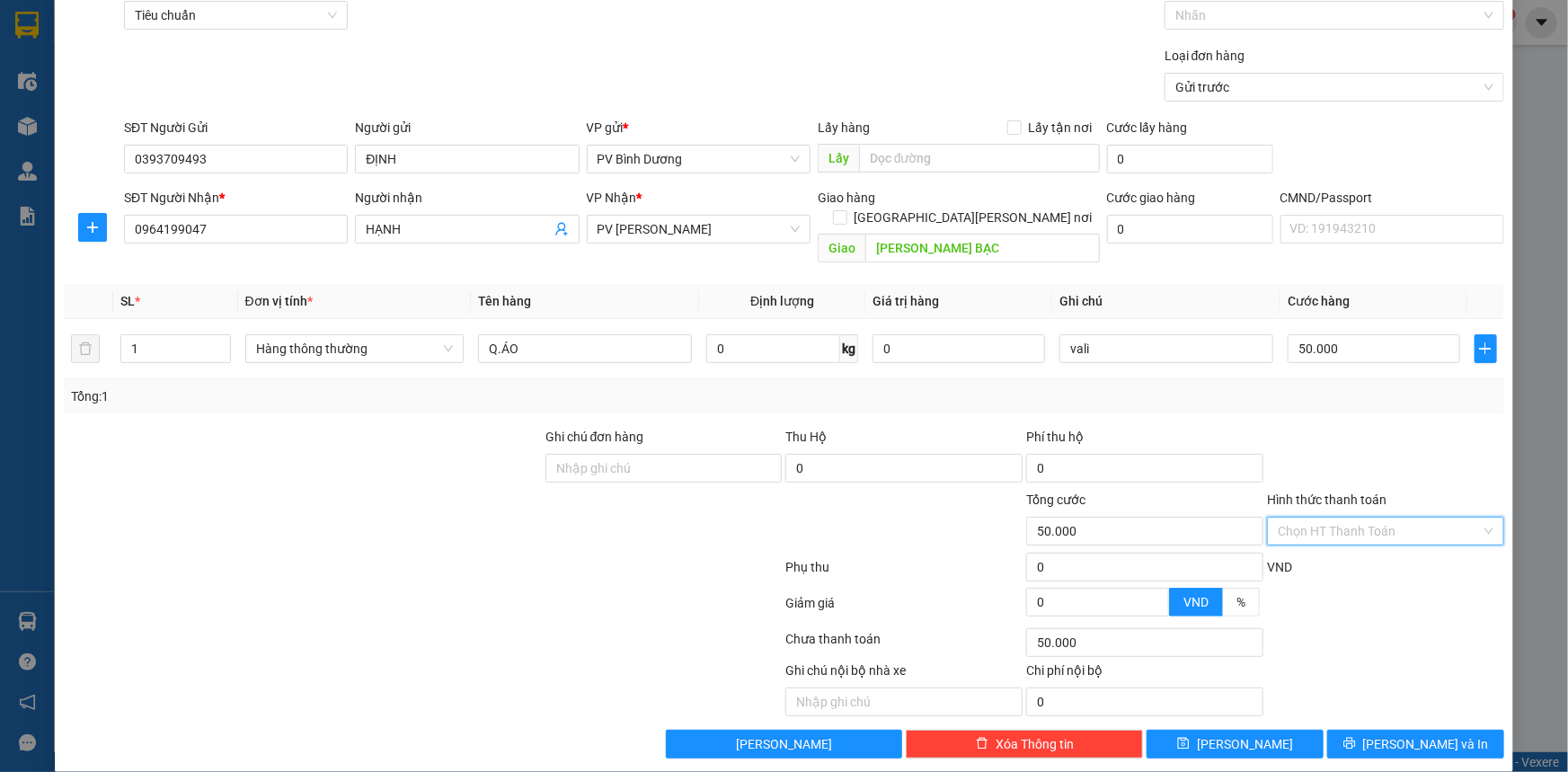
click at [1308, 518] on input "Hình thức thanh toán" at bounding box center [1379, 532] width 203 height 27
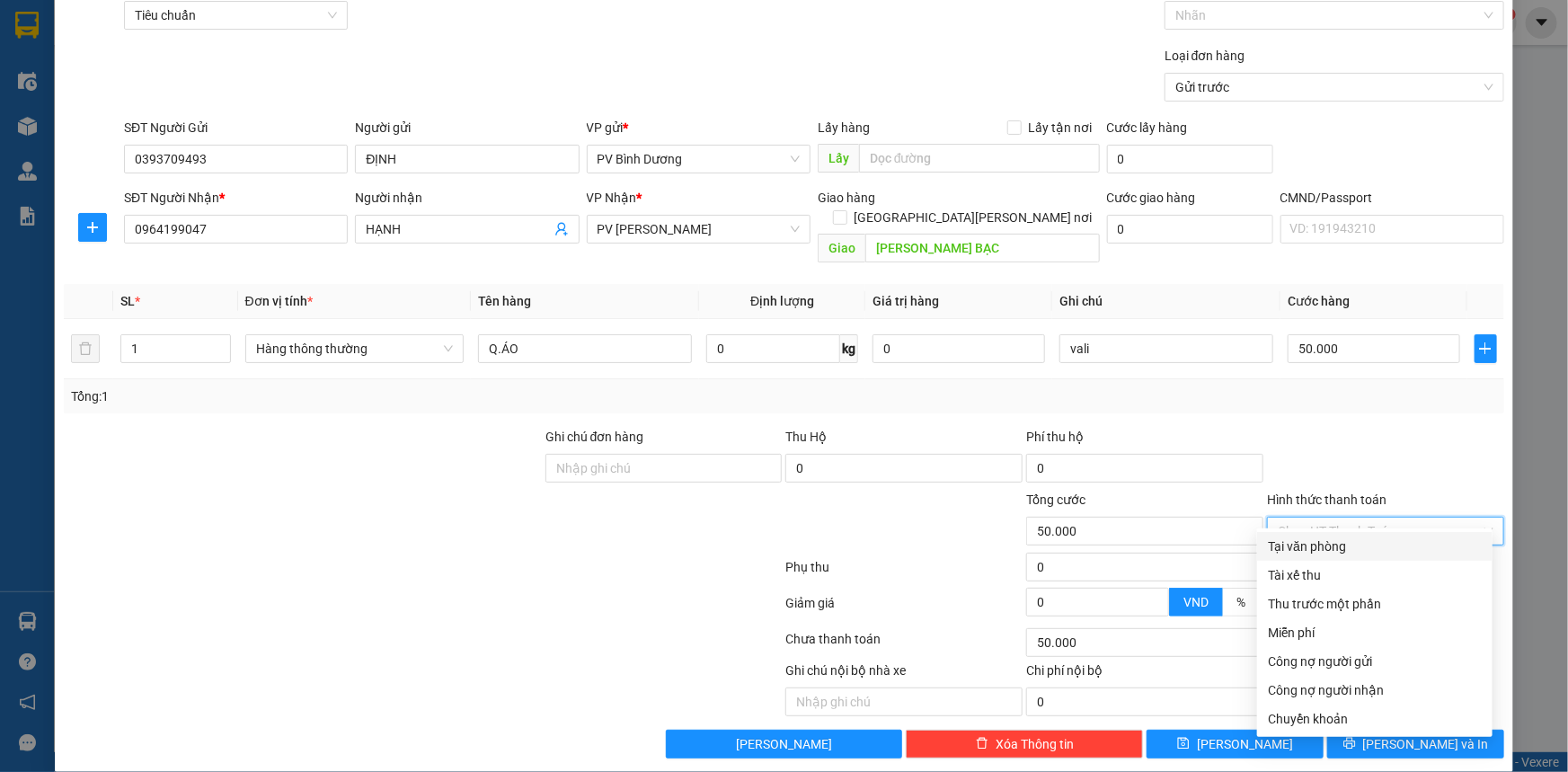
click at [1302, 543] on div "Tại văn phòng" at bounding box center [1374, 546] width 214 height 19
type input "0"
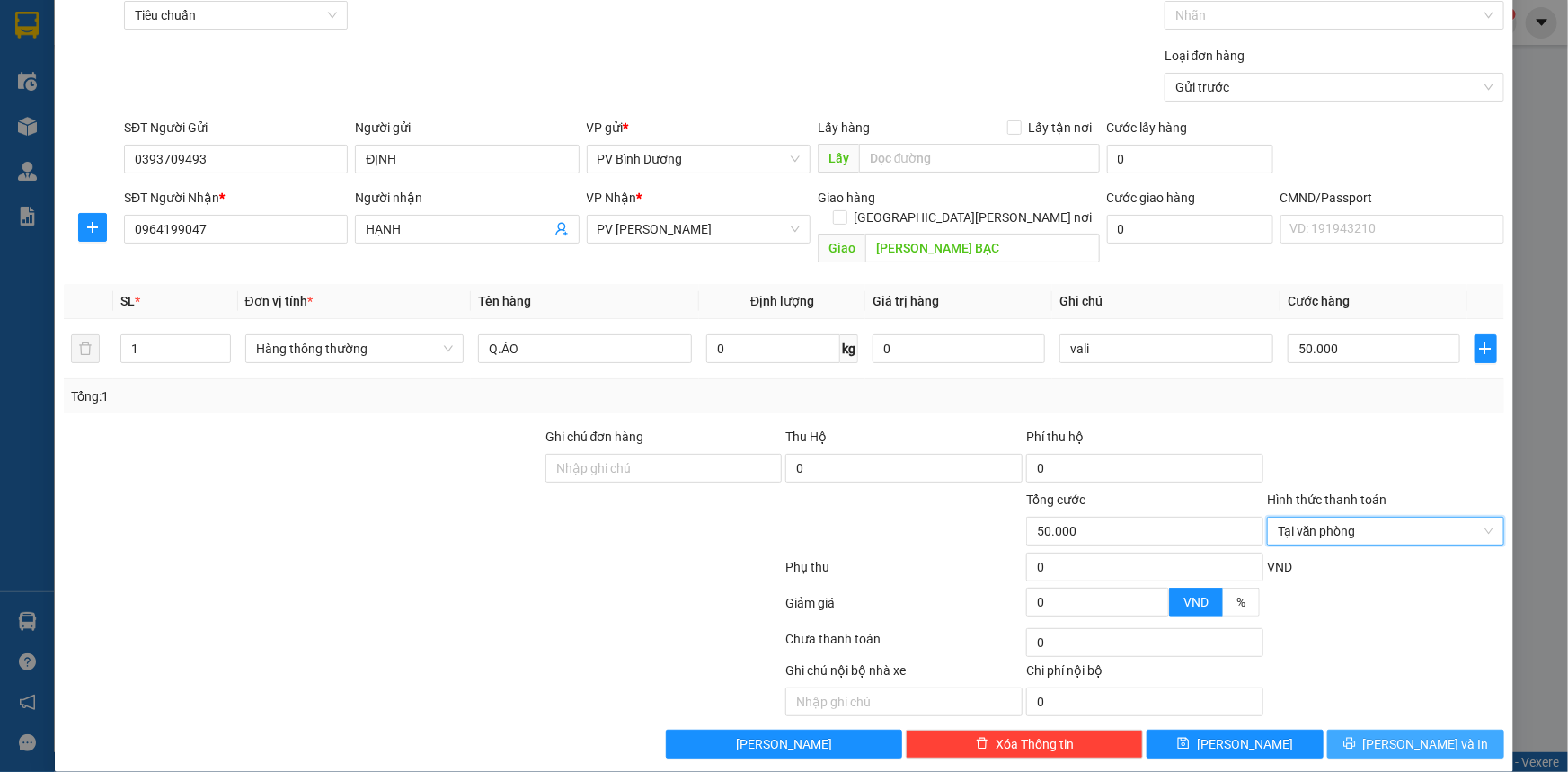
click at [1430, 734] on span "Lưu và In" at bounding box center [1425, 744] width 126 height 19
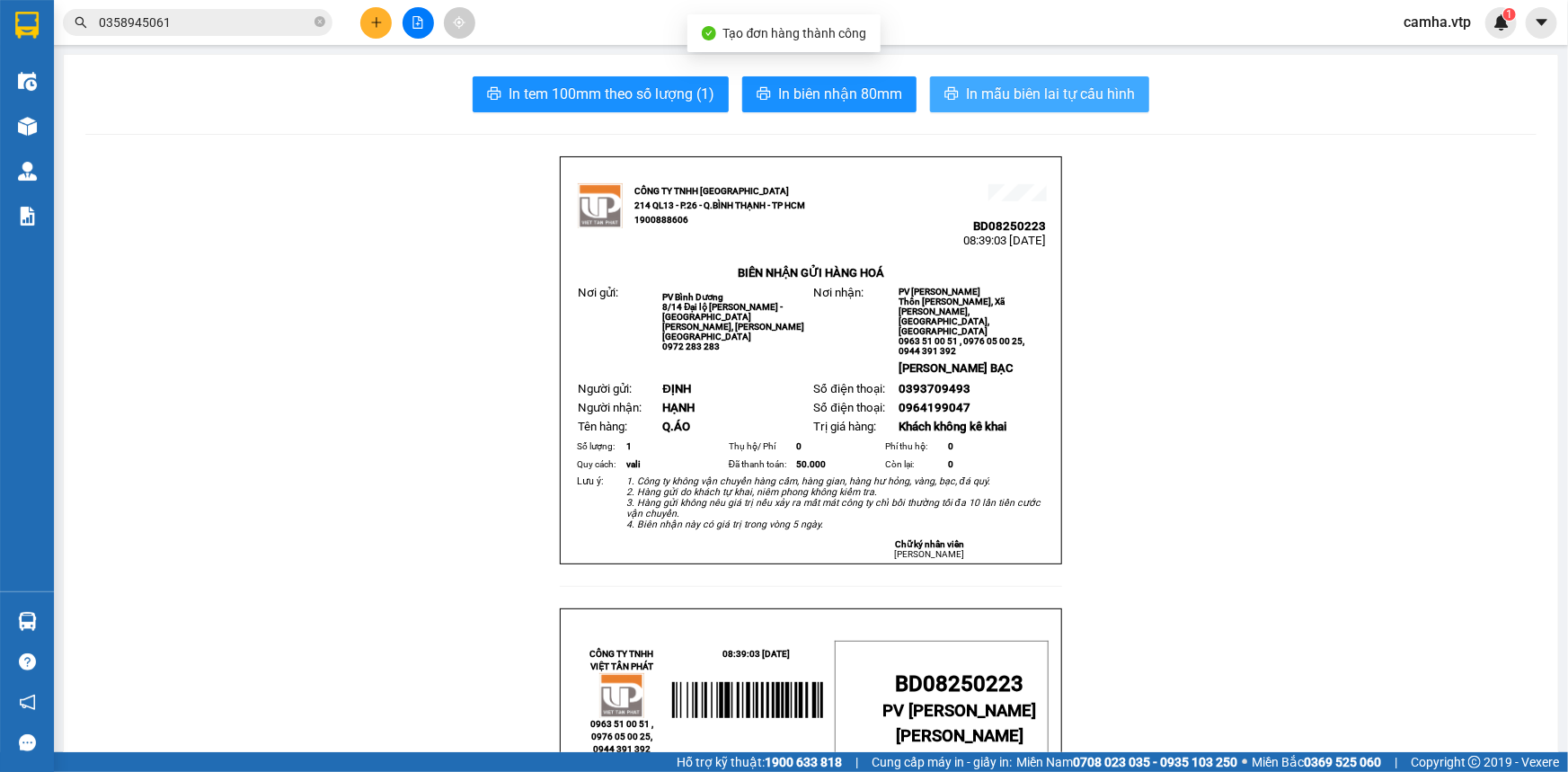
click at [1044, 90] on span "In mẫu biên lai tự cấu hình" at bounding box center [1050, 93] width 169 height 22
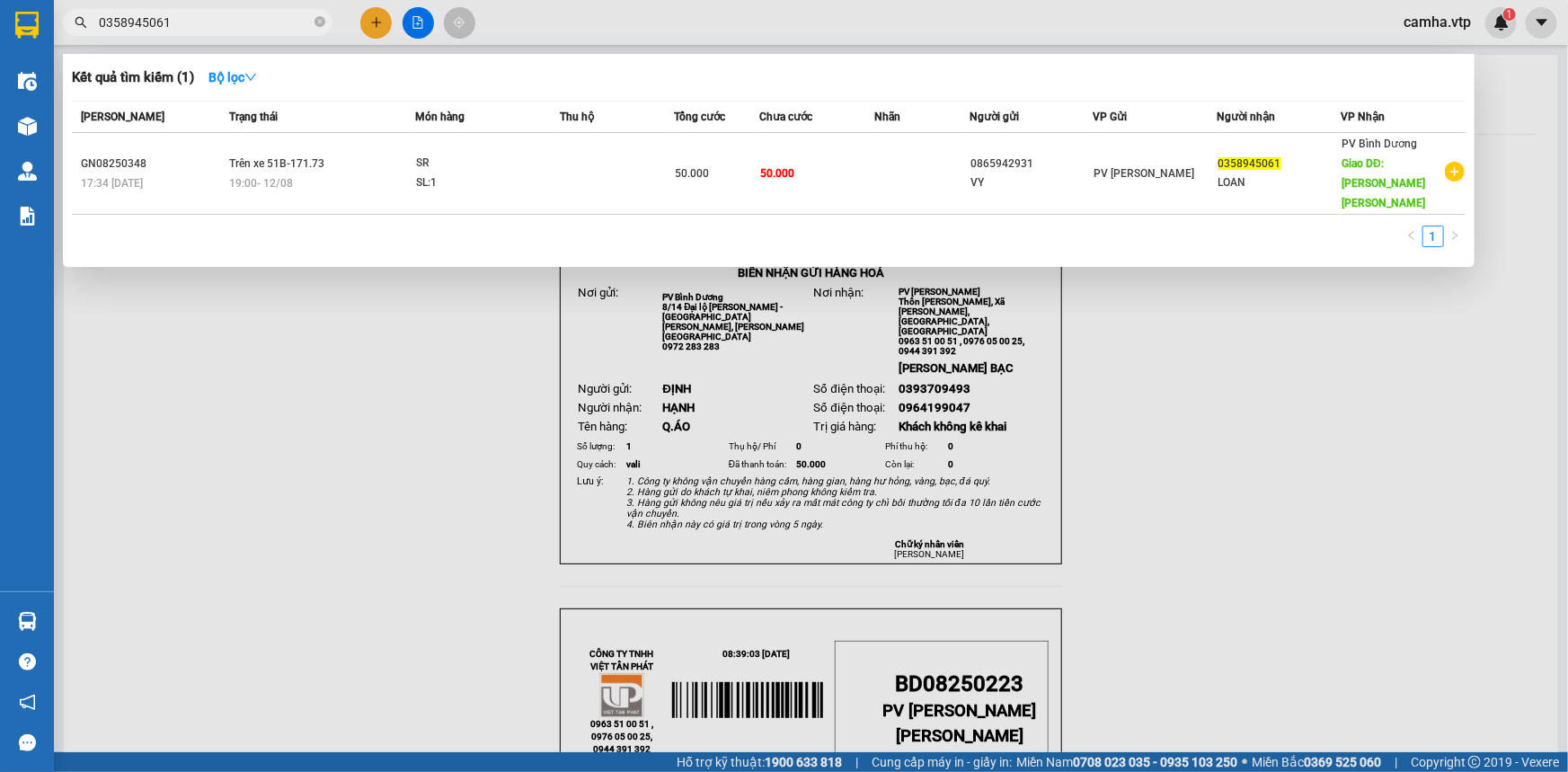
click at [150, 22] on input "0358945061" at bounding box center [205, 22] width 212 height 19
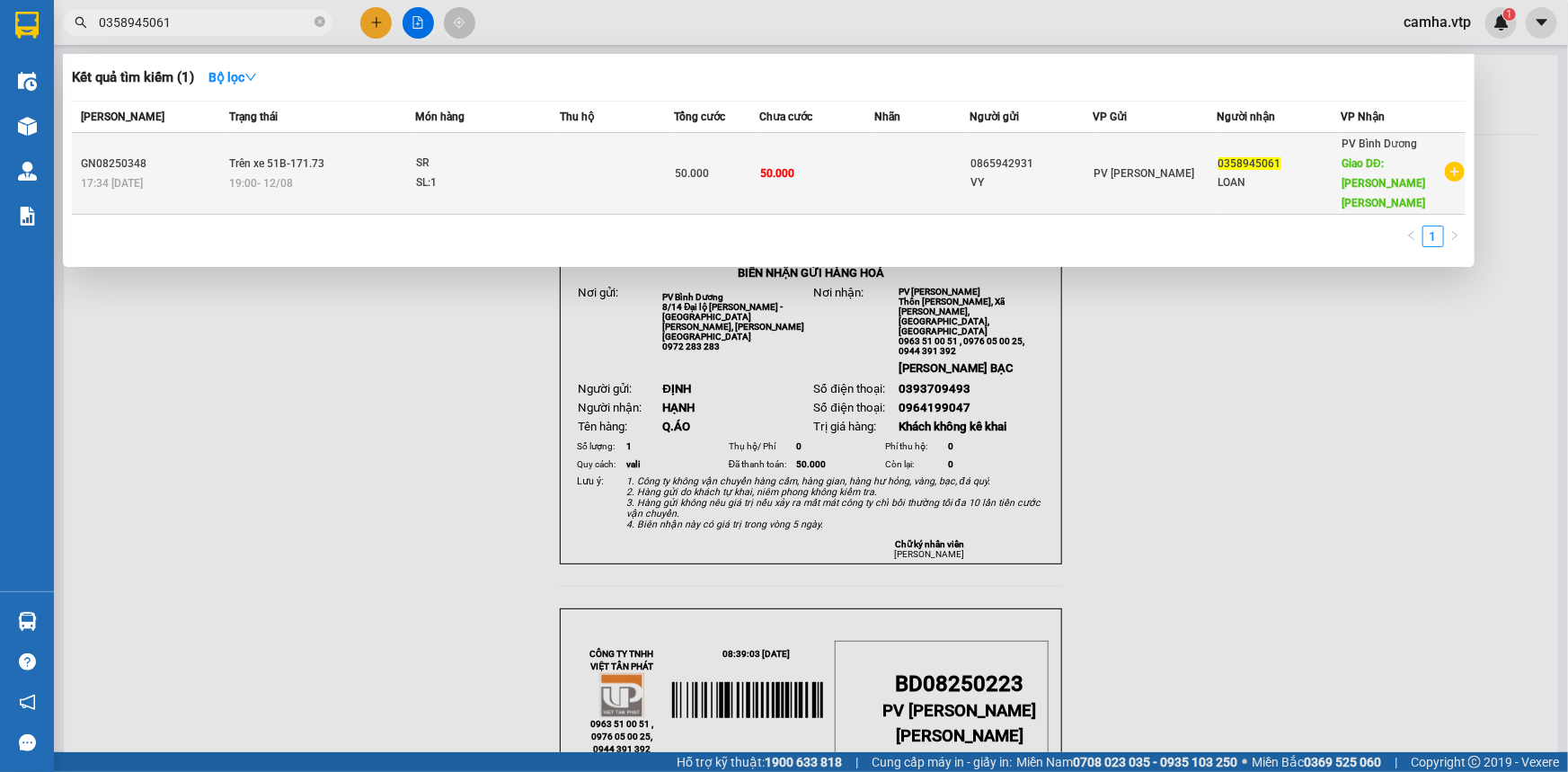
click at [270, 173] on div "19:00 - 12/08" at bounding box center [321, 183] width 185 height 19
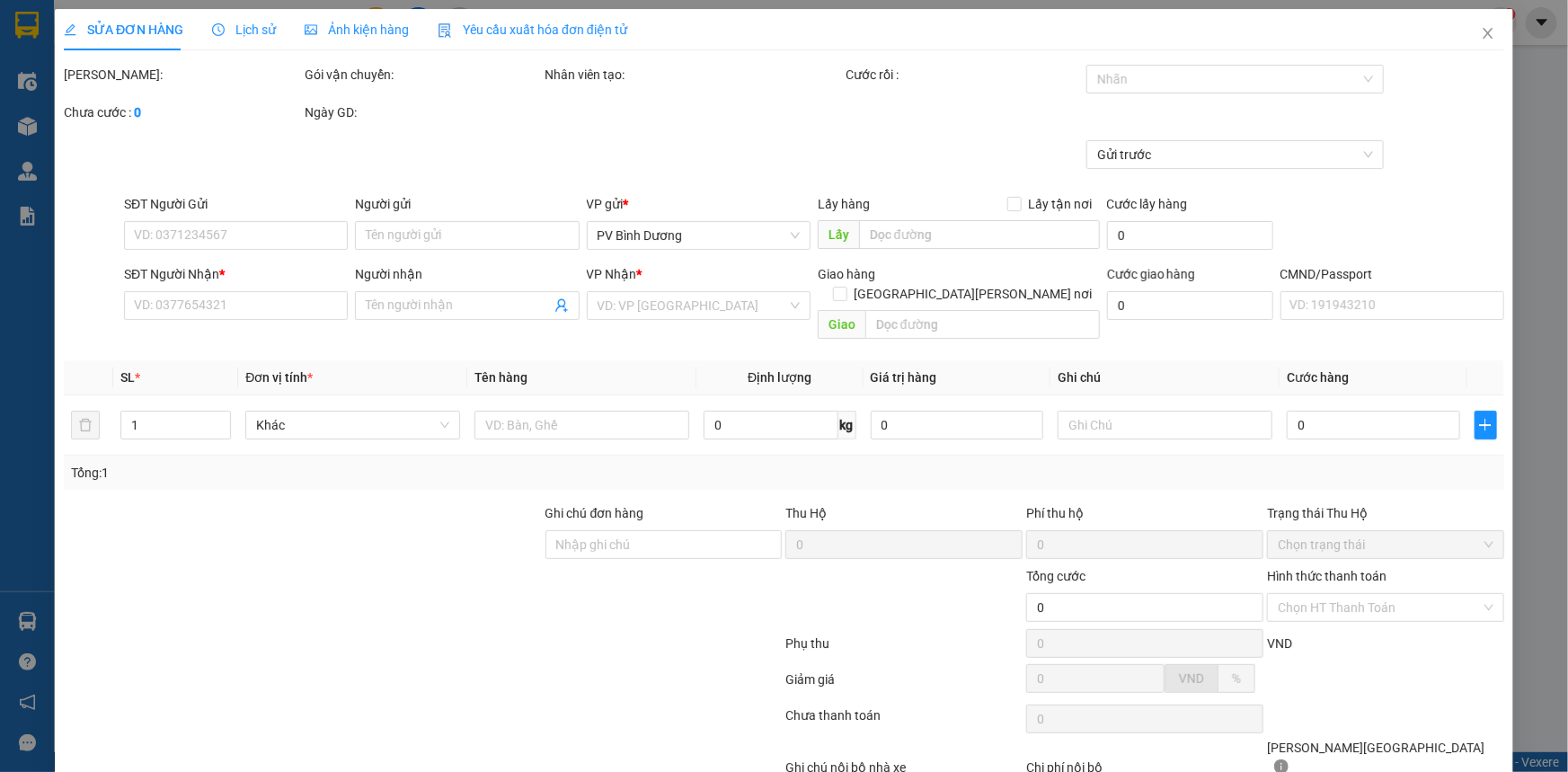
type input "2.500"
type input "0865942931"
type input "VY"
type input "0358945061"
type input "LOAN"
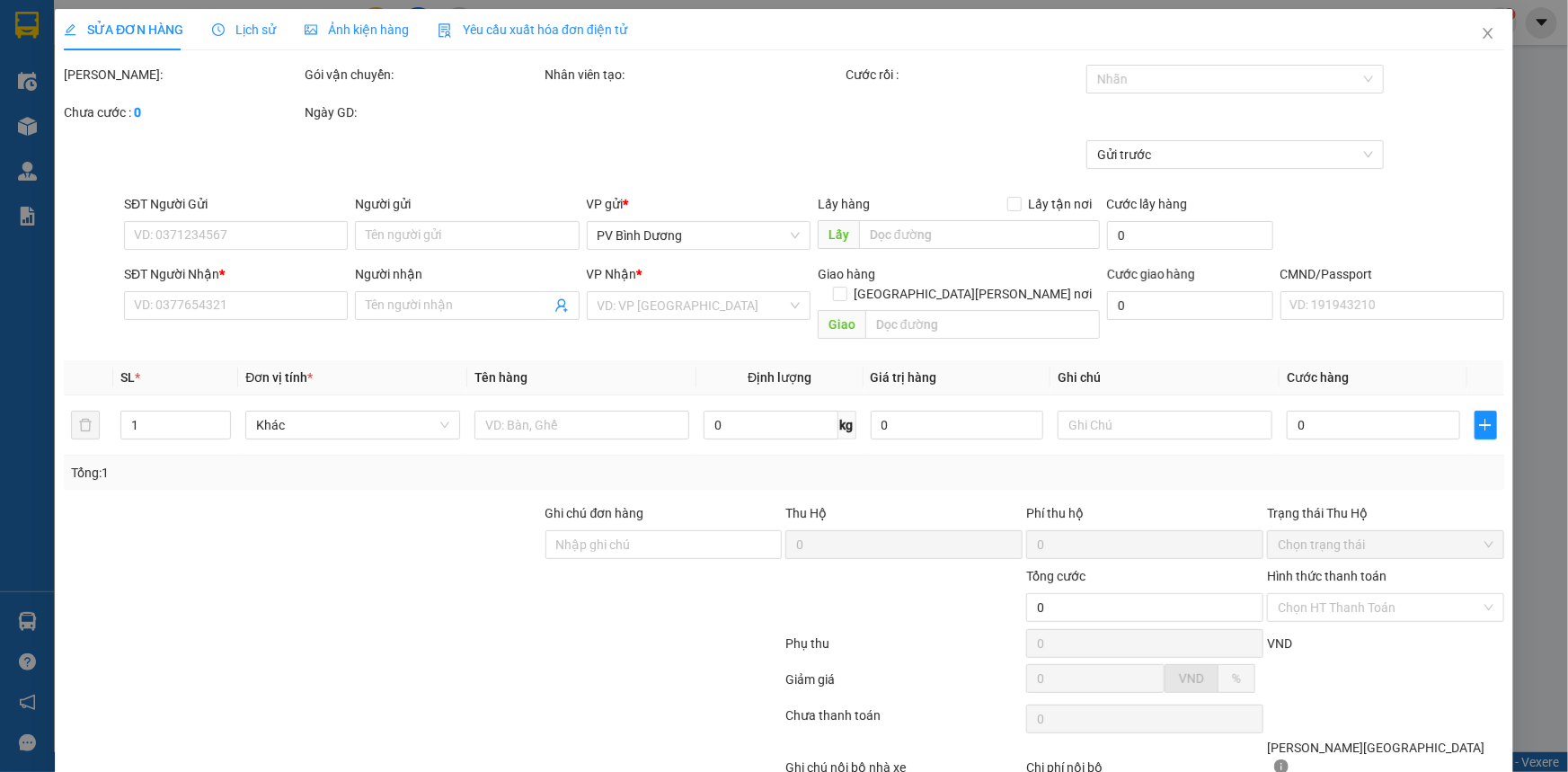
type input "CỔNG CHÀO BÌNH DƯƠNG"
type input "50.000"
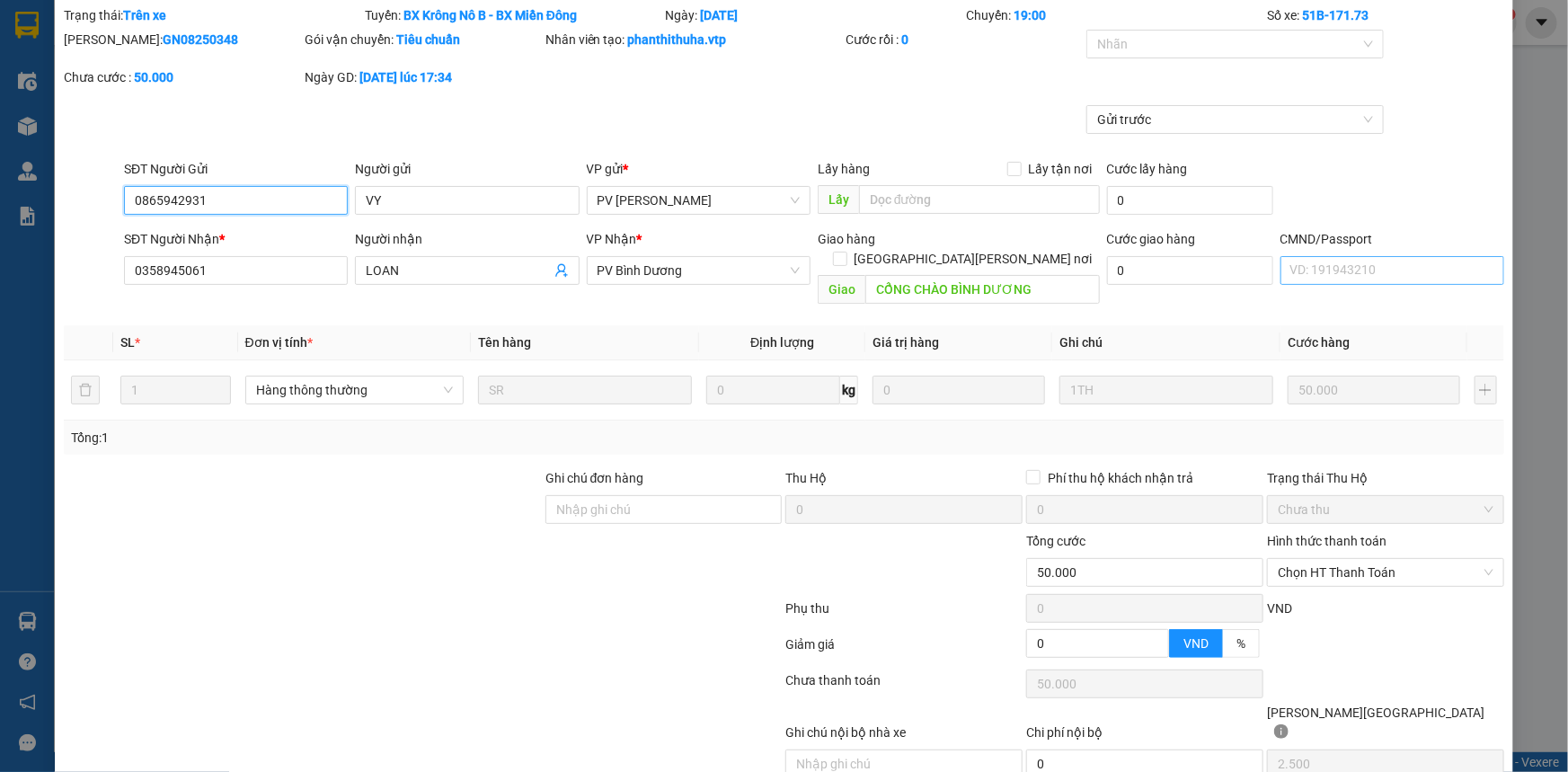
scroll to position [101, 0]
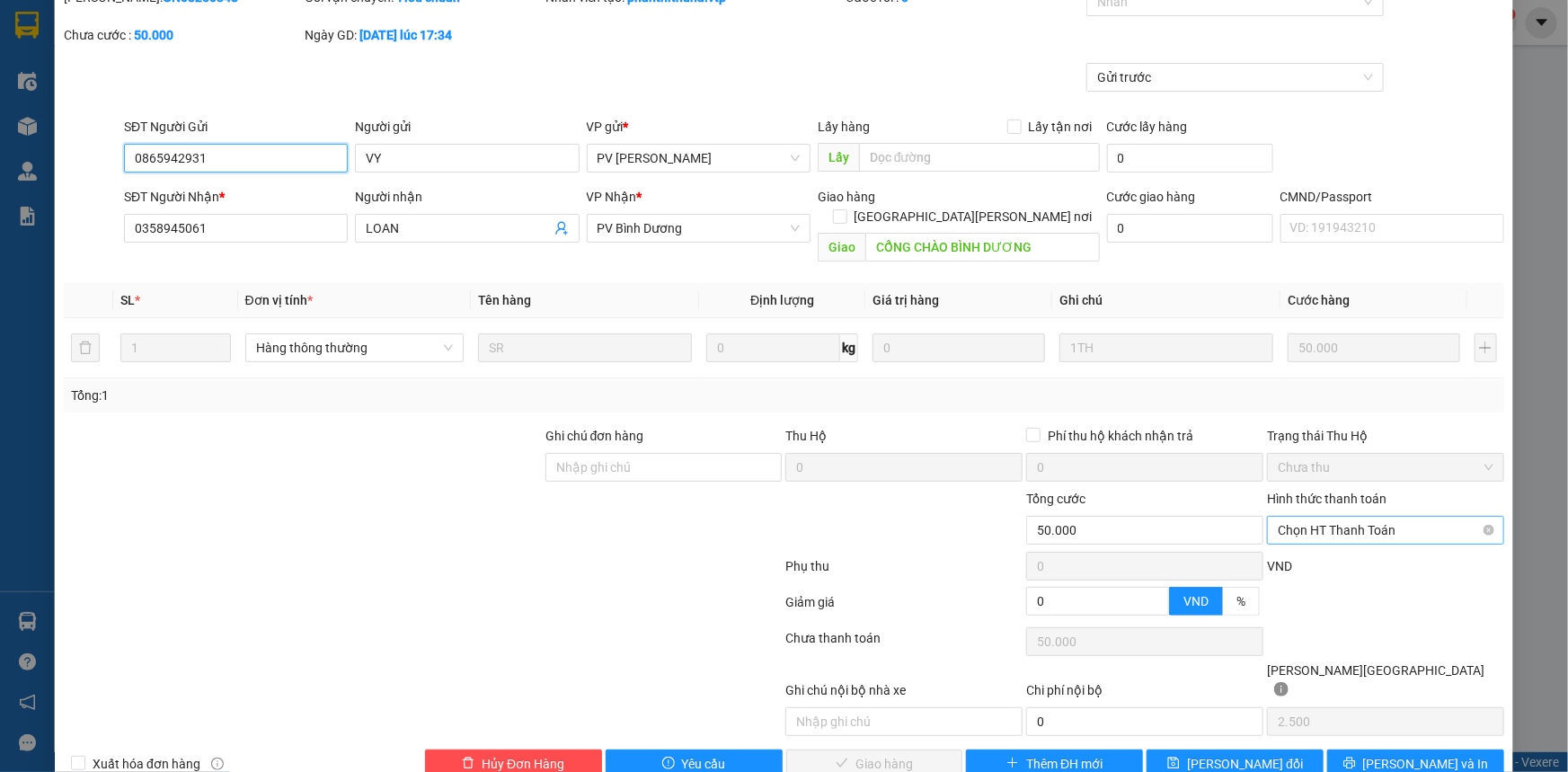
click at [1388, 517] on span "Chọn HT Thanh Toán" at bounding box center [1386, 531] width 216 height 27
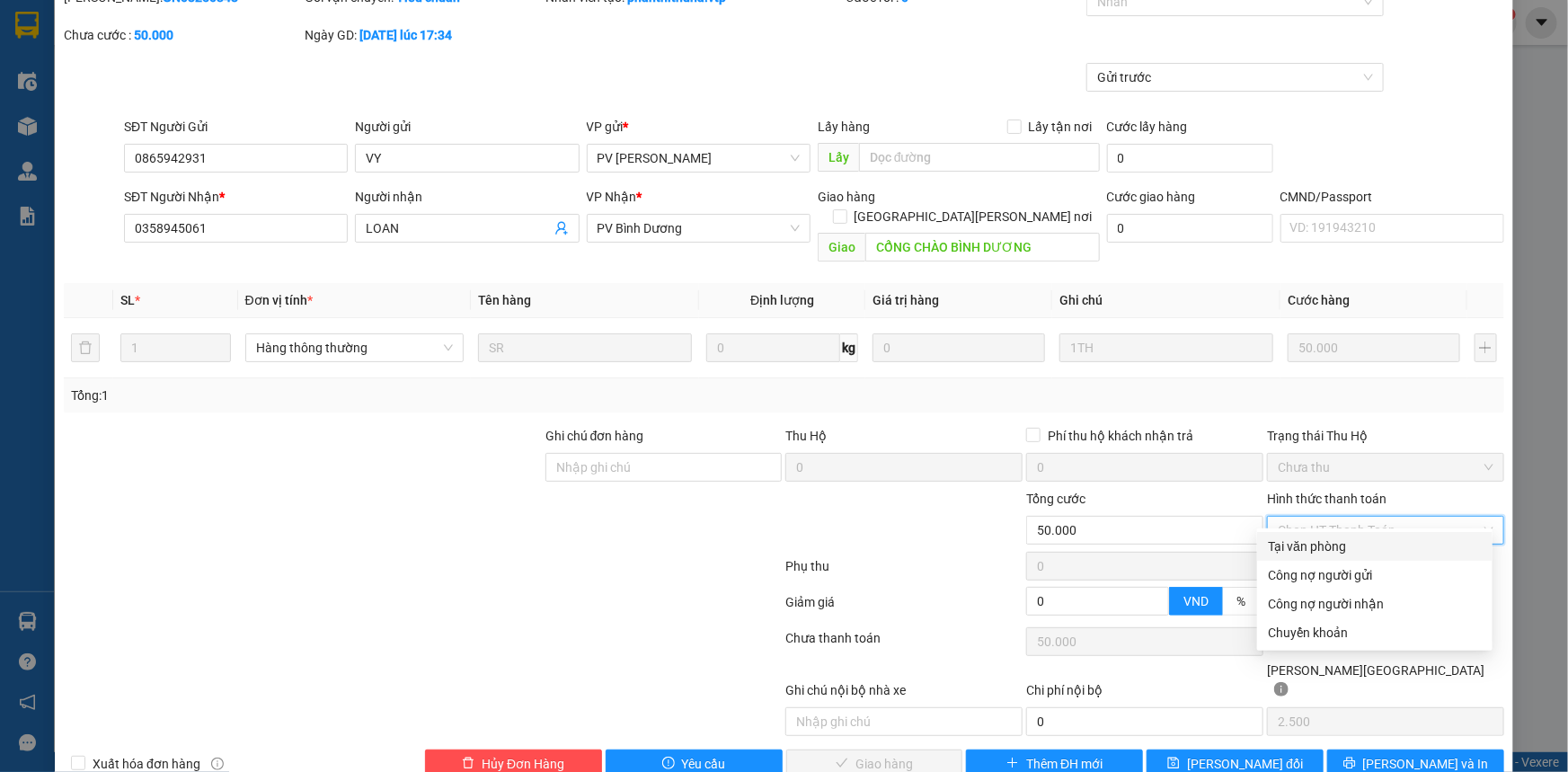
click at [1367, 546] on div "Tại văn phòng" at bounding box center [1374, 546] width 214 height 19
type input "0"
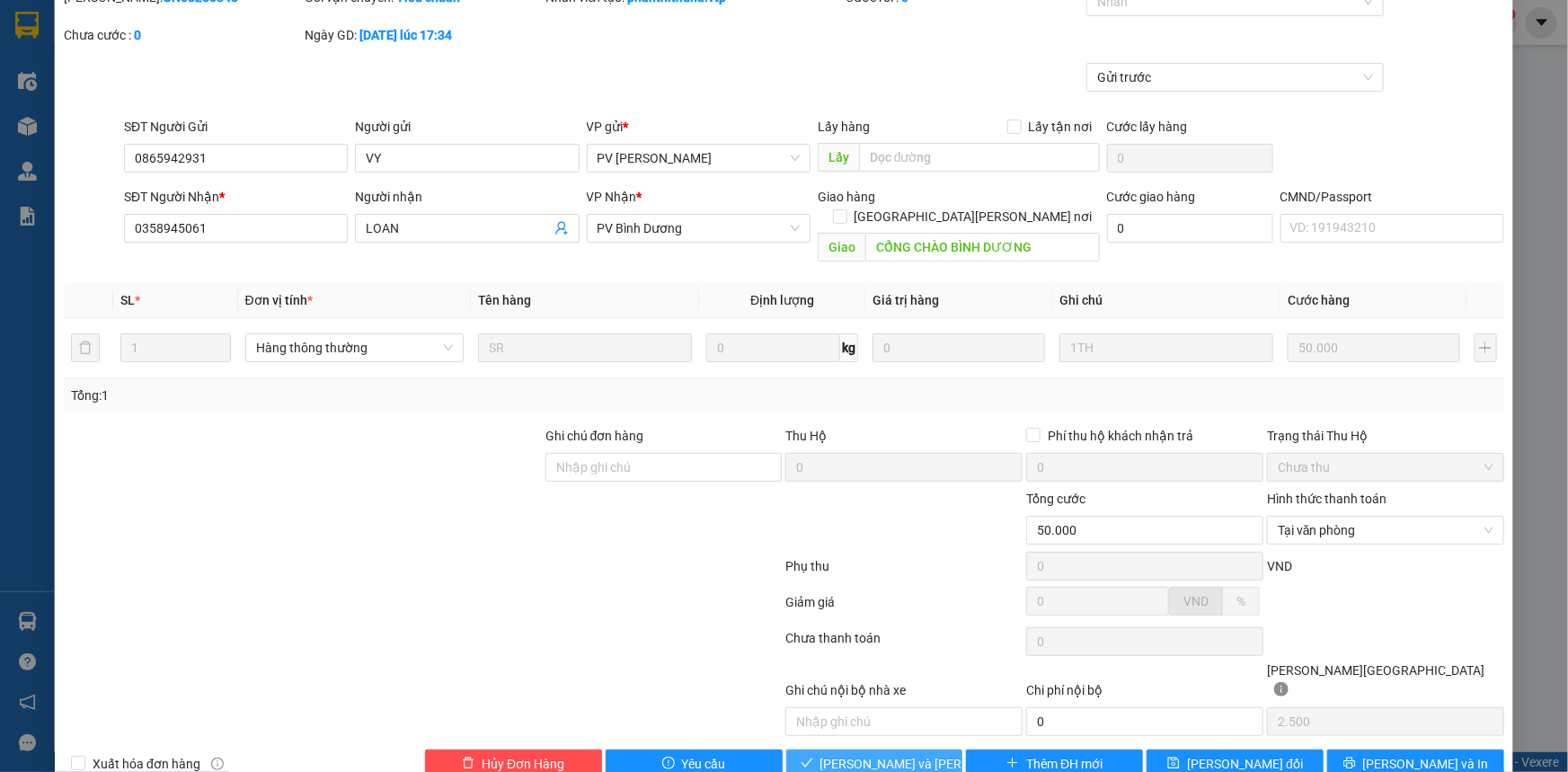
click at [923, 754] on span "Lưu và Giao hàng" at bounding box center [941, 763] width 242 height 19
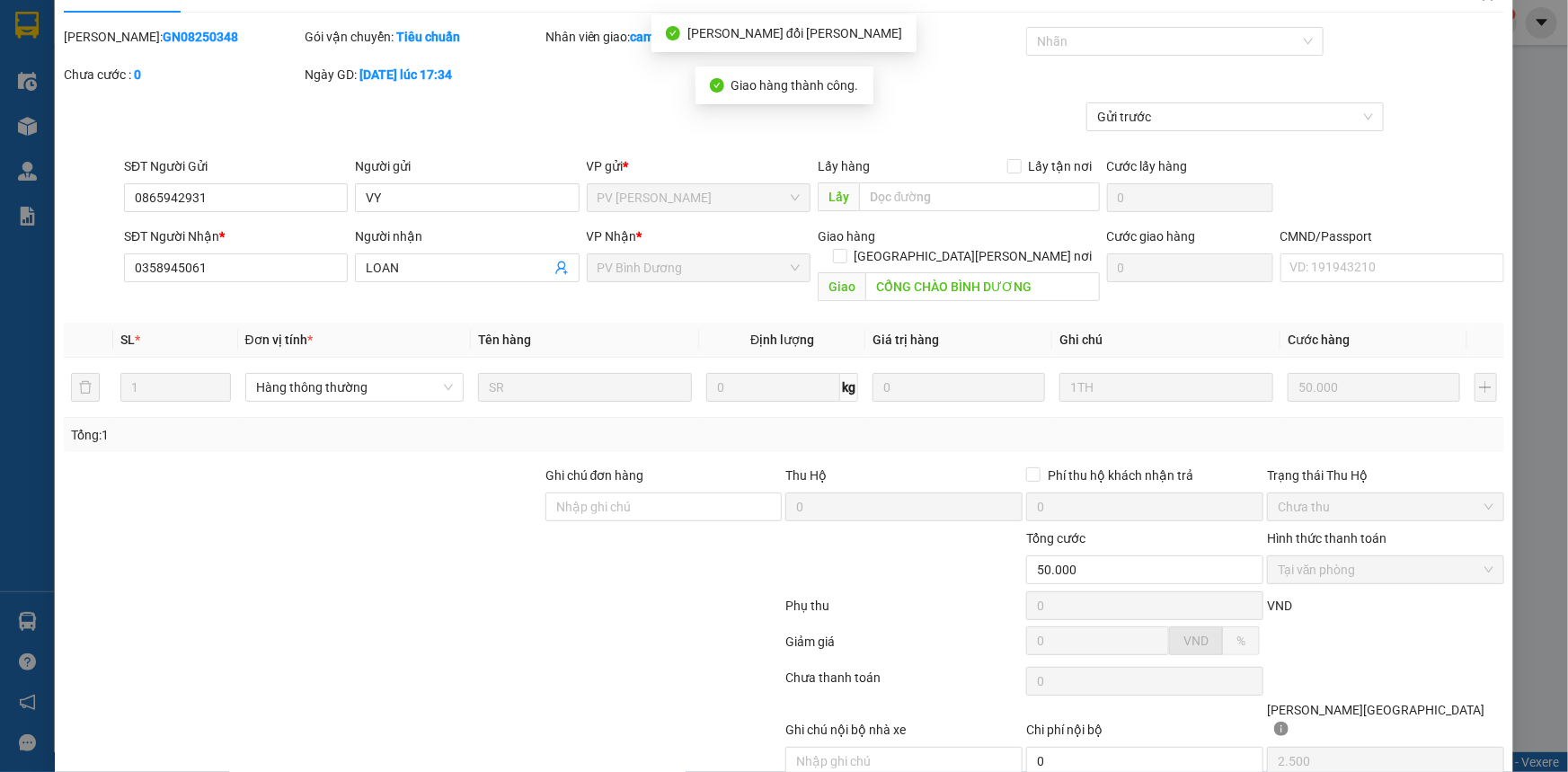
scroll to position [0, 0]
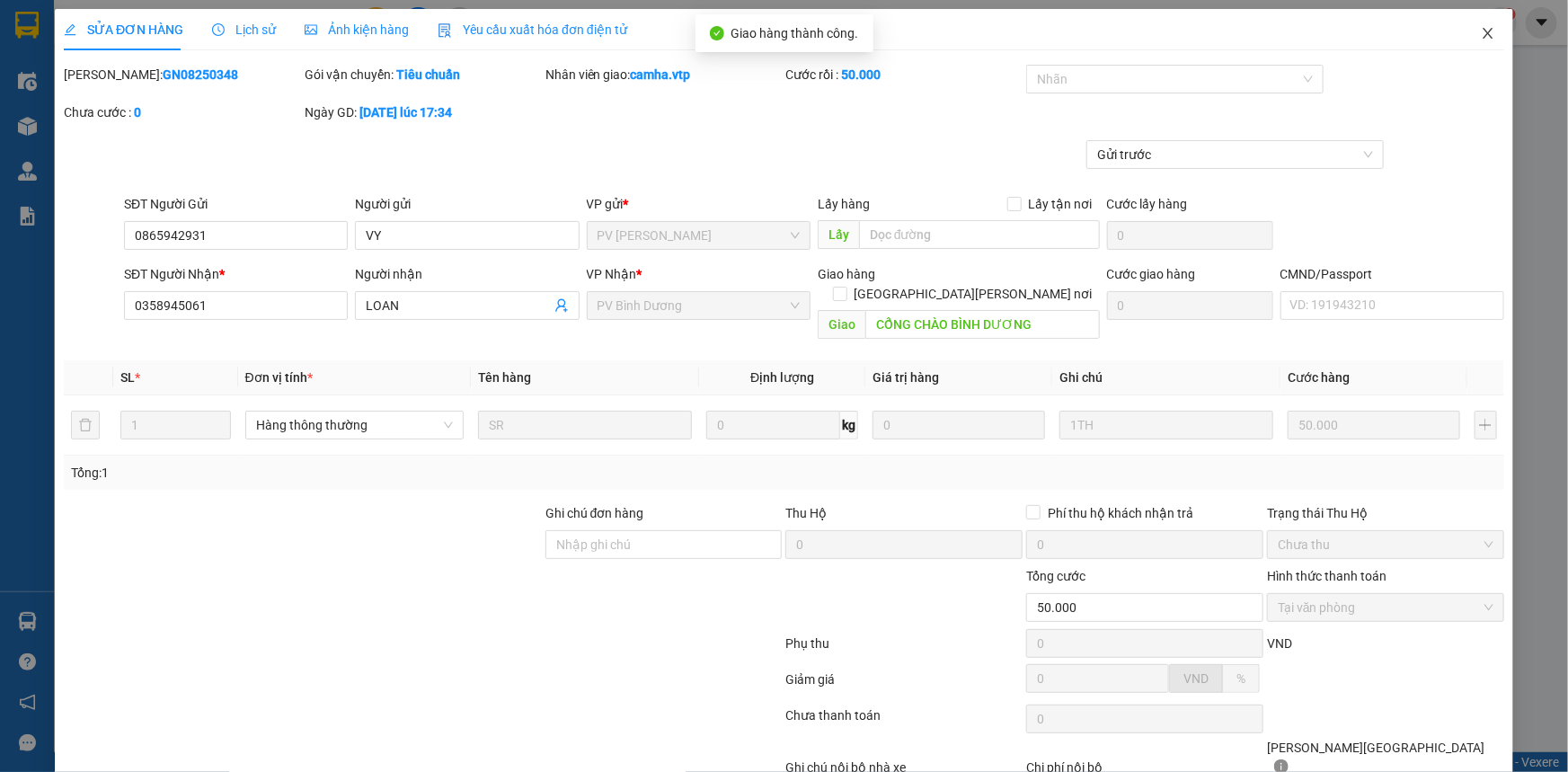
click at [1480, 28] on icon "close" at bounding box center [1487, 33] width 15 height 15
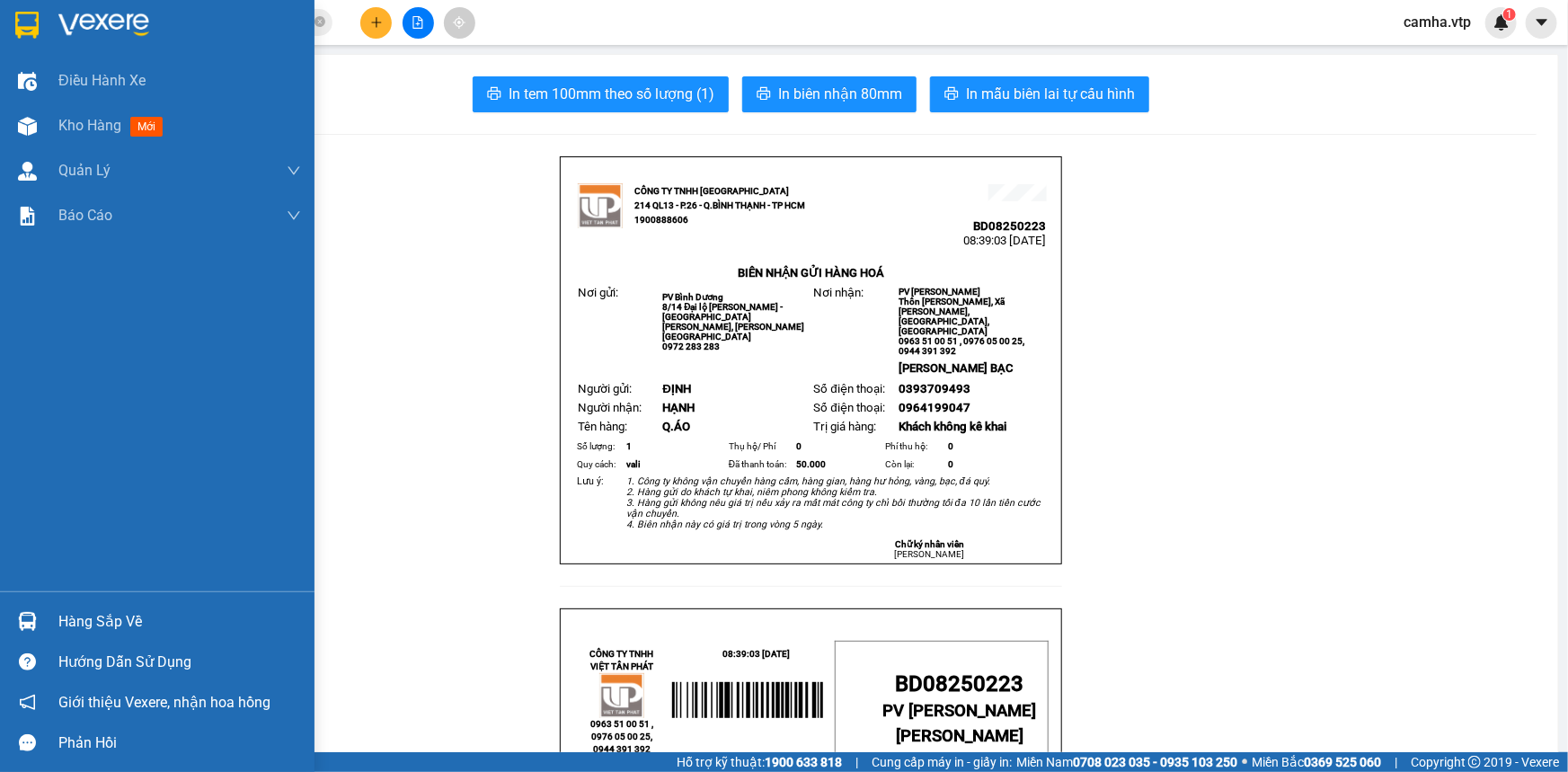
click at [24, 25] on img at bounding box center [27, 25] width 23 height 27
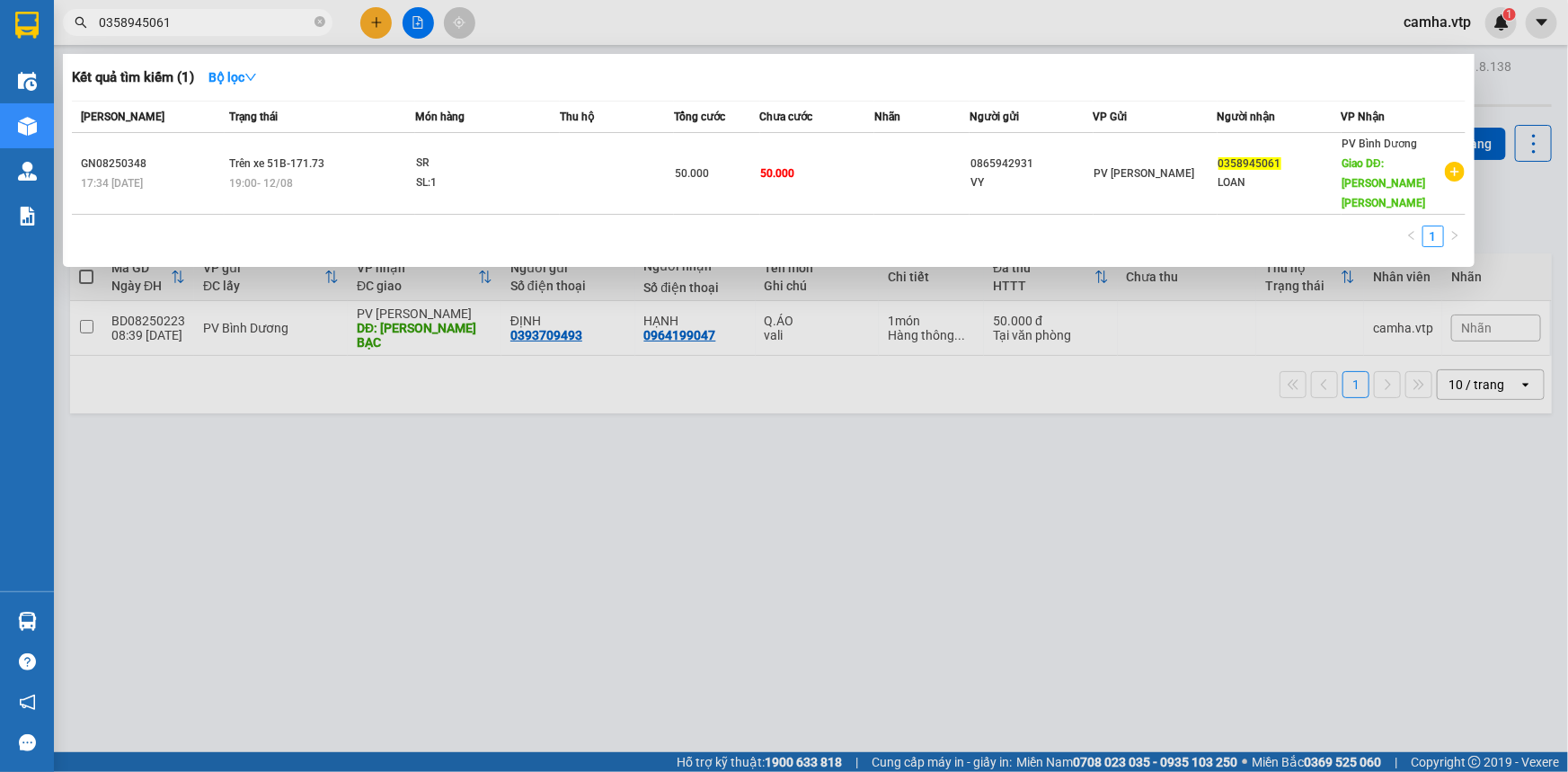
click at [255, 24] on input "0358945061" at bounding box center [205, 22] width 212 height 19
paste input "792123778"
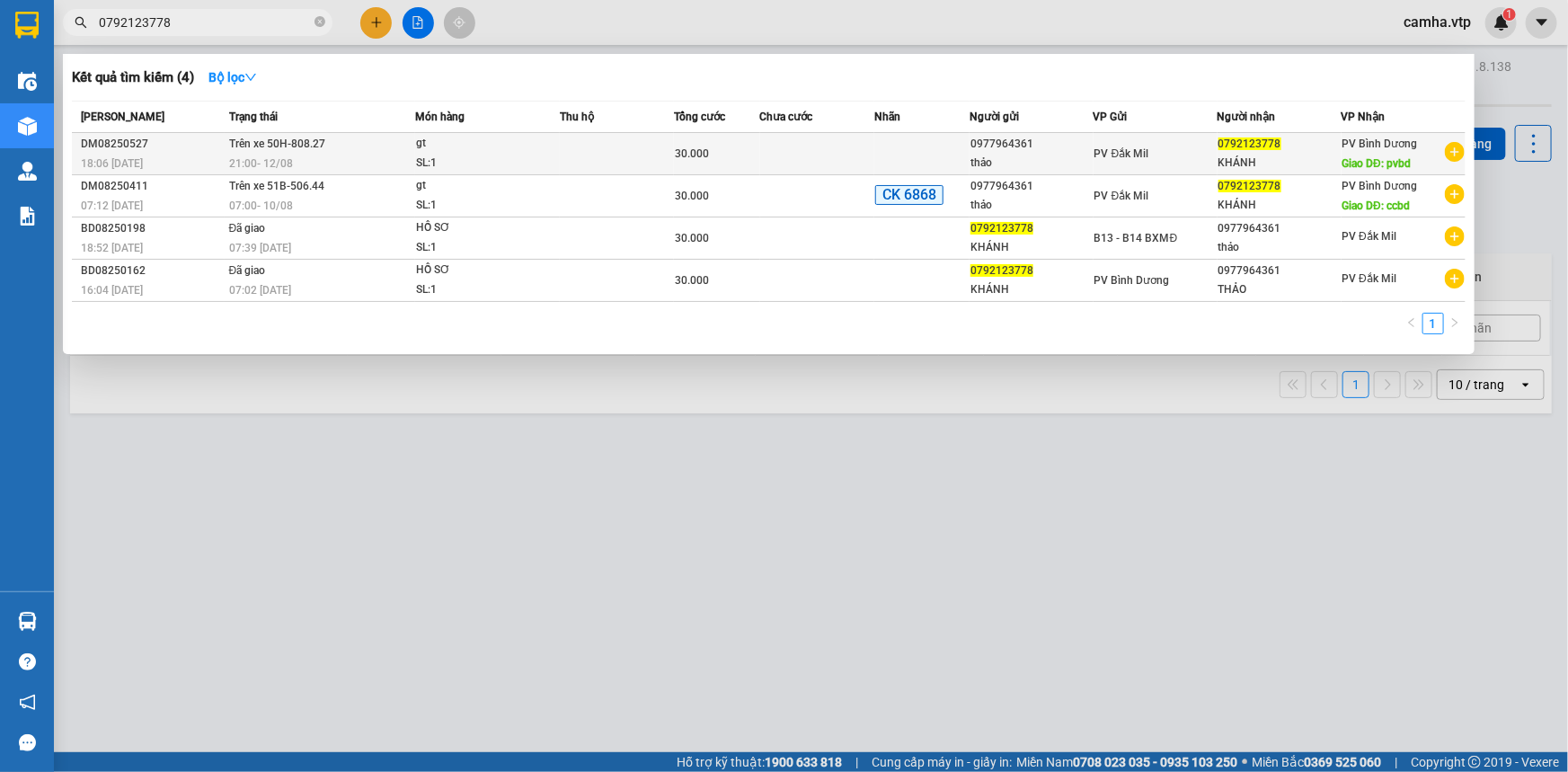
type input "0792123778"
click at [1388, 158] on span "Giao DĐ: pvbd" at bounding box center [1376, 164] width 69 height 13
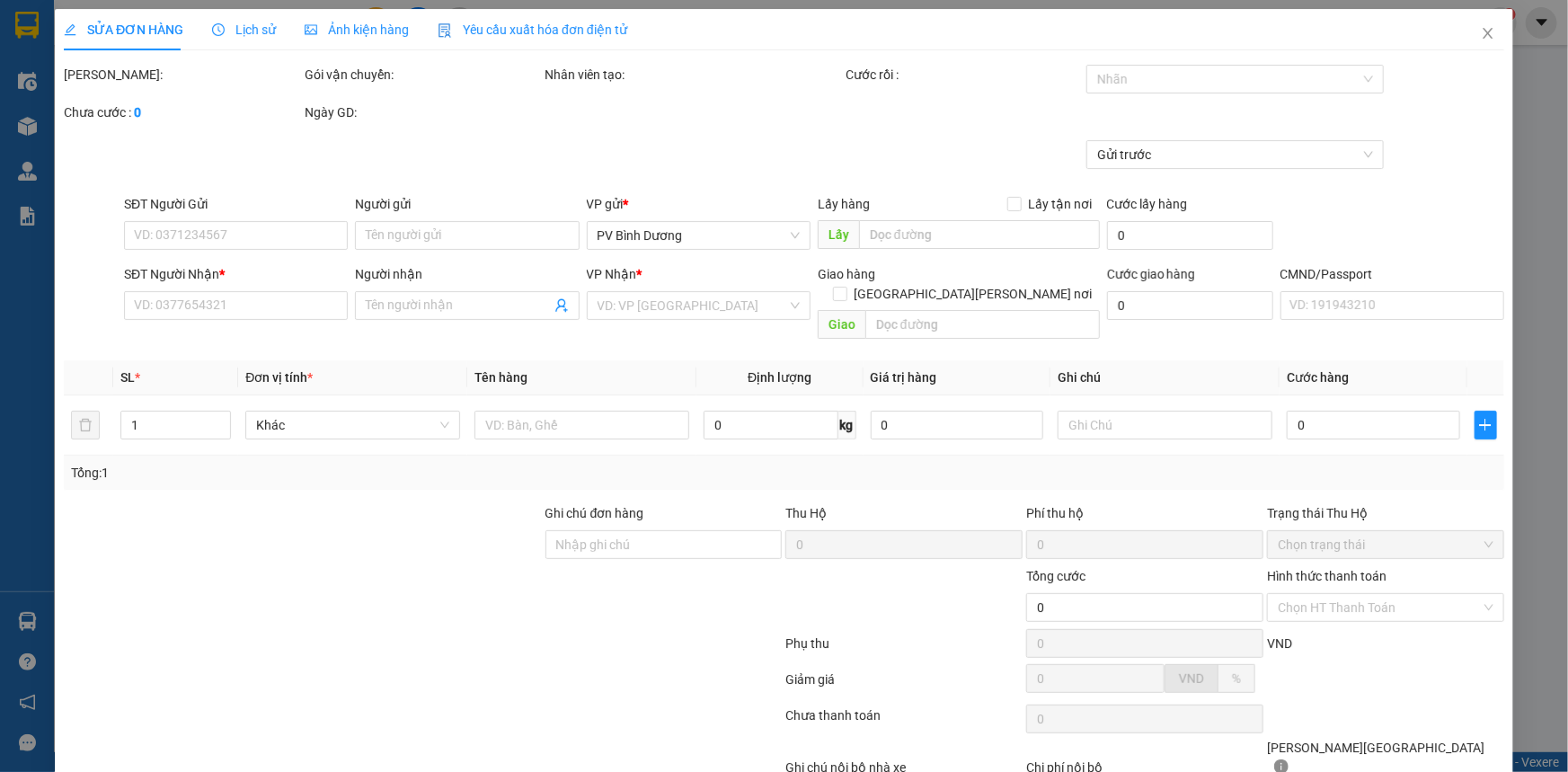
type input "1.500"
type input "0977964361"
type input "thảo"
type input "0792123778"
type input "KHÁNH"
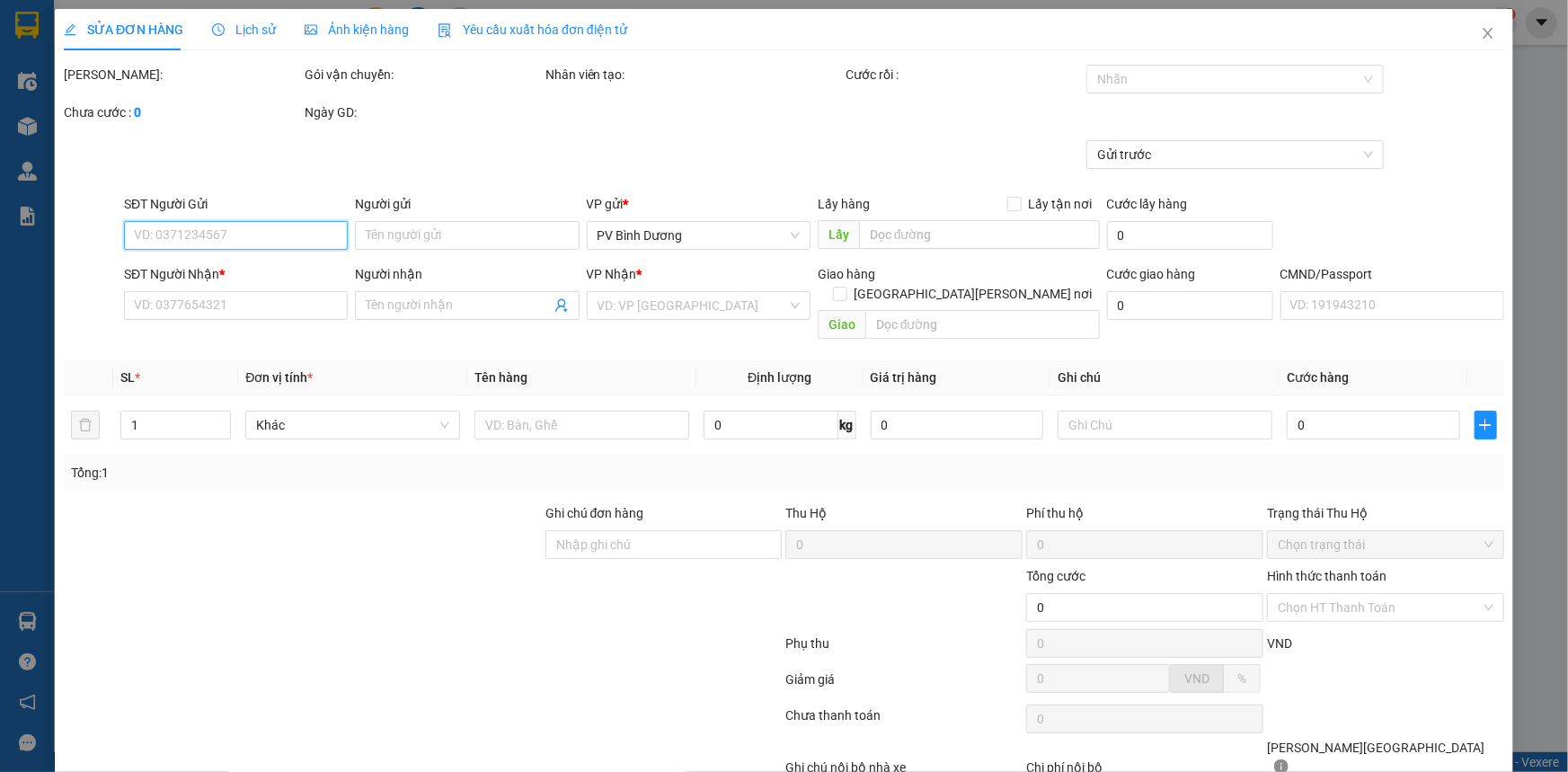
type input "pvbd"
type input "đã 30k 6868/18h06p ngày 1208"
type input "30.000"
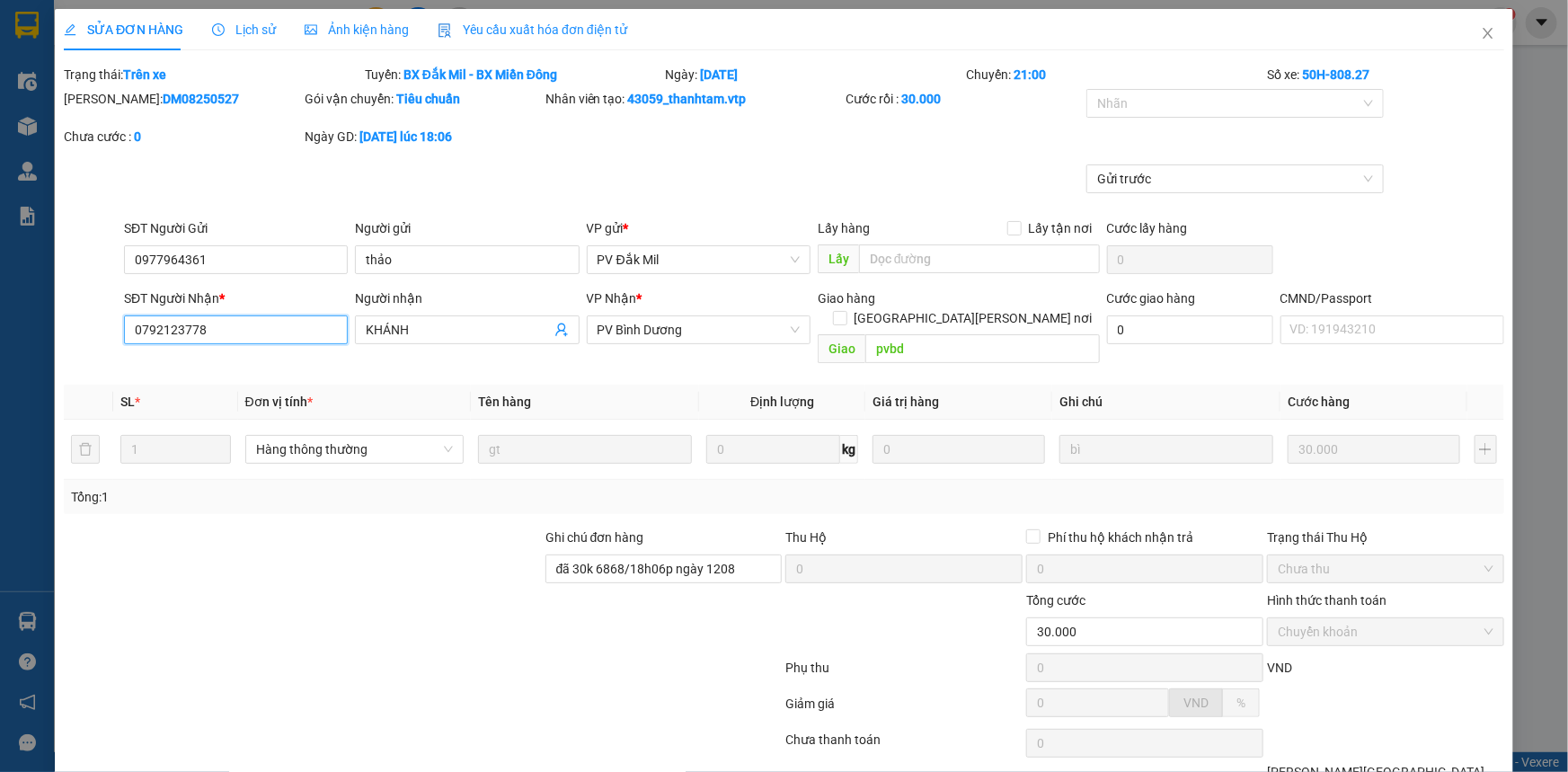
click at [242, 333] on input "0792123778" at bounding box center [236, 330] width 224 height 29
click at [1483, 34] on span "Close" at bounding box center [1488, 34] width 51 height 51
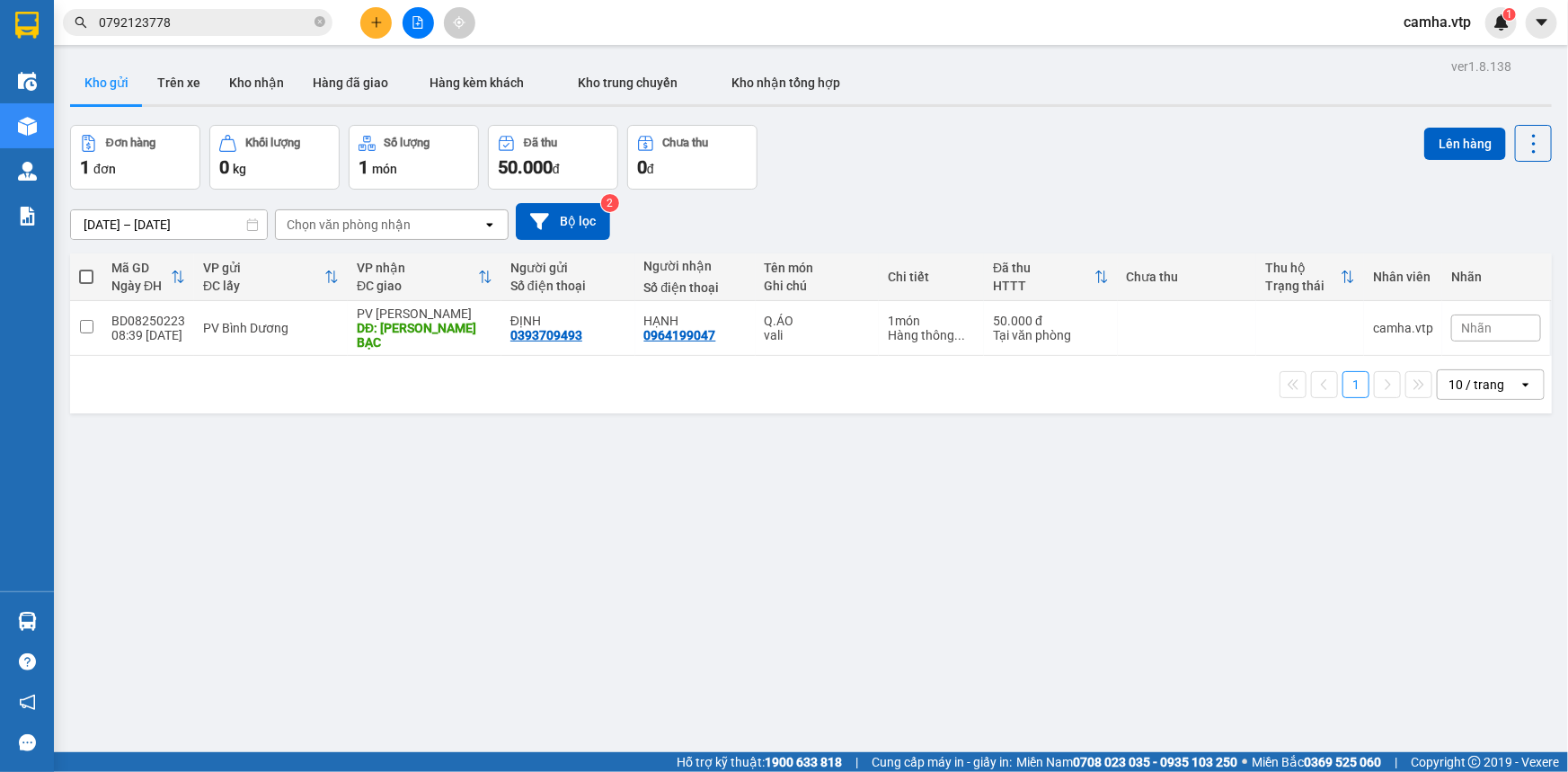
click at [380, 20] on icon "plus" at bounding box center [376, 22] width 13 height 13
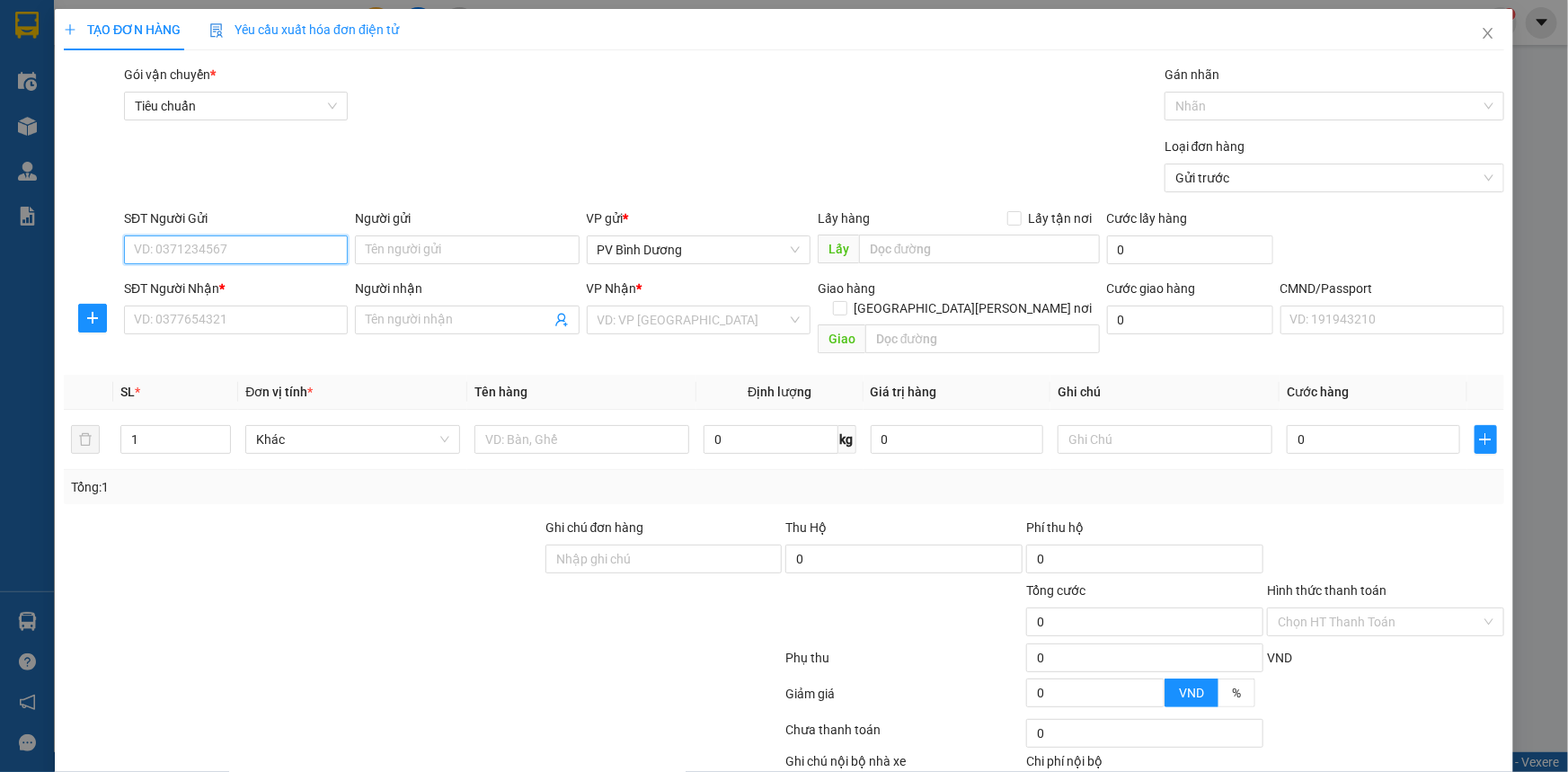
click at [212, 250] on input "SĐT Người Gửi" at bounding box center [236, 250] width 224 height 29
type input "0915315533"
click at [225, 292] on div "0915315533 - mạnh" at bounding box center [235, 285] width 201 height 19
type input "mạnh"
type input "0983924444"
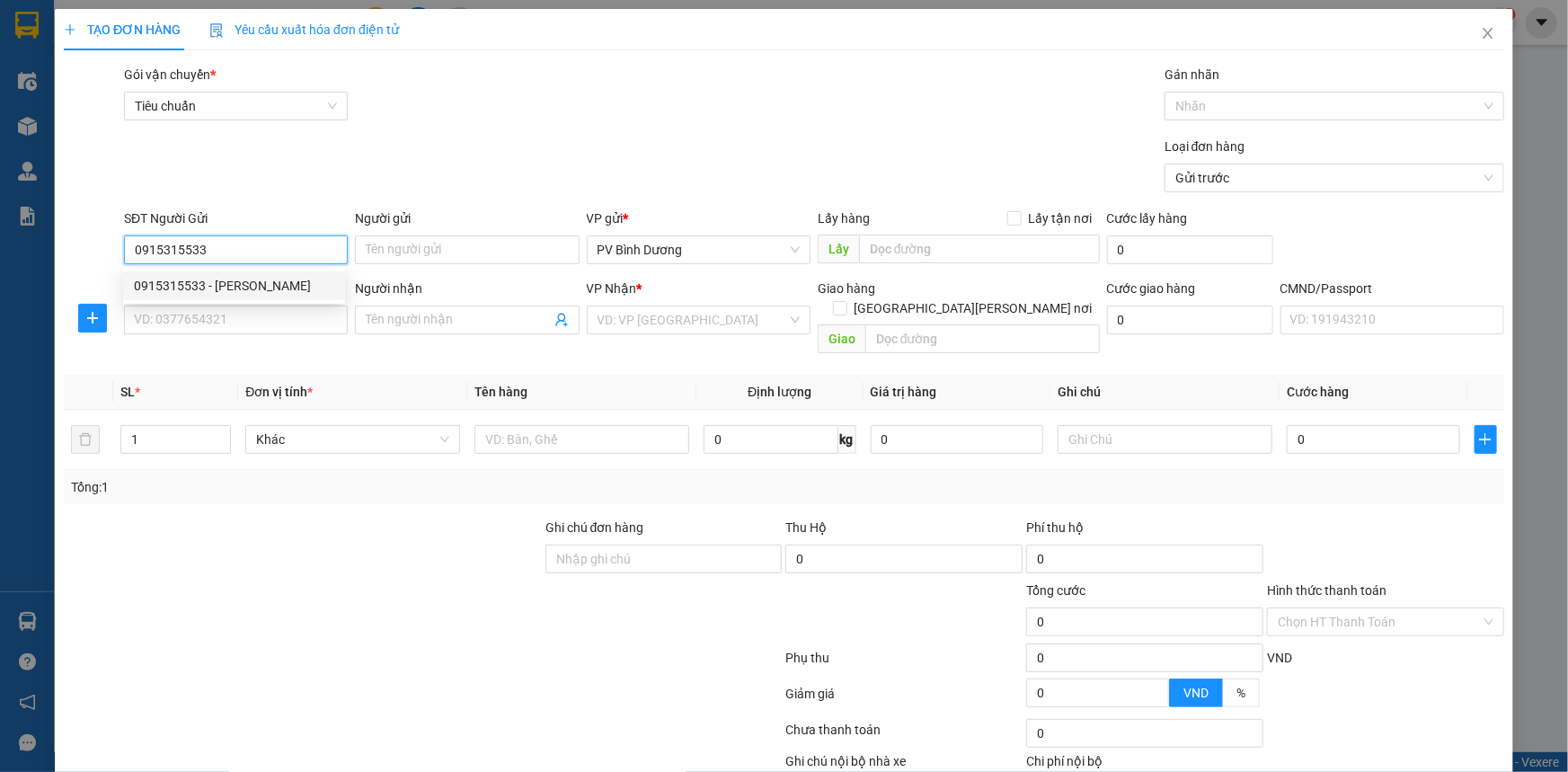
type input "chung"
type input "thu hộ 7350k"
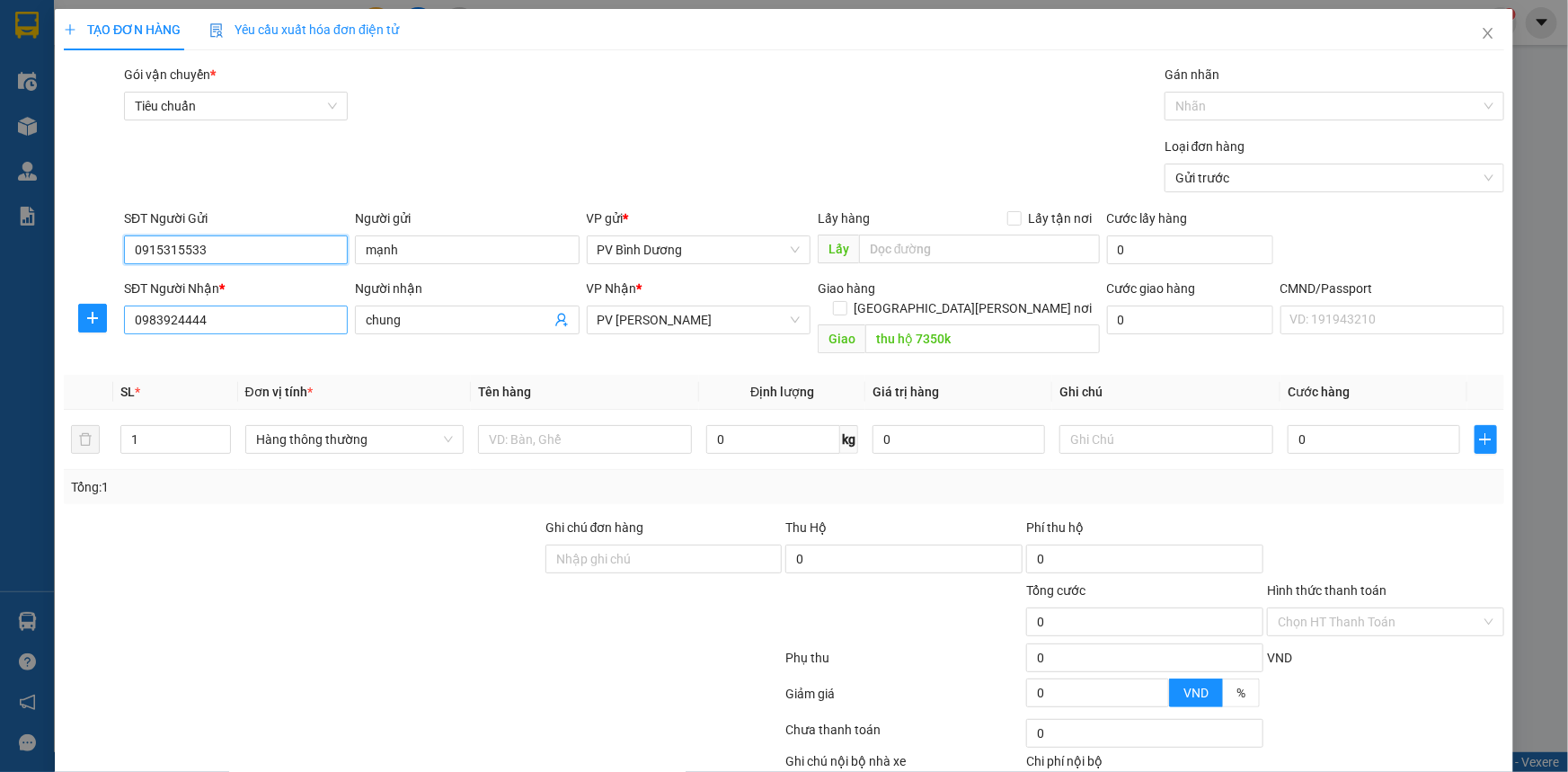
type input "0915315533"
click at [216, 312] on input "0983924444" at bounding box center [236, 320] width 224 height 29
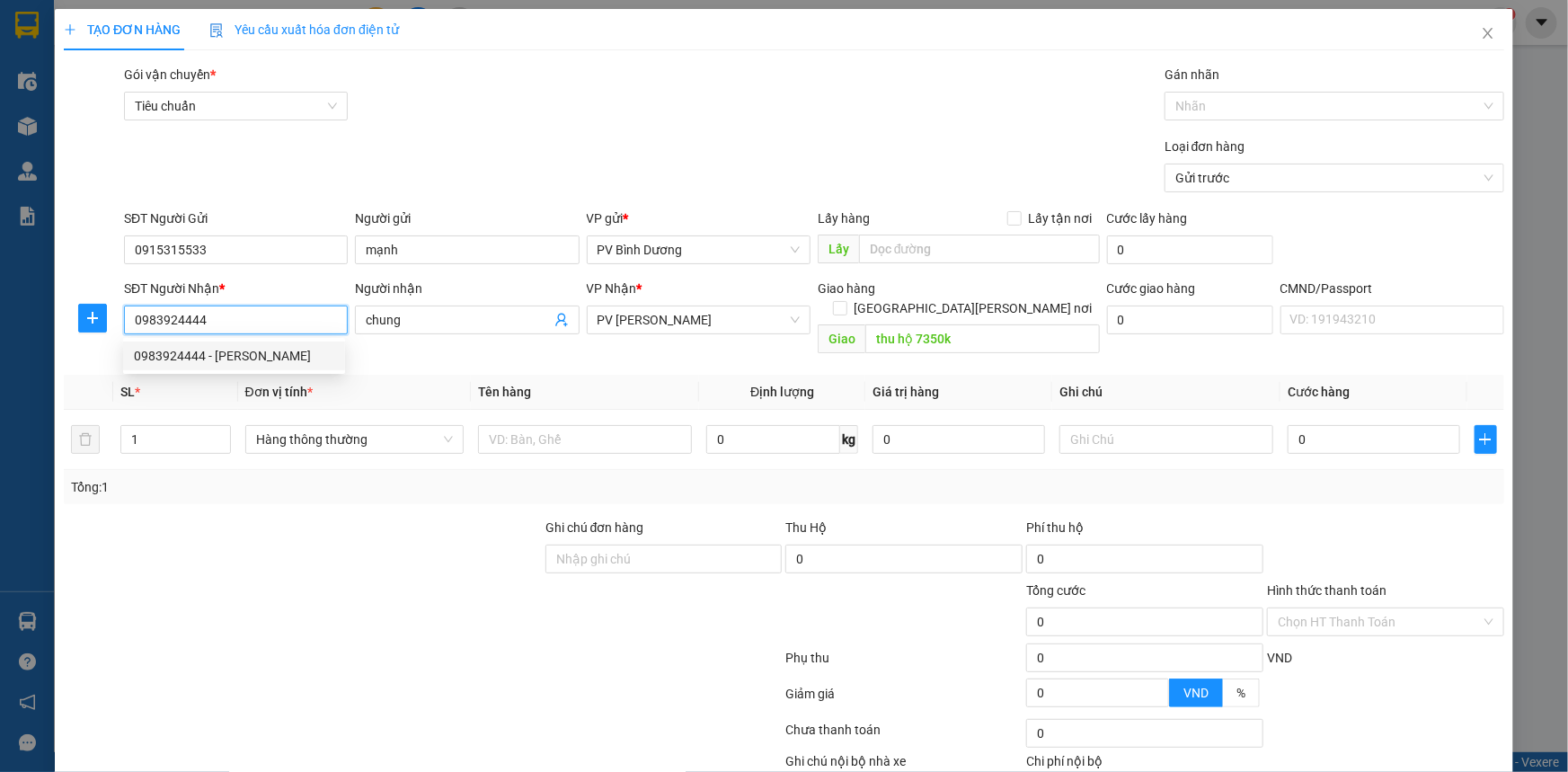
click at [249, 357] on div "0983924444 - chung" at bounding box center [235, 355] width 201 height 19
click at [176, 321] on input "0983924444" at bounding box center [236, 320] width 224 height 29
click at [186, 320] on input "0983924444" at bounding box center [236, 320] width 224 height 29
click at [206, 321] on input "0983924444" at bounding box center [236, 320] width 224 height 29
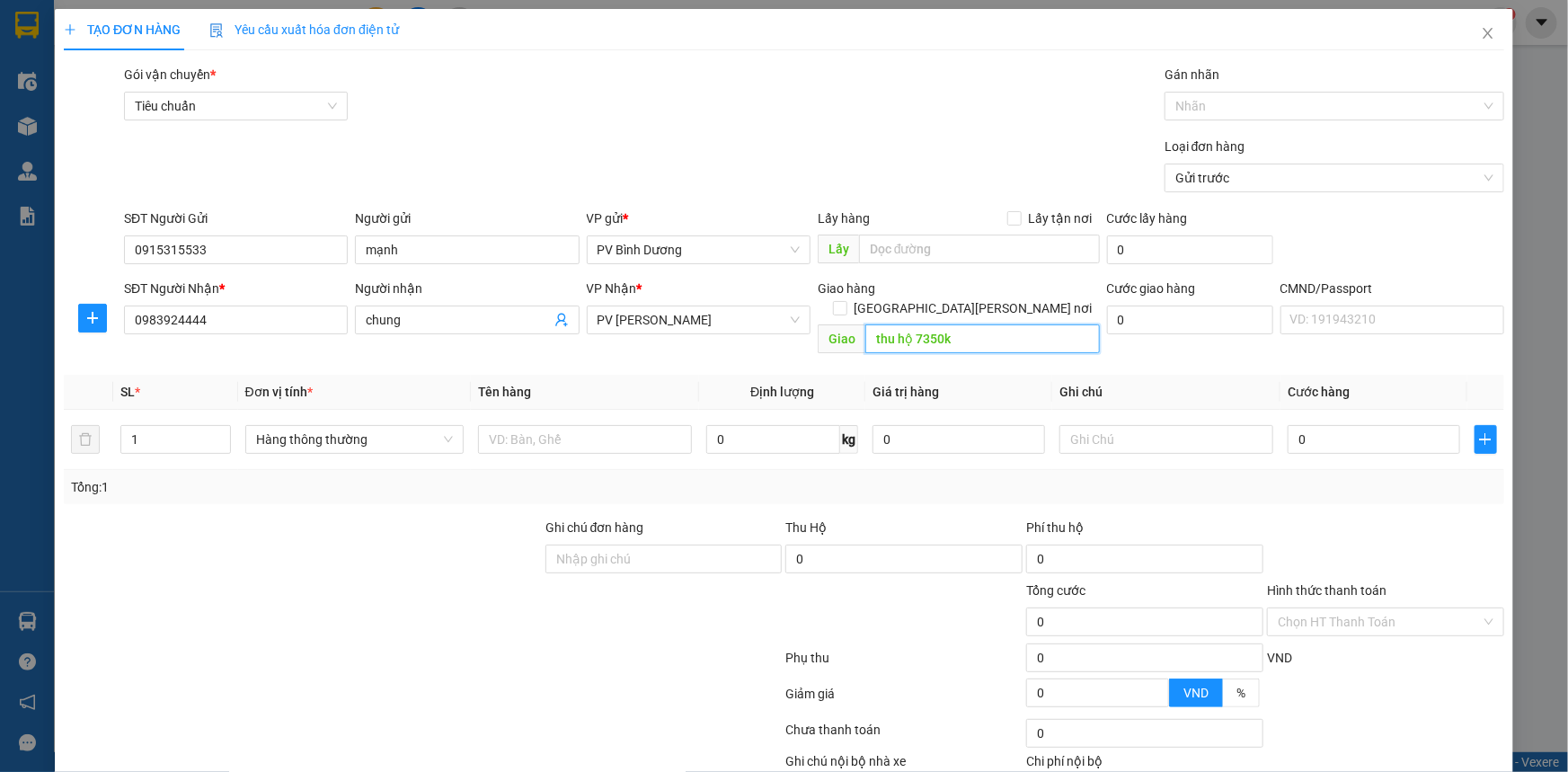
click at [911, 324] on input "thu hộ 7350k" at bounding box center [982, 339] width 235 height 29
drag, startPoint x: 911, startPoint y: 314, endPoint x: 951, endPoint y: 312, distance: 40.0
click at [951, 324] on input "thu hộ 7350k" at bounding box center [982, 339] width 235 height 29
type input "t"
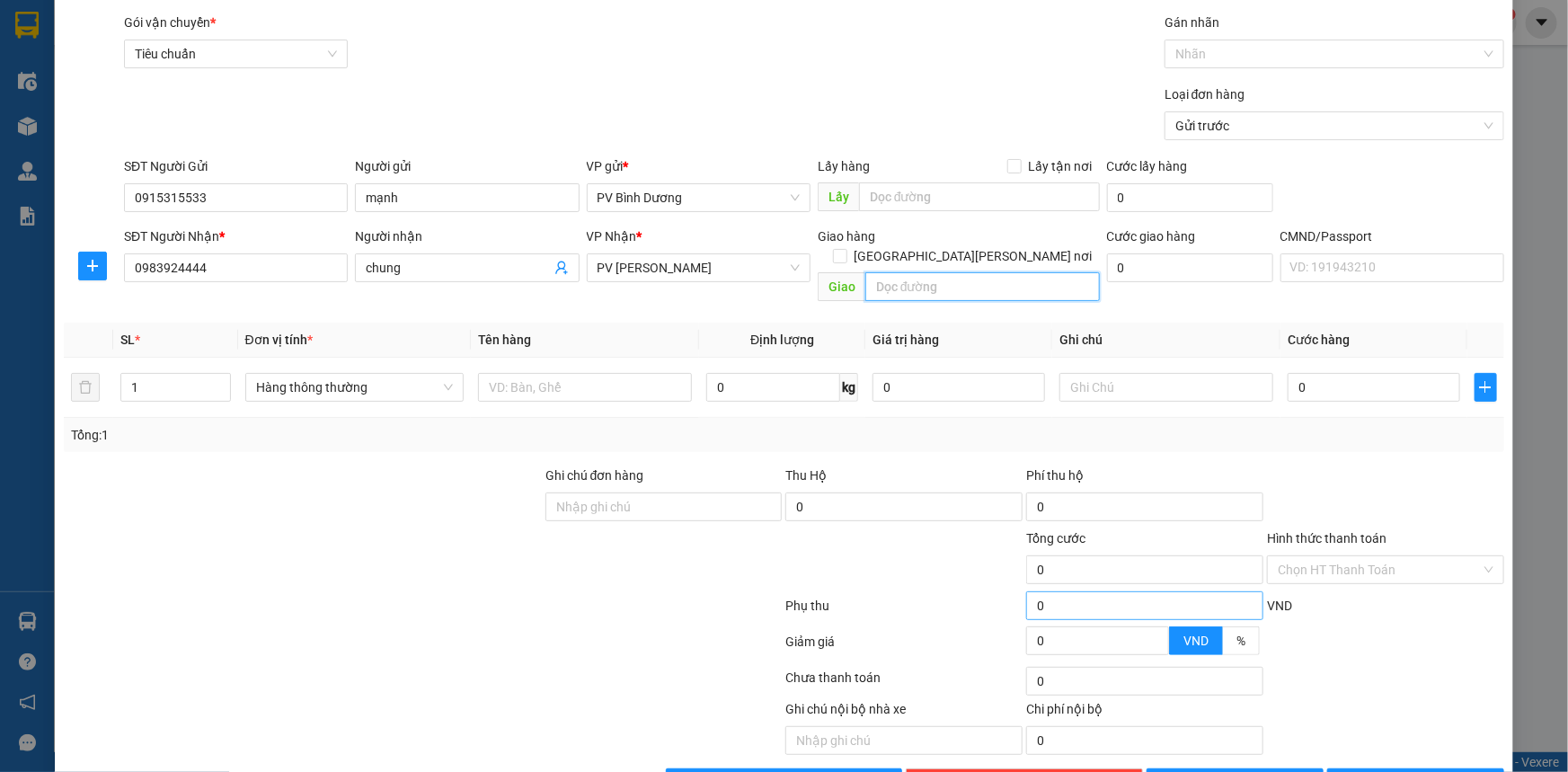
scroll to position [81, 0]
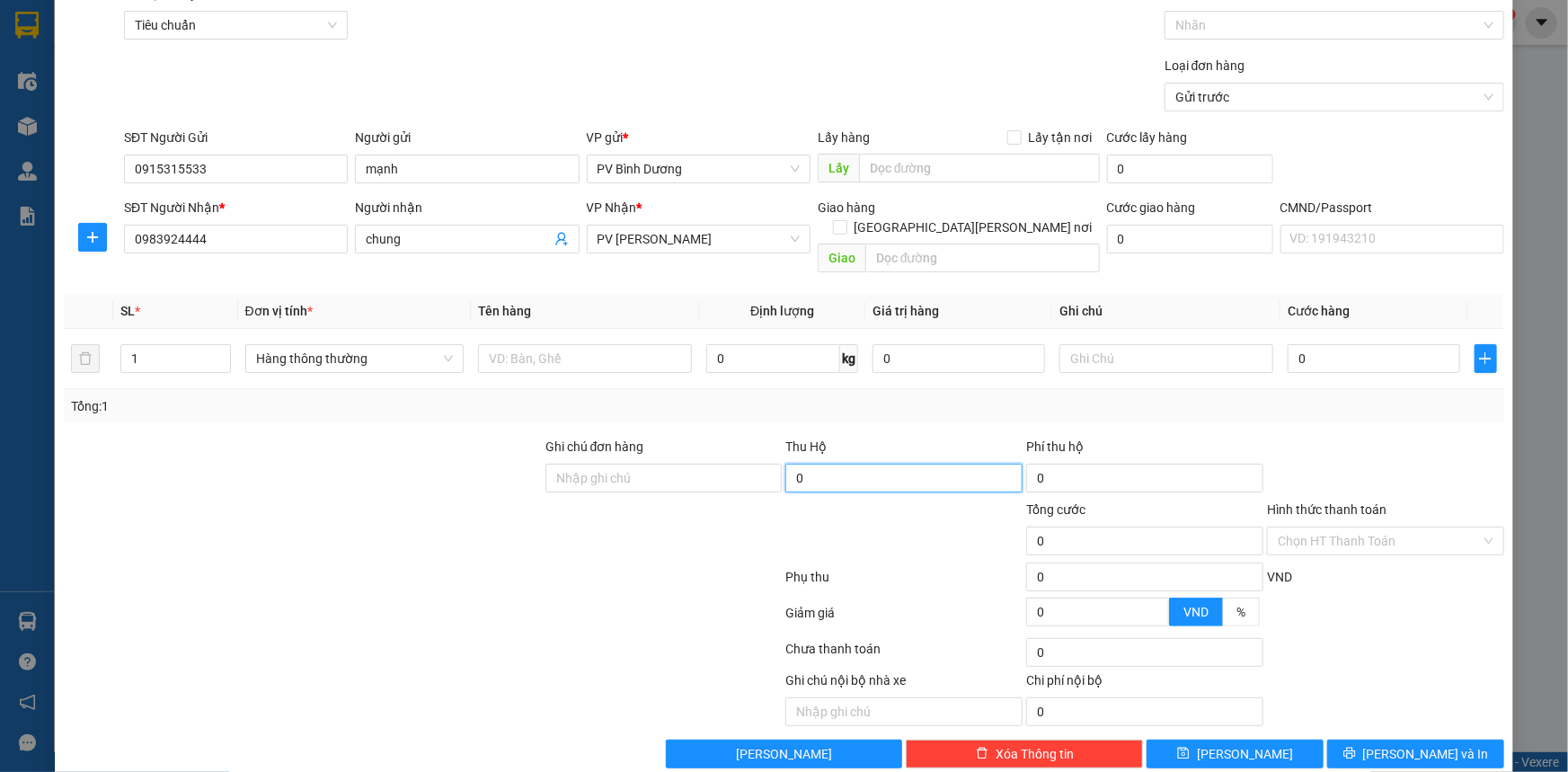
click at [829, 463] on input "0" at bounding box center [904, 478] width 237 height 29
type input "14.600.000"
type input "100.000"
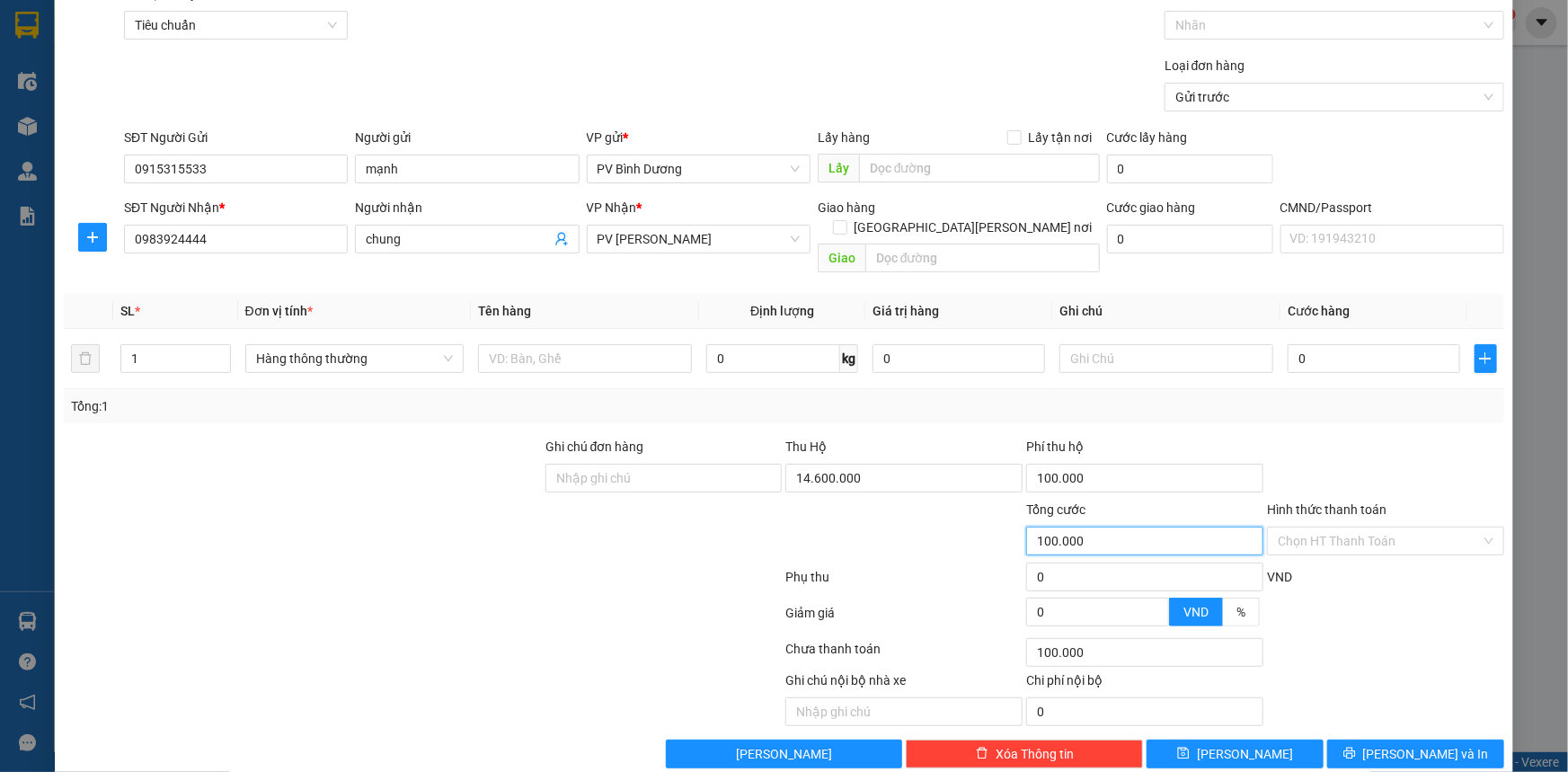
click at [1068, 530] on input "100.000" at bounding box center [1145, 541] width 237 height 29
click at [893, 538] on div at bounding box center [903, 531] width 240 height 63
click at [531, 345] on input "text" at bounding box center [585, 359] width 214 height 29
type input "pt"
click at [952, 345] on input "0" at bounding box center [958, 359] width 172 height 29
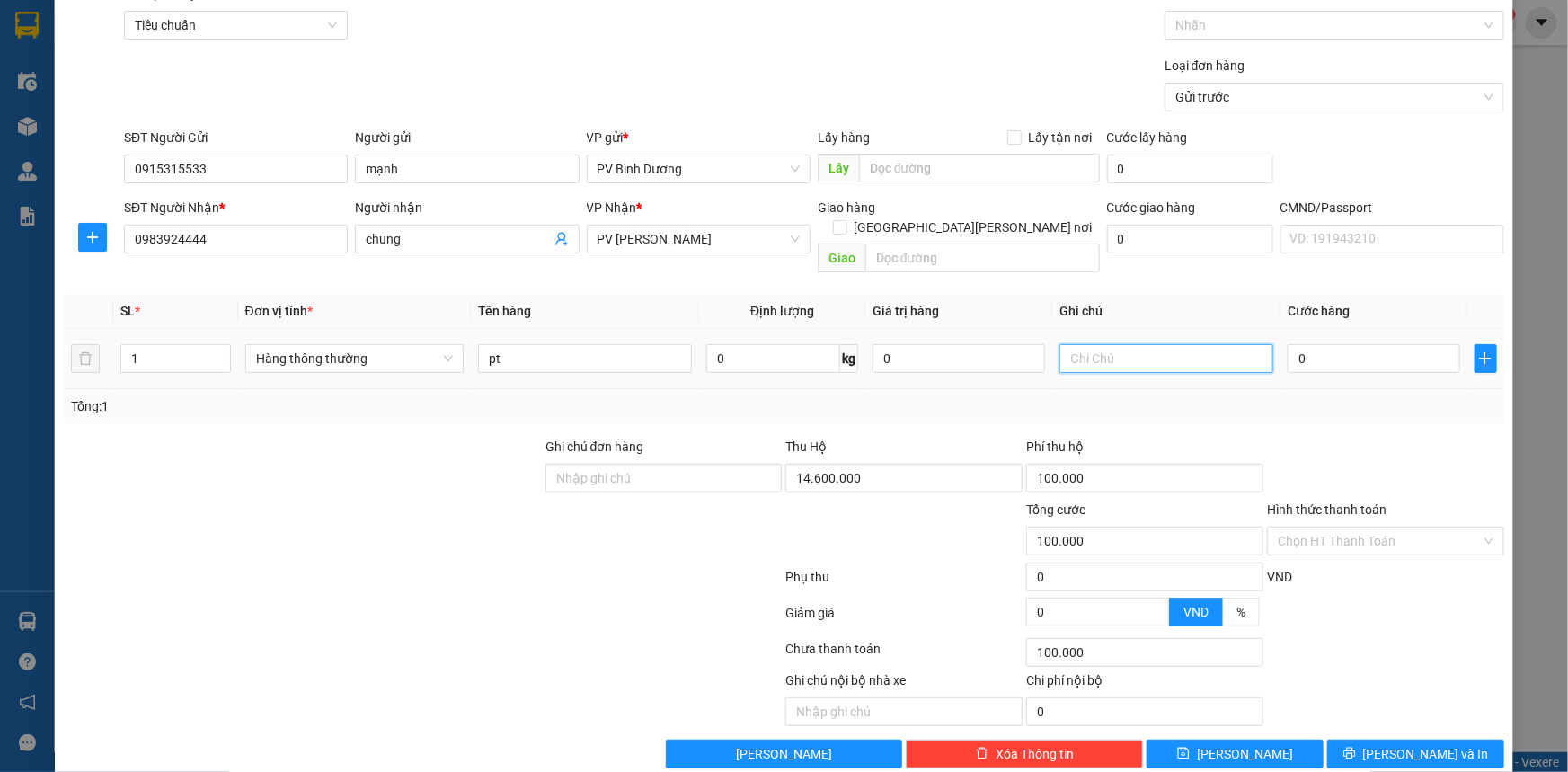
click at [1081, 345] on input "text" at bounding box center [1166, 359] width 214 height 29
type input "t"
click at [1326, 345] on input "0" at bounding box center [1373, 359] width 172 height 29
type input "8"
type input "100.008"
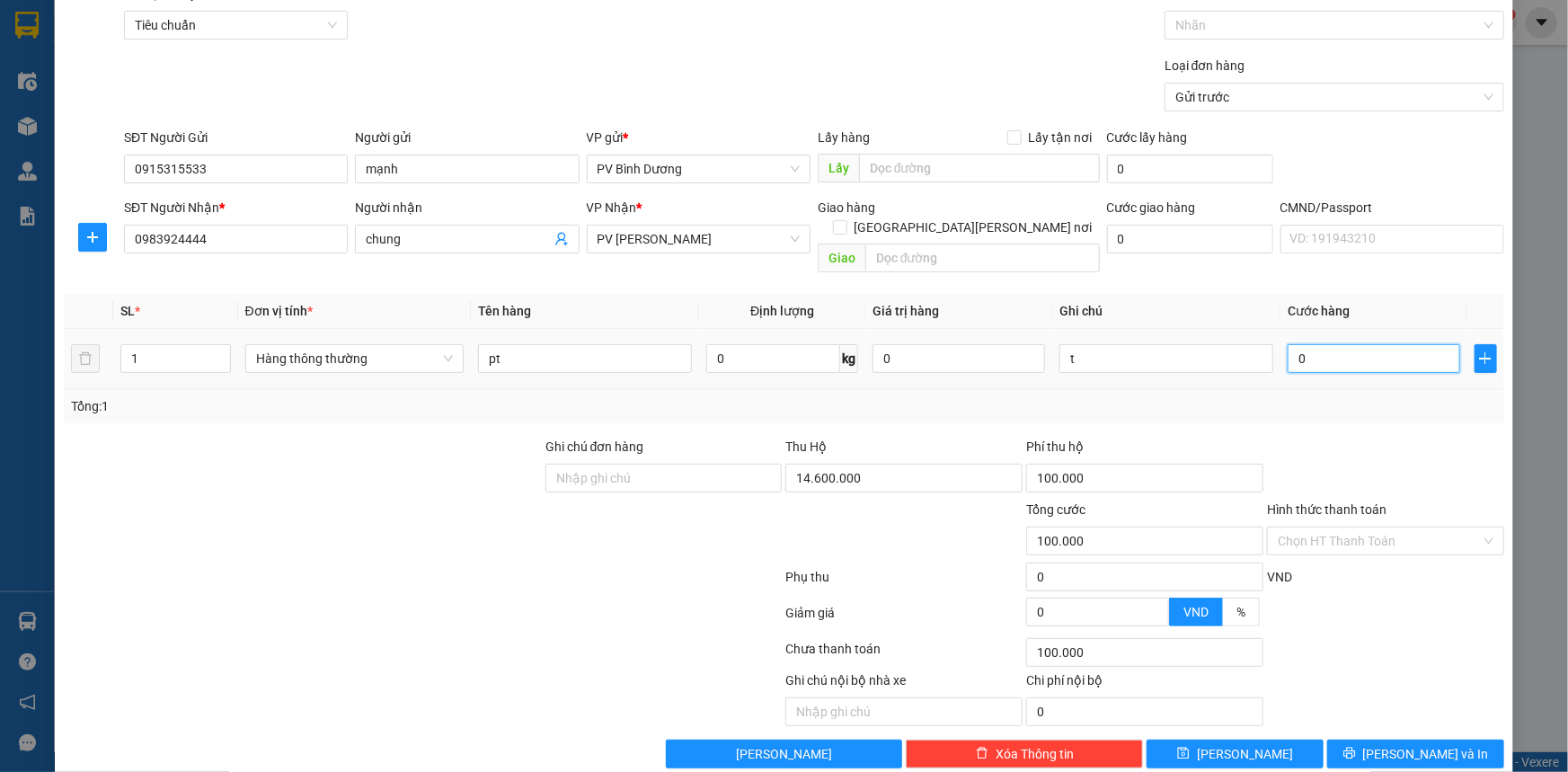
type input "100.008"
type input "80"
type input "100.080"
type input "800"
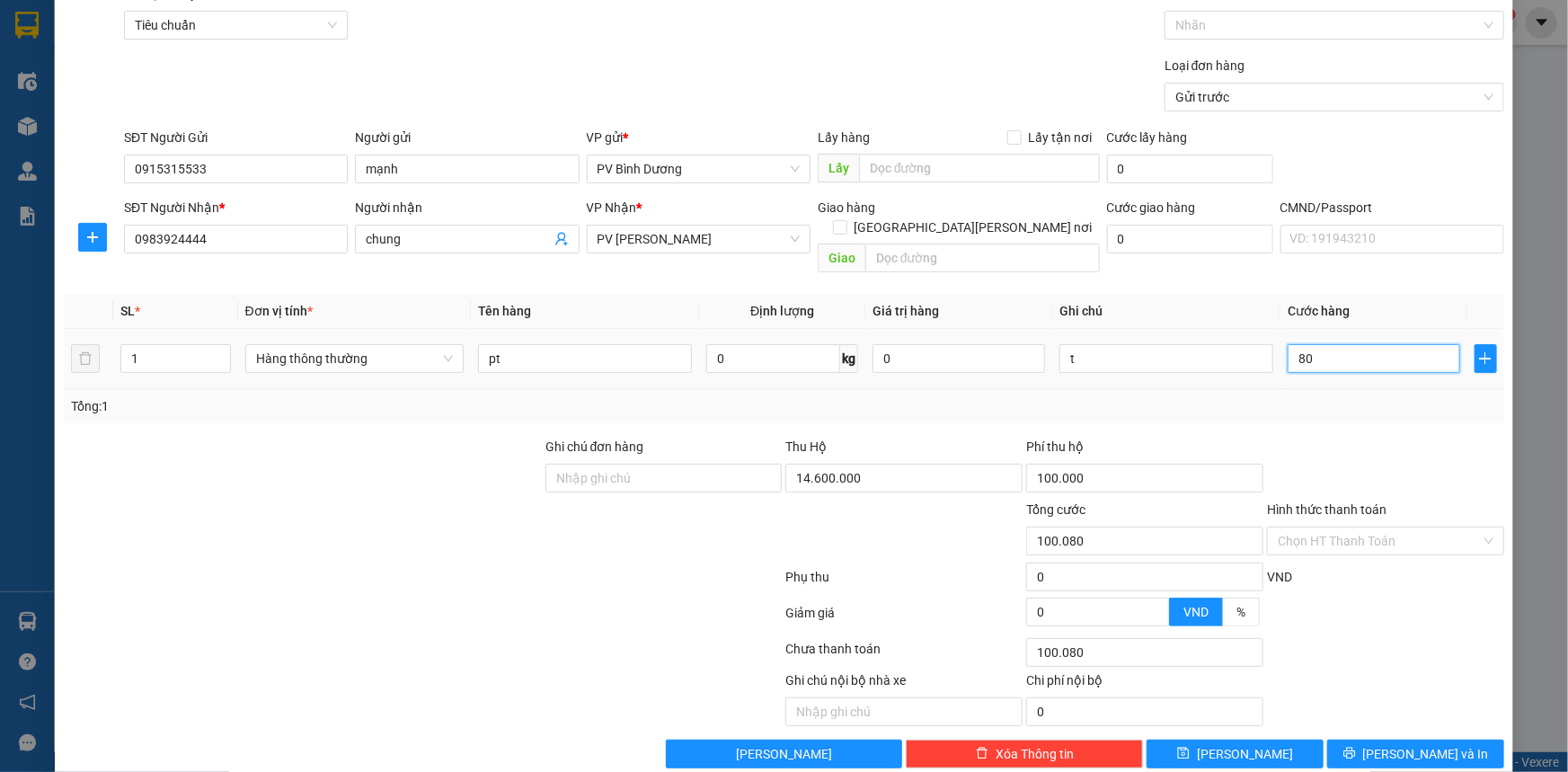
type input "100.800"
type input "8.000"
type input "108.000"
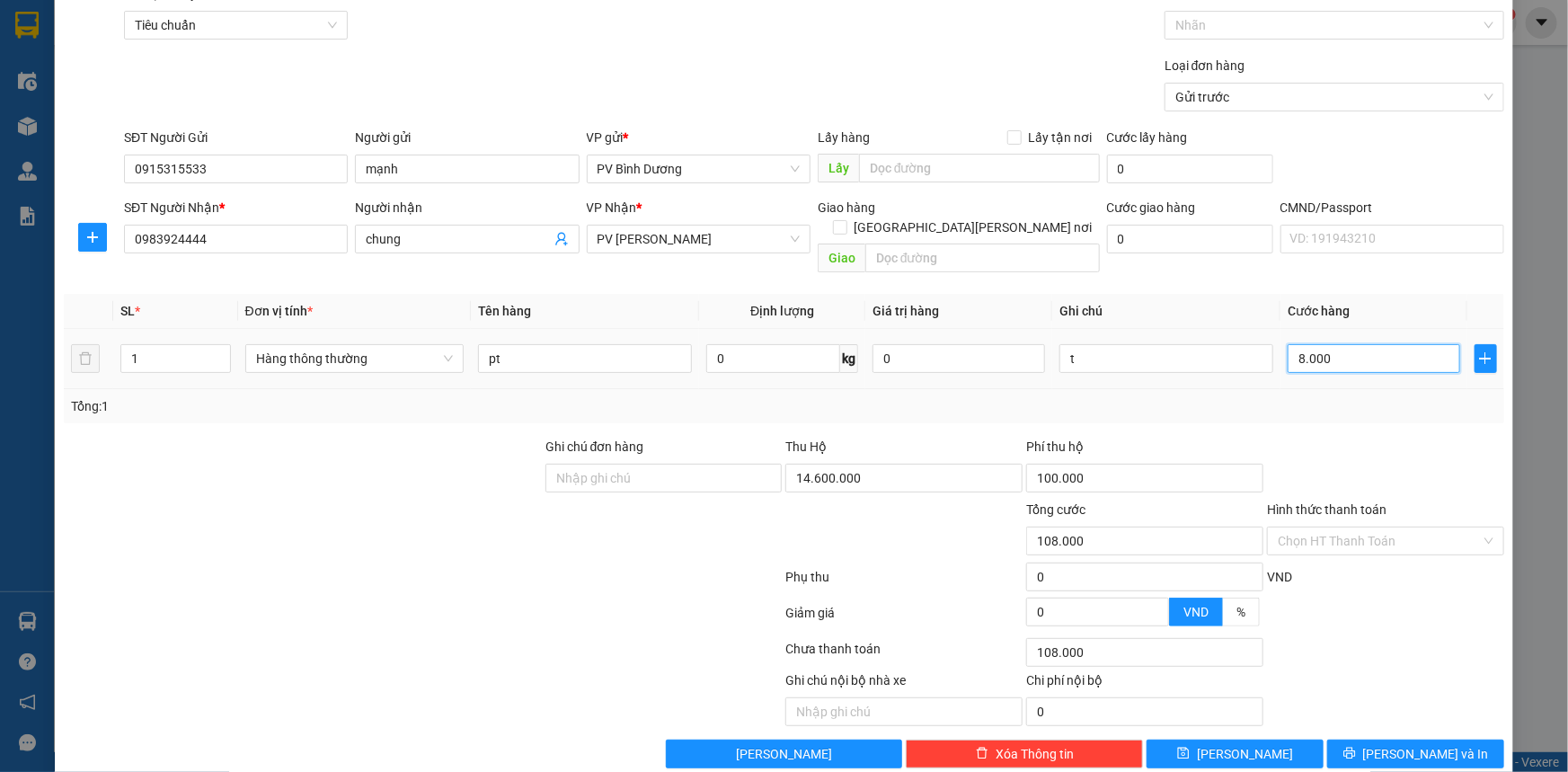
type input "80.000"
type input "180.000"
type input "80.000"
drag, startPoint x: 529, startPoint y: 345, endPoint x: 326, endPoint y: 429, distance: 219.7
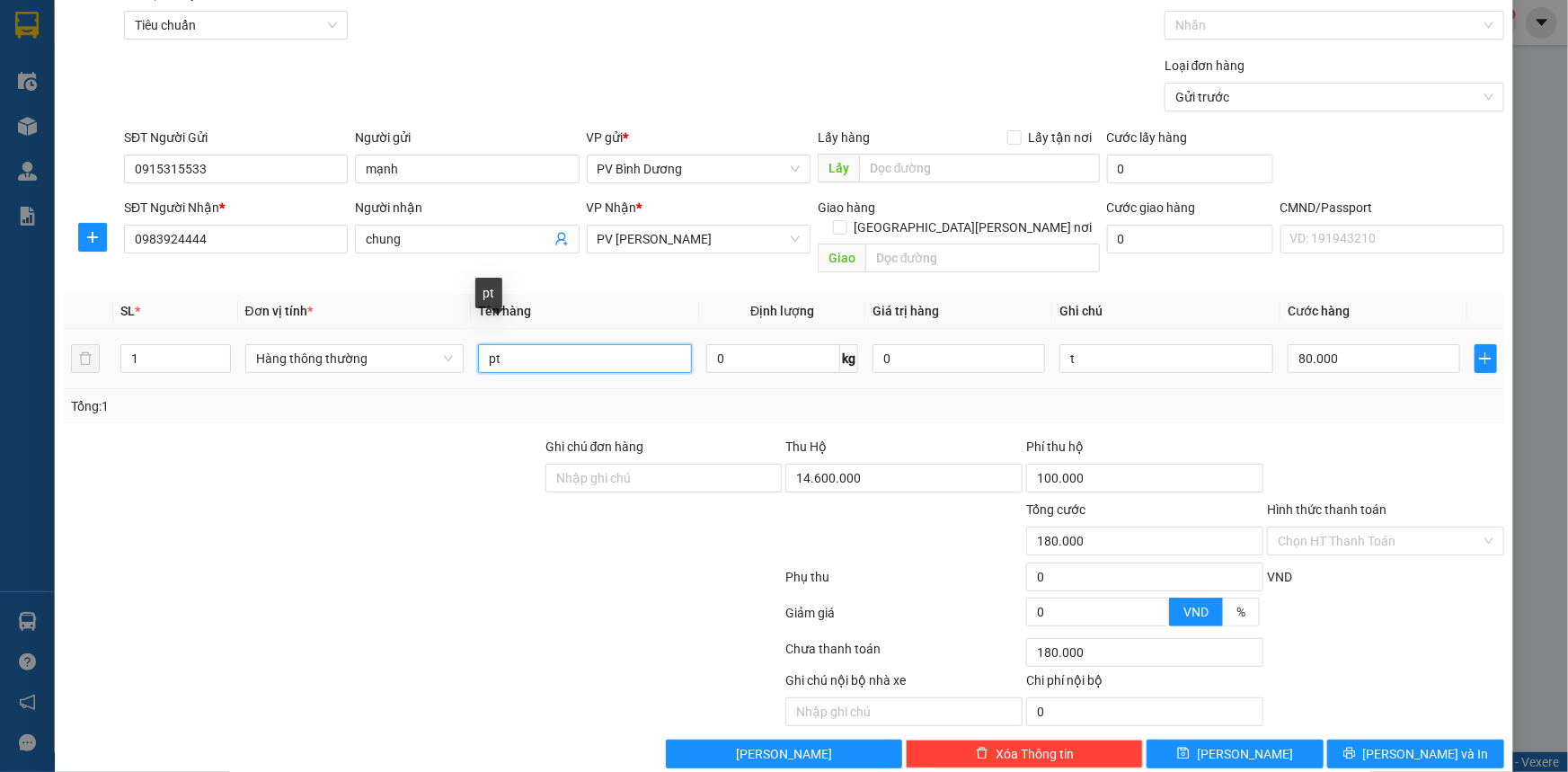
click at [329, 427] on div "Transit Pickup Surcharge Ids Transit Deliver Surcharge Ids Transit Deliver Surc…" at bounding box center [784, 376] width 1440 height 785
type input "d"
type input "động cơ"
click at [1295, 345] on input "80.000" at bounding box center [1373, 359] width 172 height 29
type input "1"
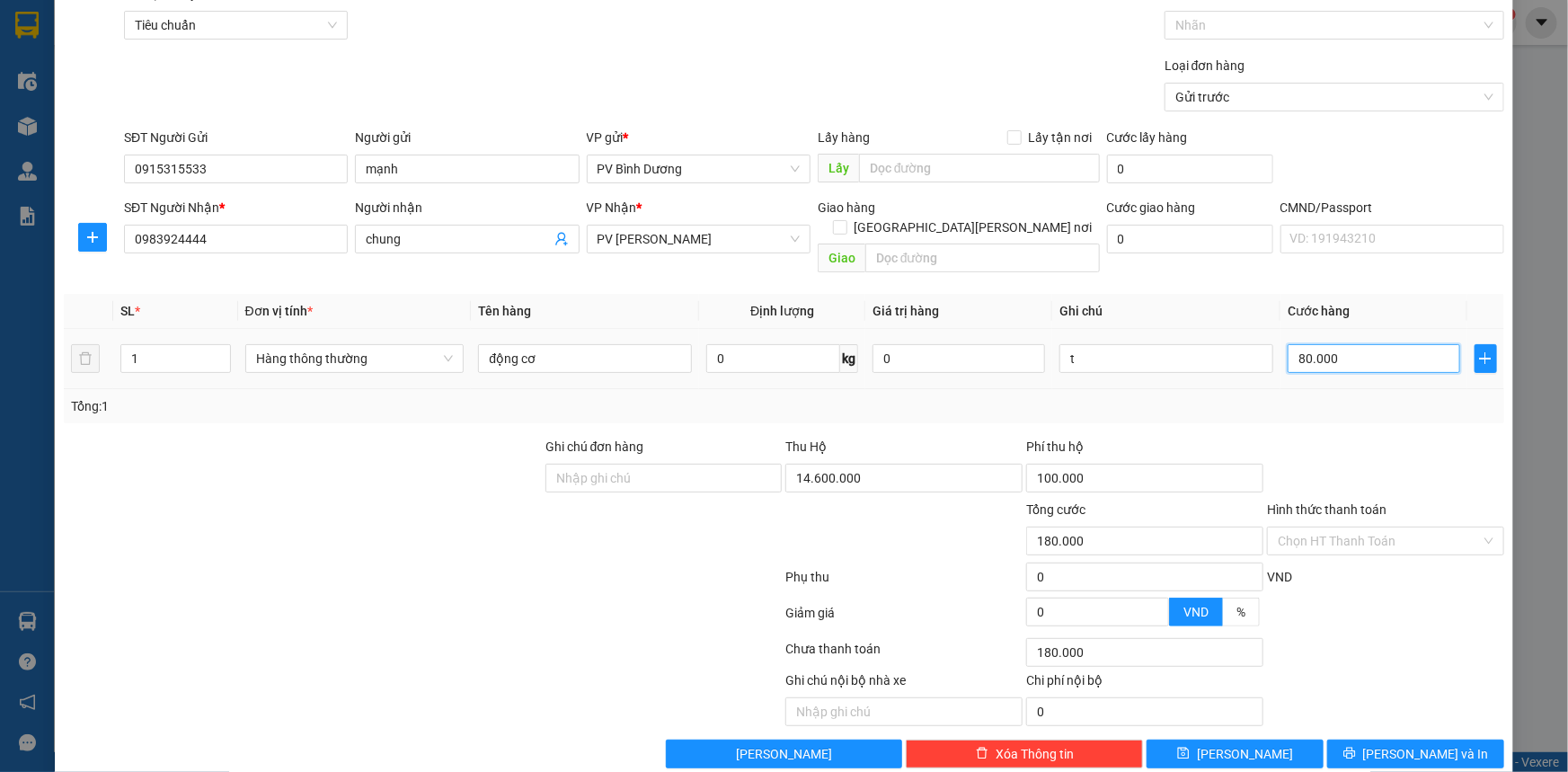
type input "100.001"
type input "10"
type input "100.010"
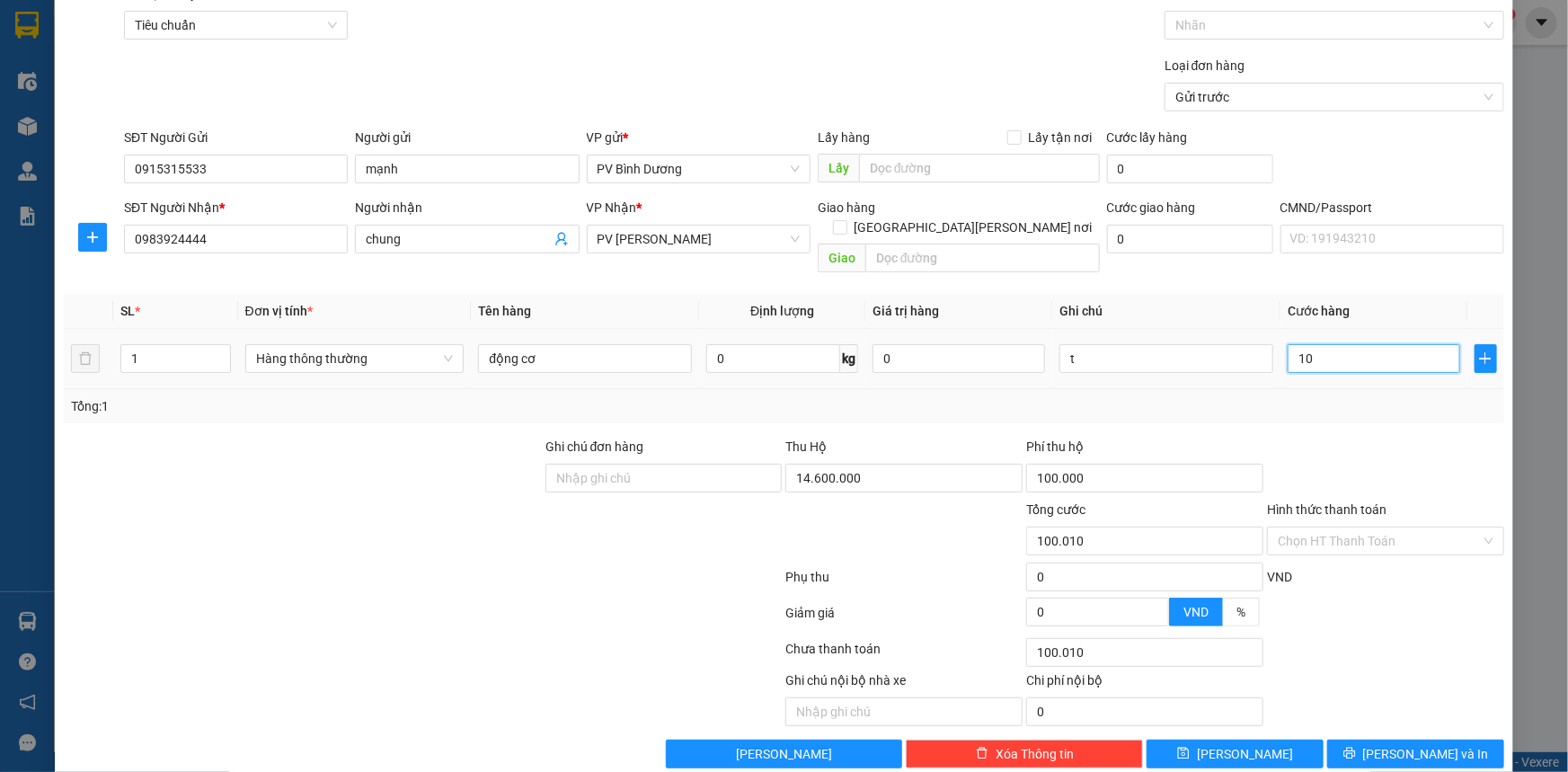
type input "100"
type input "100.100"
type input "1.000"
type input "101.000"
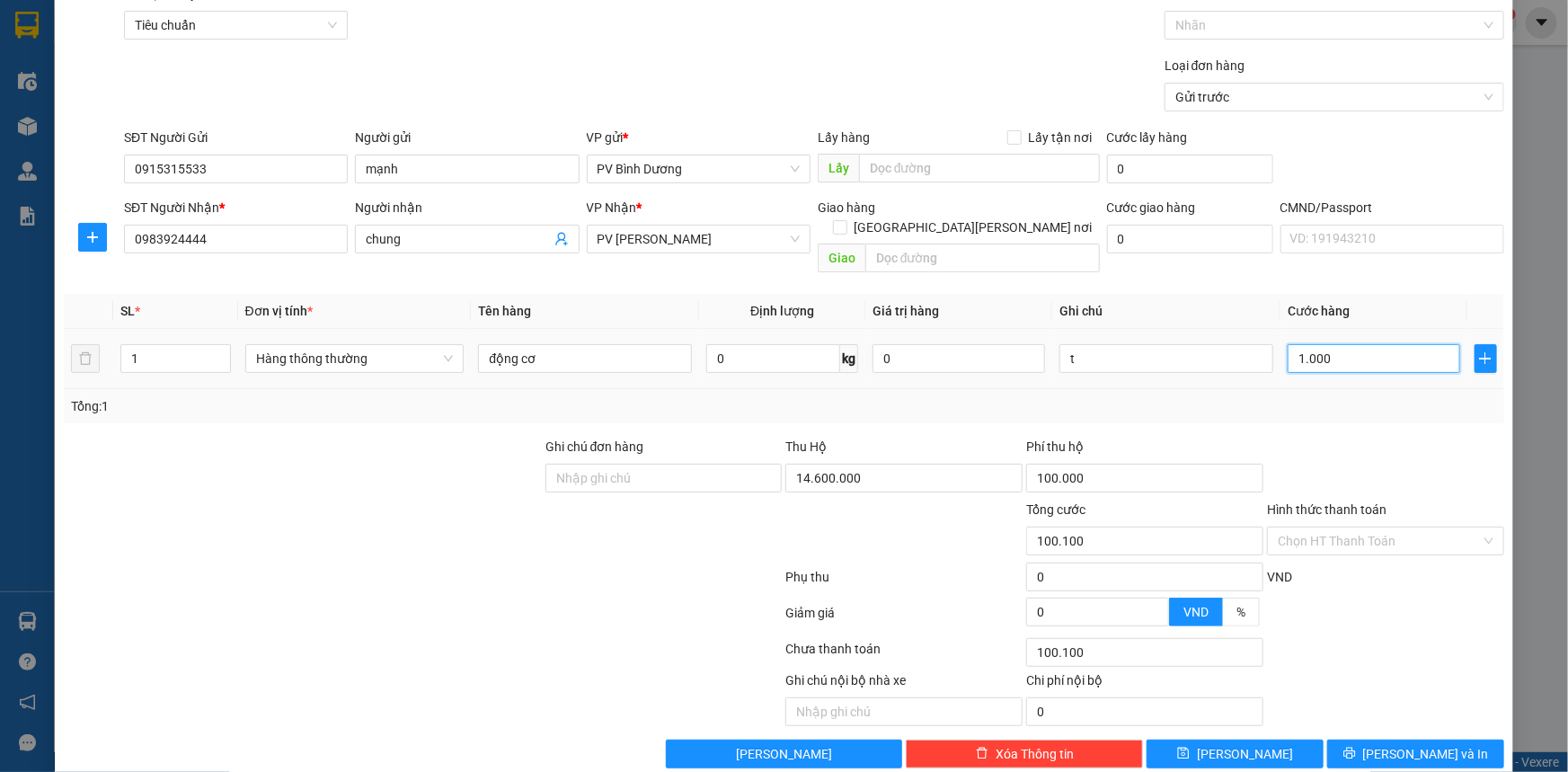
type input "101.000"
type input "10.000"
type input "110.000"
type input "100.000"
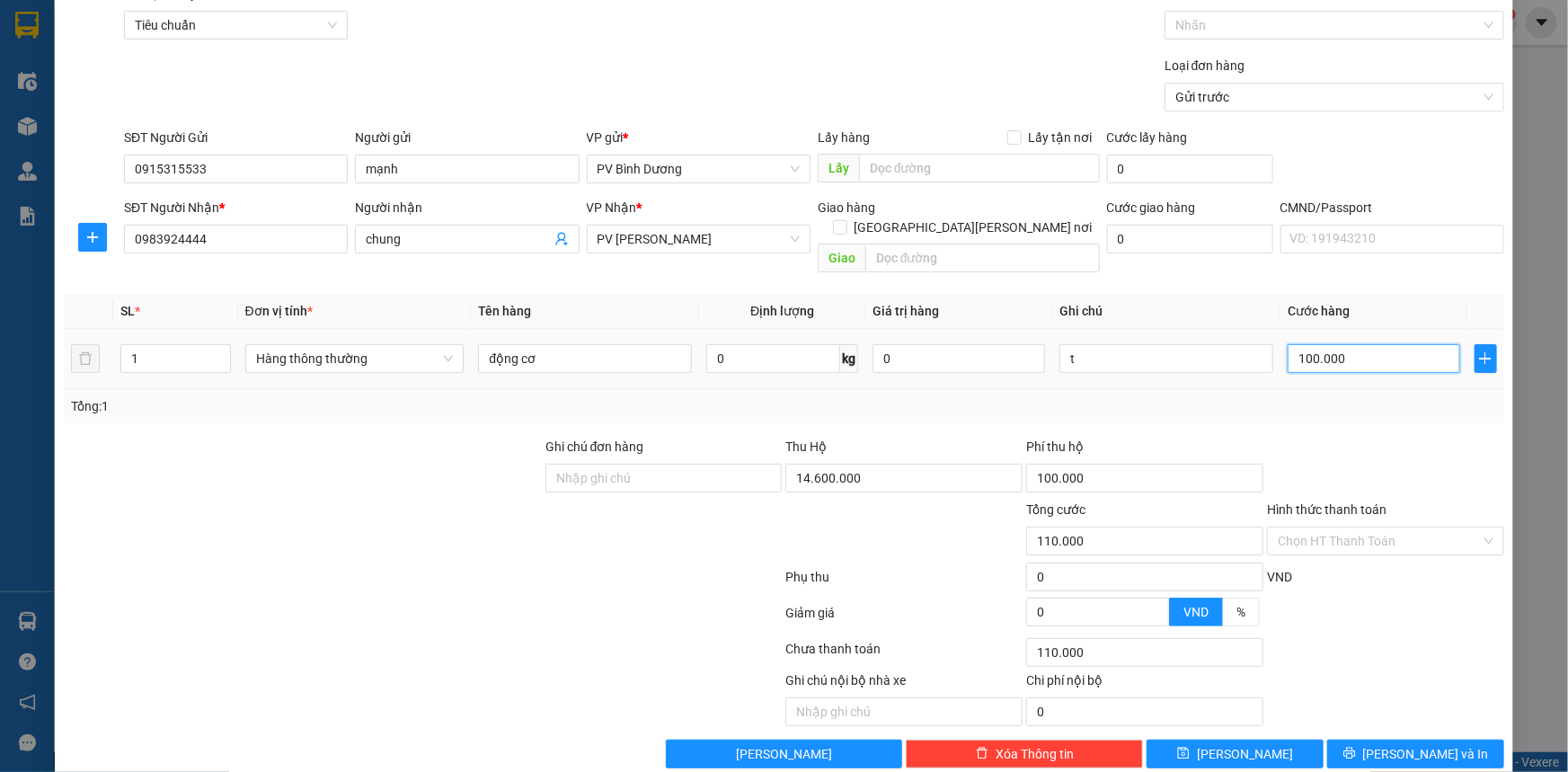
type input "200.000"
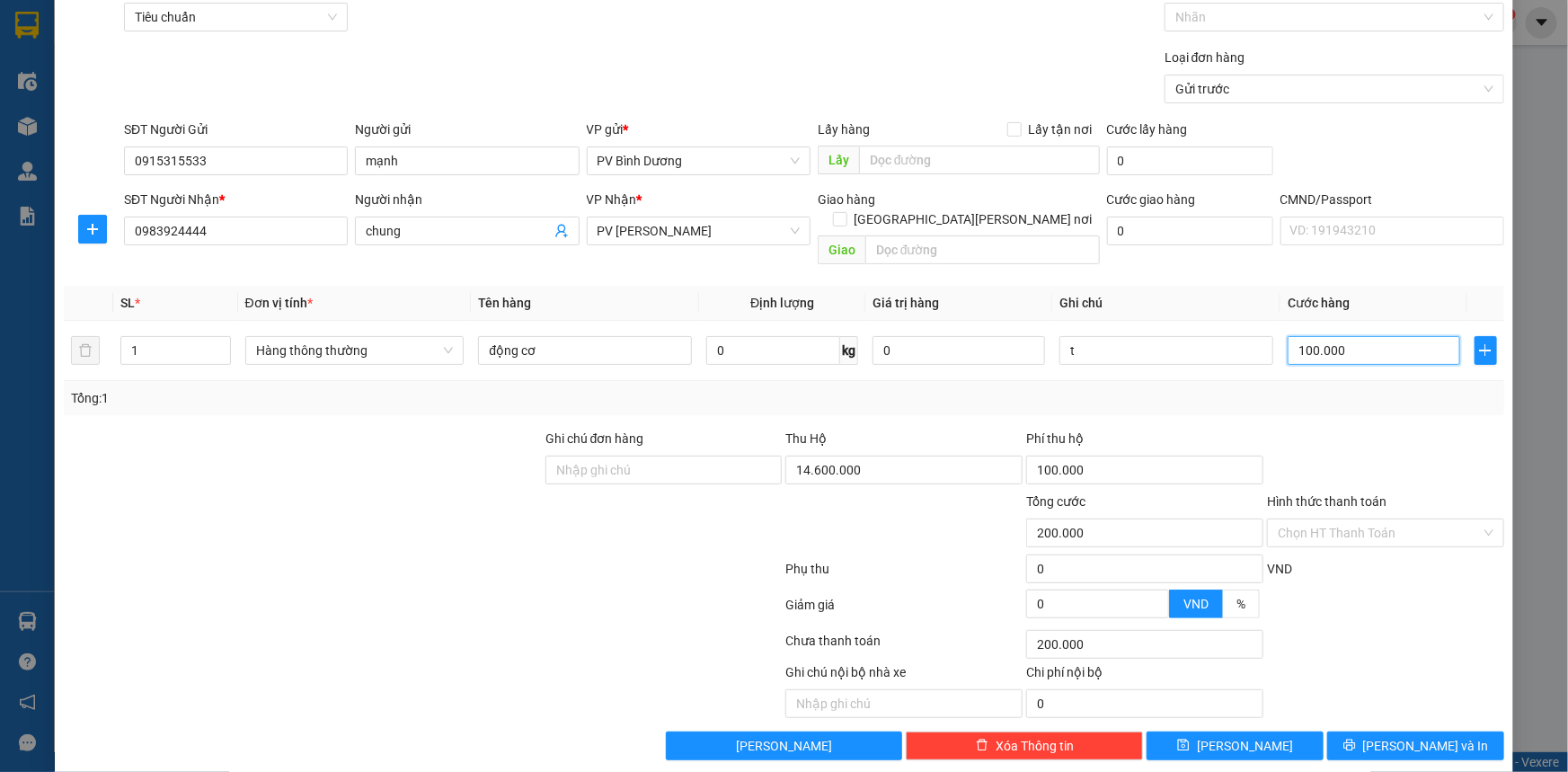
scroll to position [91, 0]
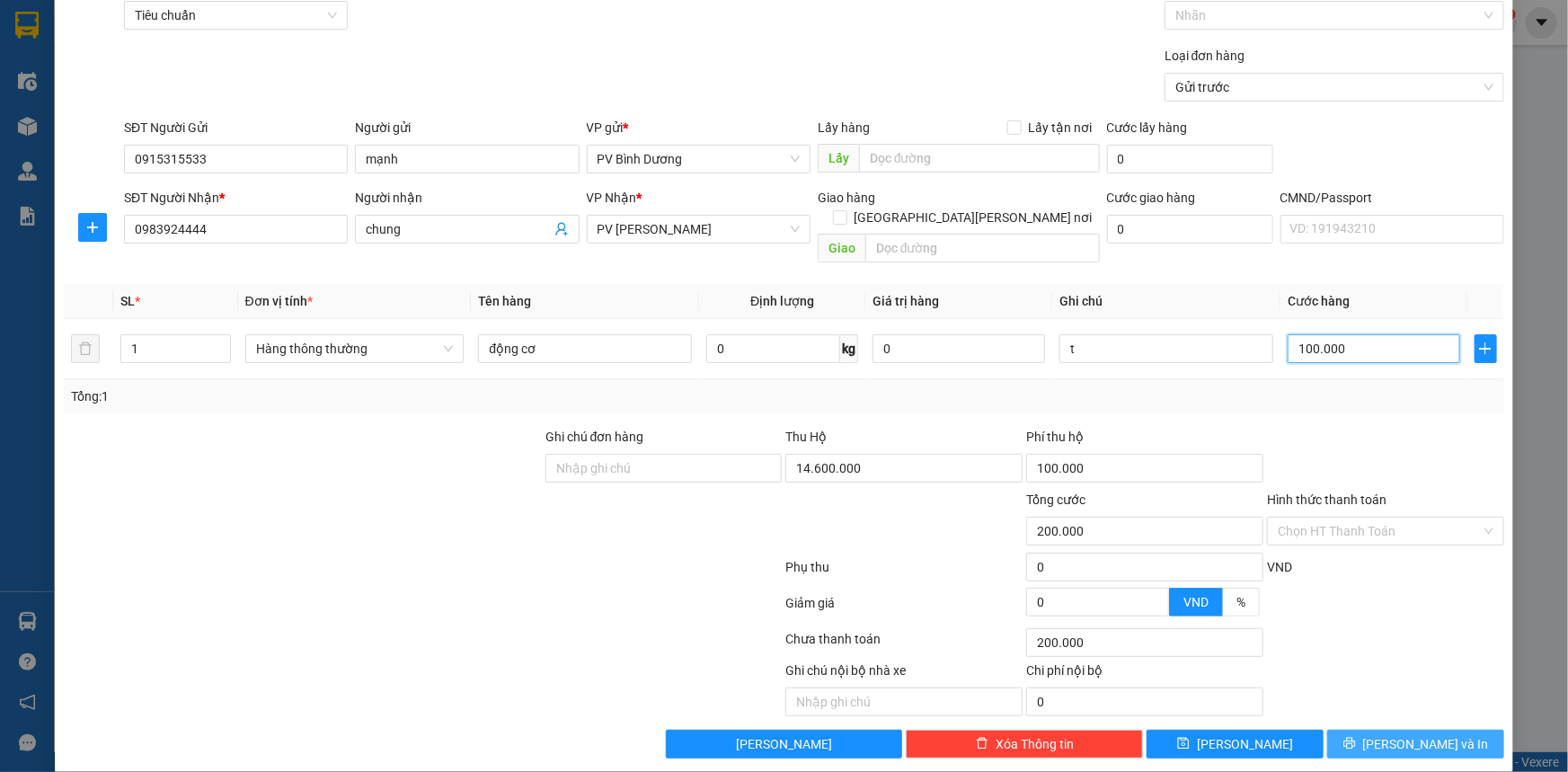
type input "100.000"
click at [1384, 730] on button "Lưu và In" at bounding box center [1415, 745] width 177 height 29
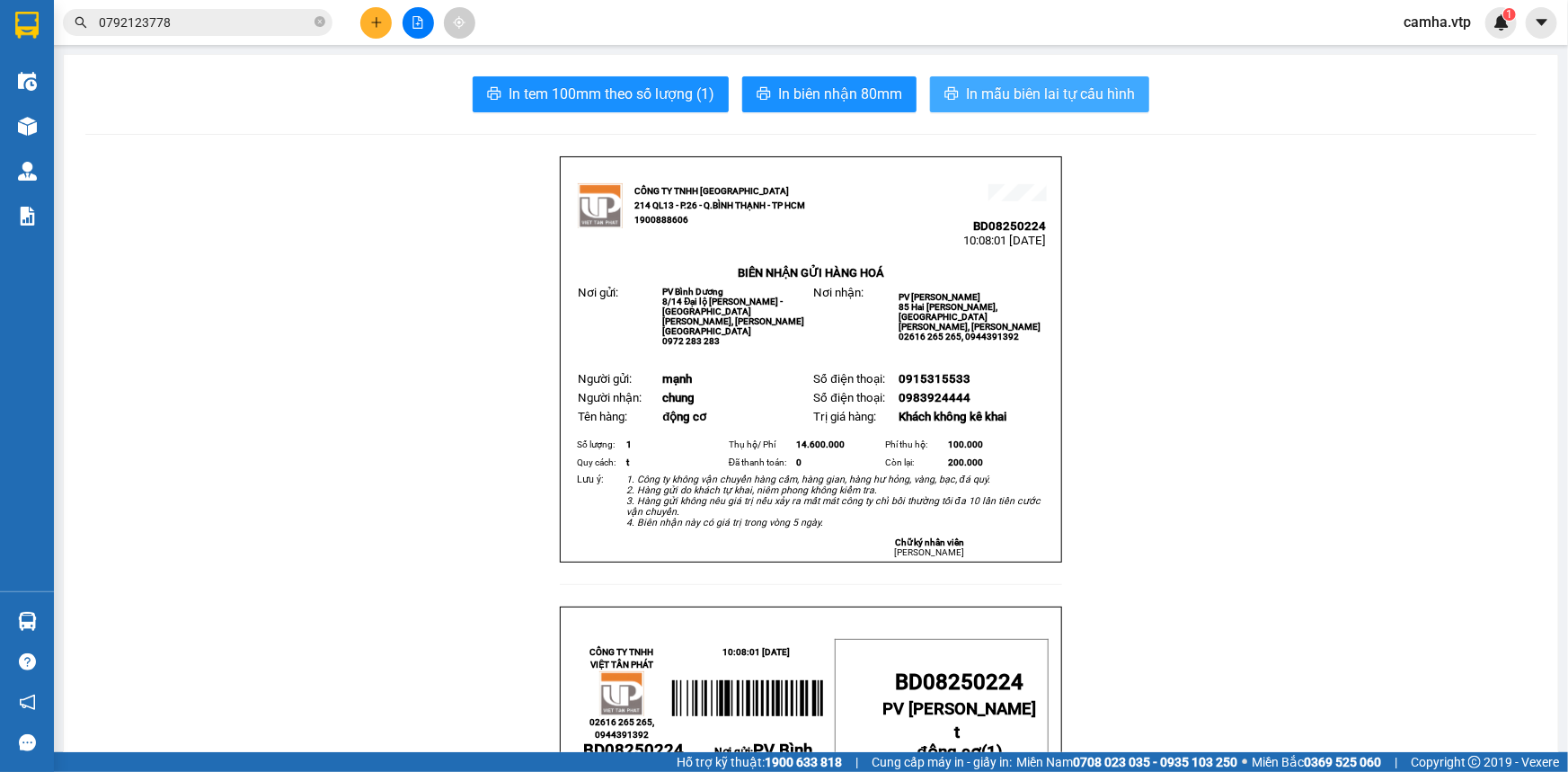
click at [1041, 94] on span "In mẫu biên lai tự cấu hình" at bounding box center [1050, 93] width 169 height 22
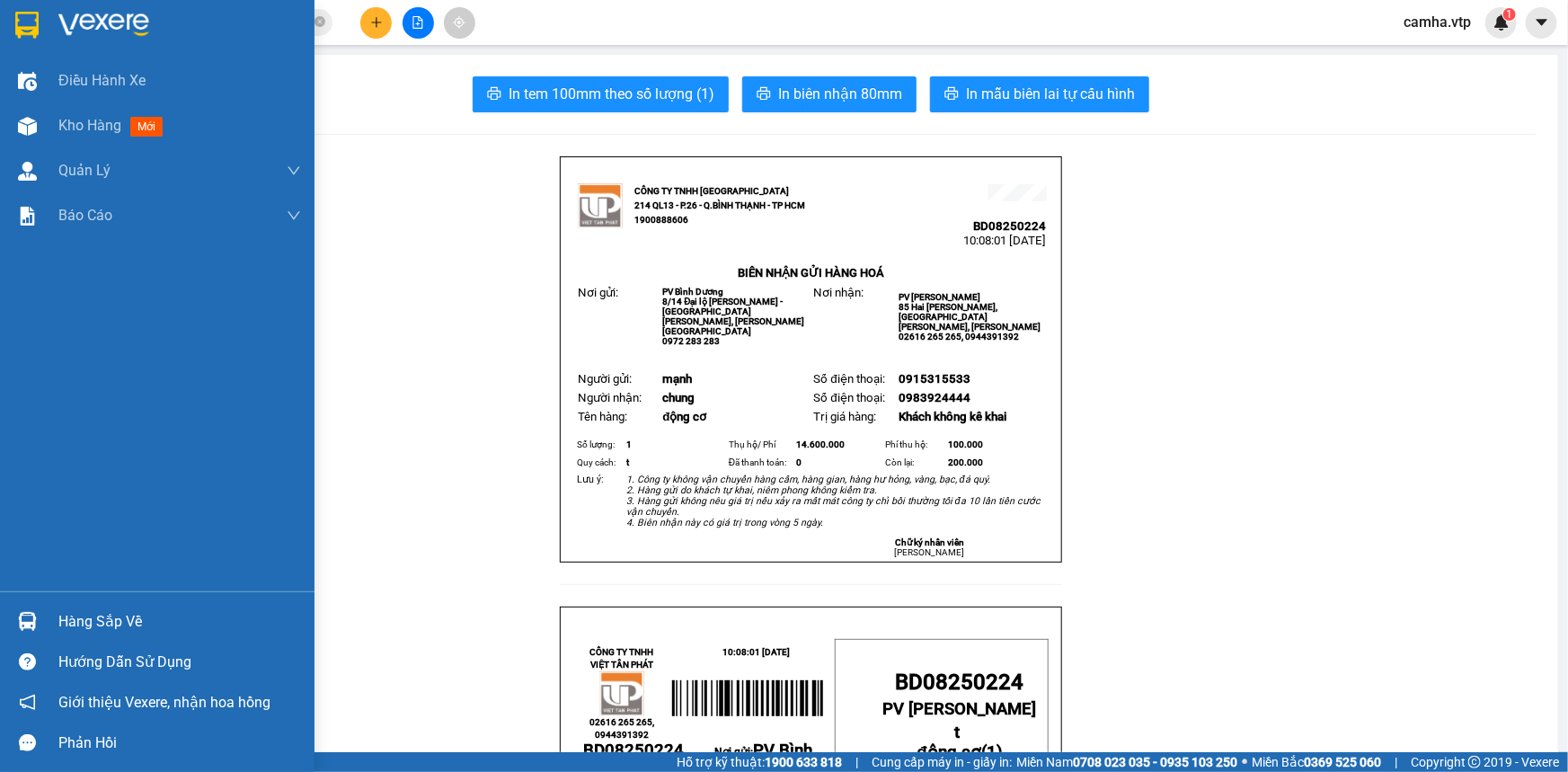
click at [29, 17] on img at bounding box center [27, 25] width 23 height 27
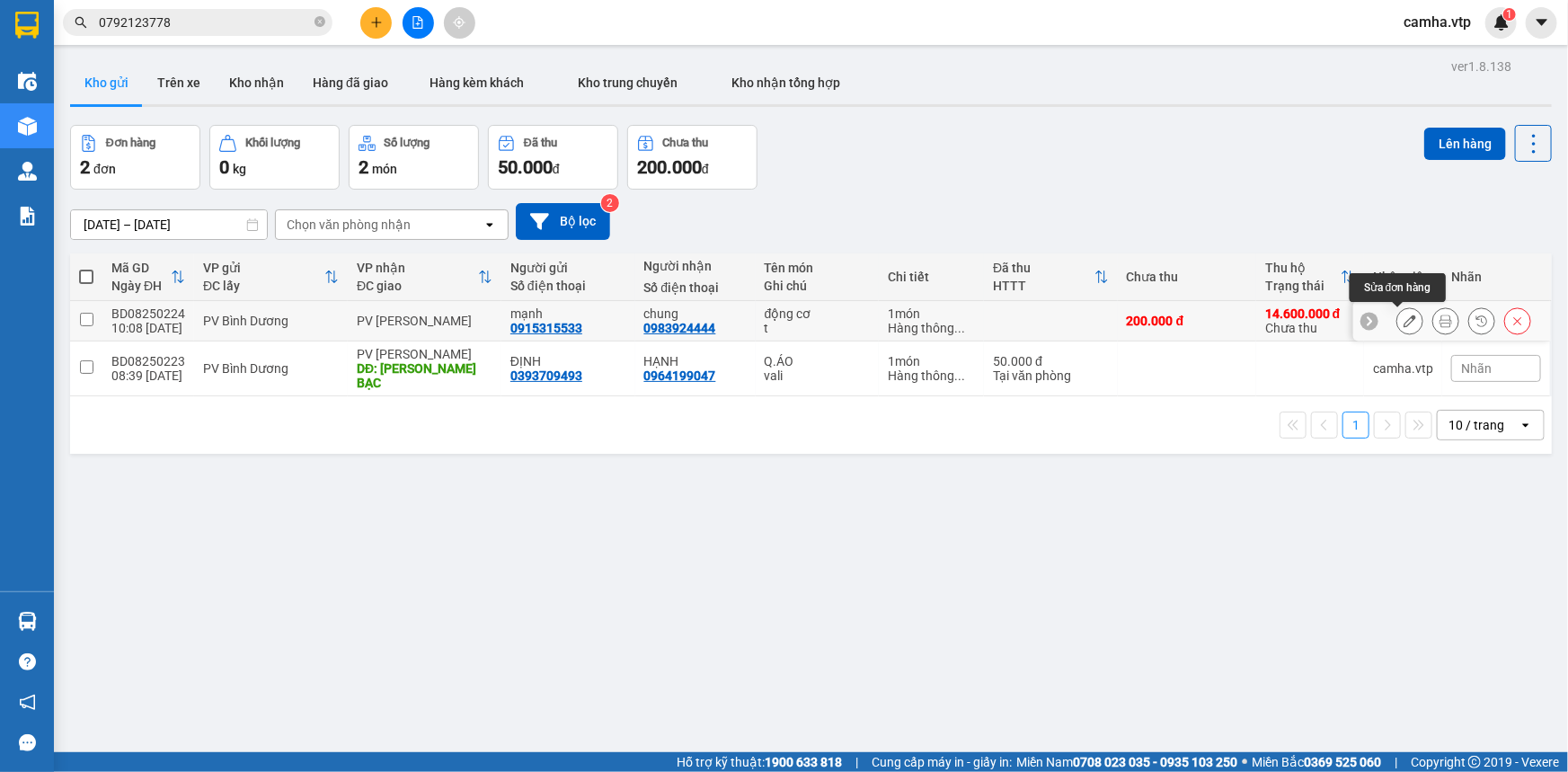
click at [1404, 319] on icon at bounding box center [1409, 320] width 13 height 13
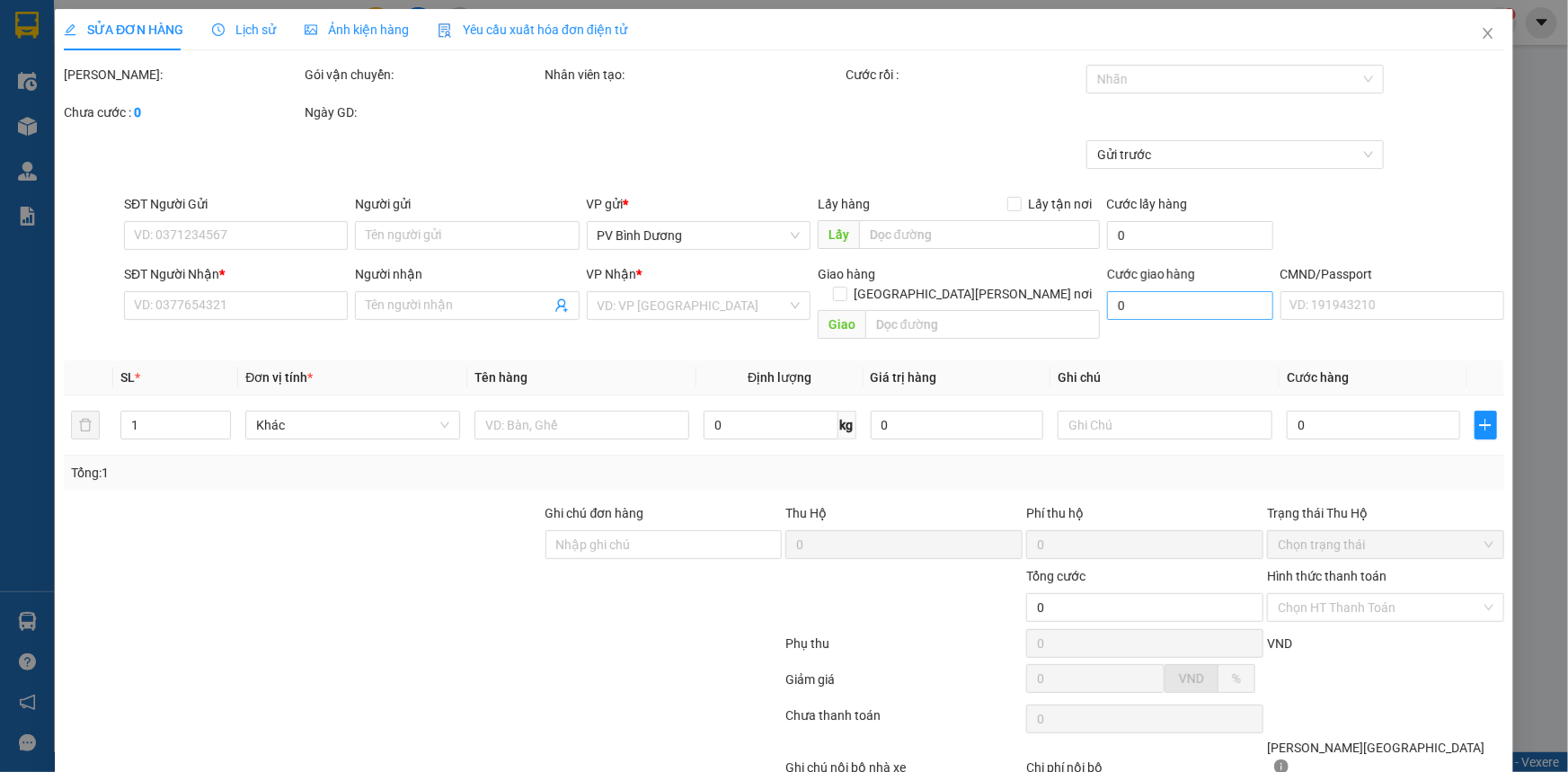
type input "0915315533"
type input "mạnh"
type input "0983924444"
type input "chung"
type input "14.600.000"
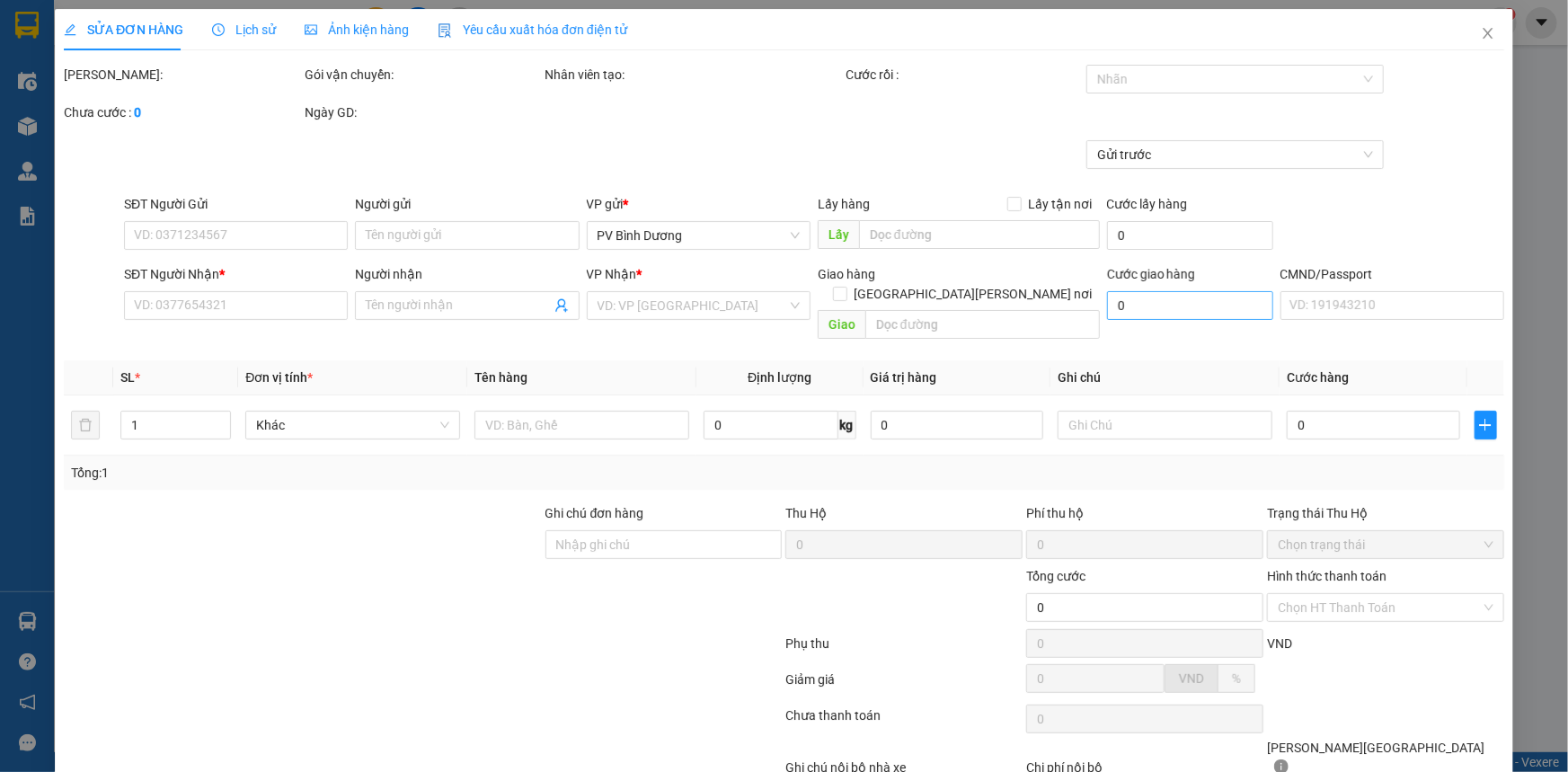
type input "100.000"
type input "200.000"
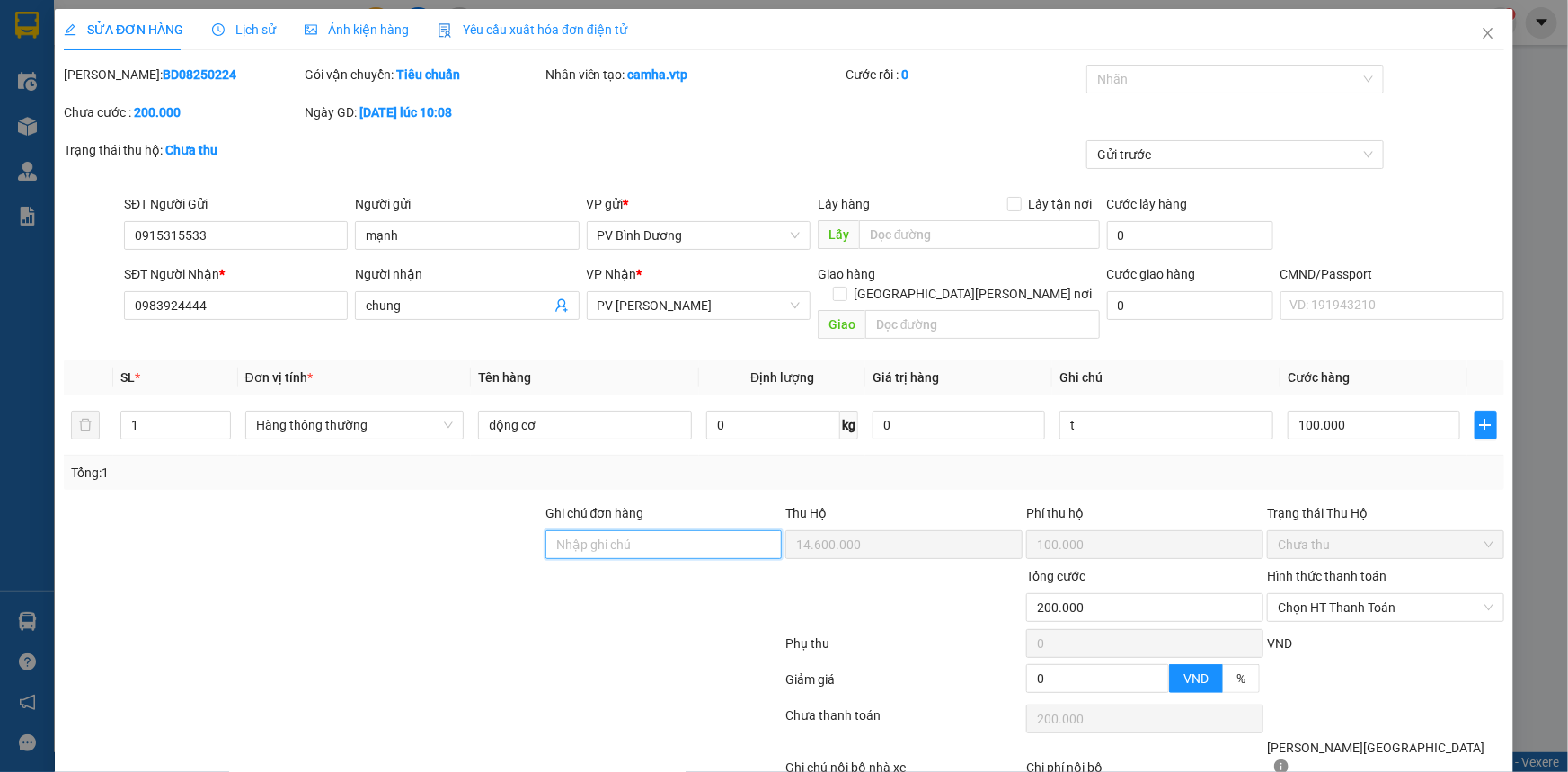
click at [612, 531] on input "Ghi chú đơn hàng" at bounding box center [664, 545] width 237 height 29
type input "d"
click at [1355, 594] on span "Chọn HT Thanh Toán" at bounding box center [1386, 607] width 216 height 27
type input "đã tt thu hộ"
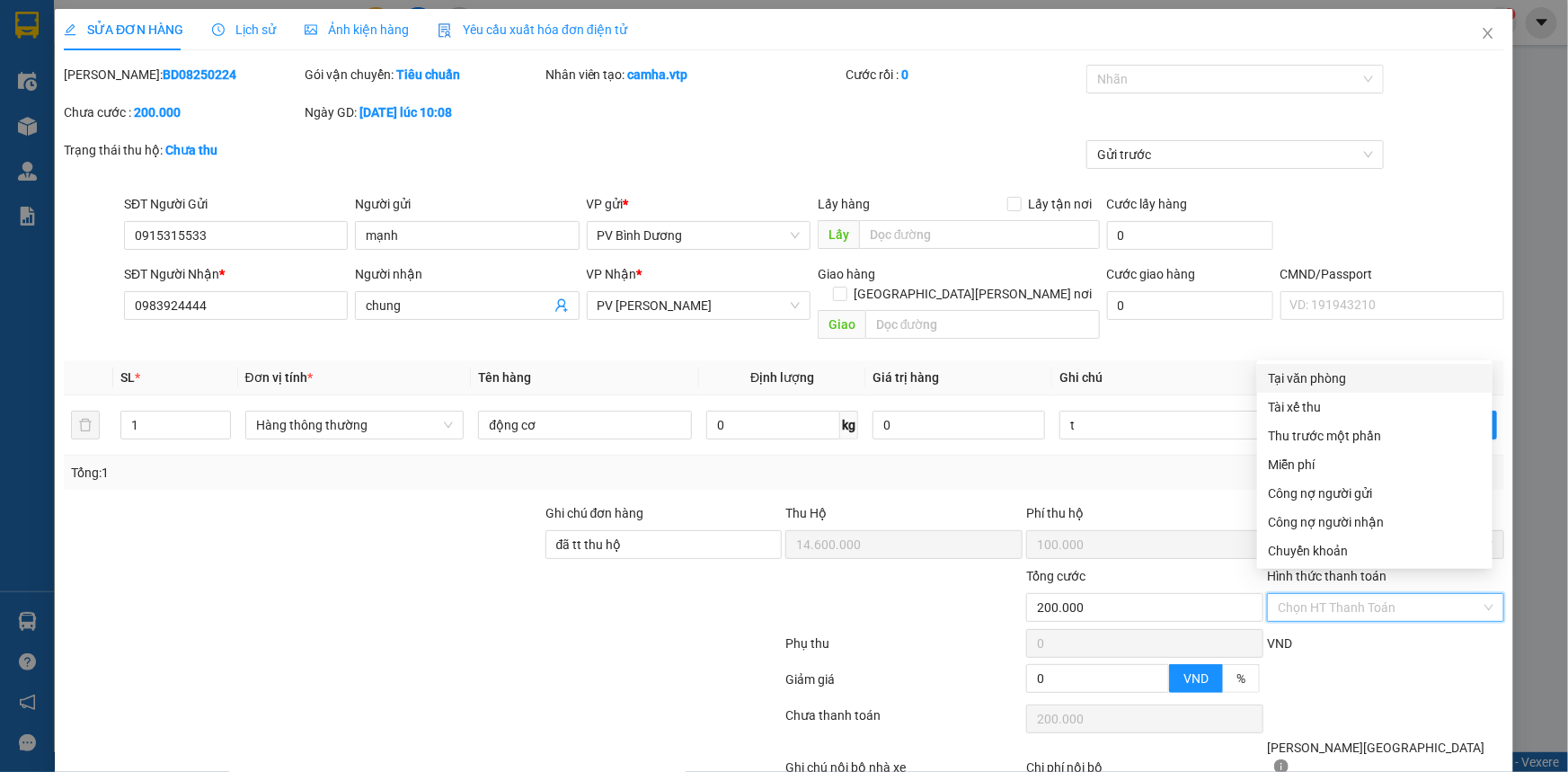
click at [1338, 379] on div "Tại văn phòng" at bounding box center [1374, 378] width 214 height 19
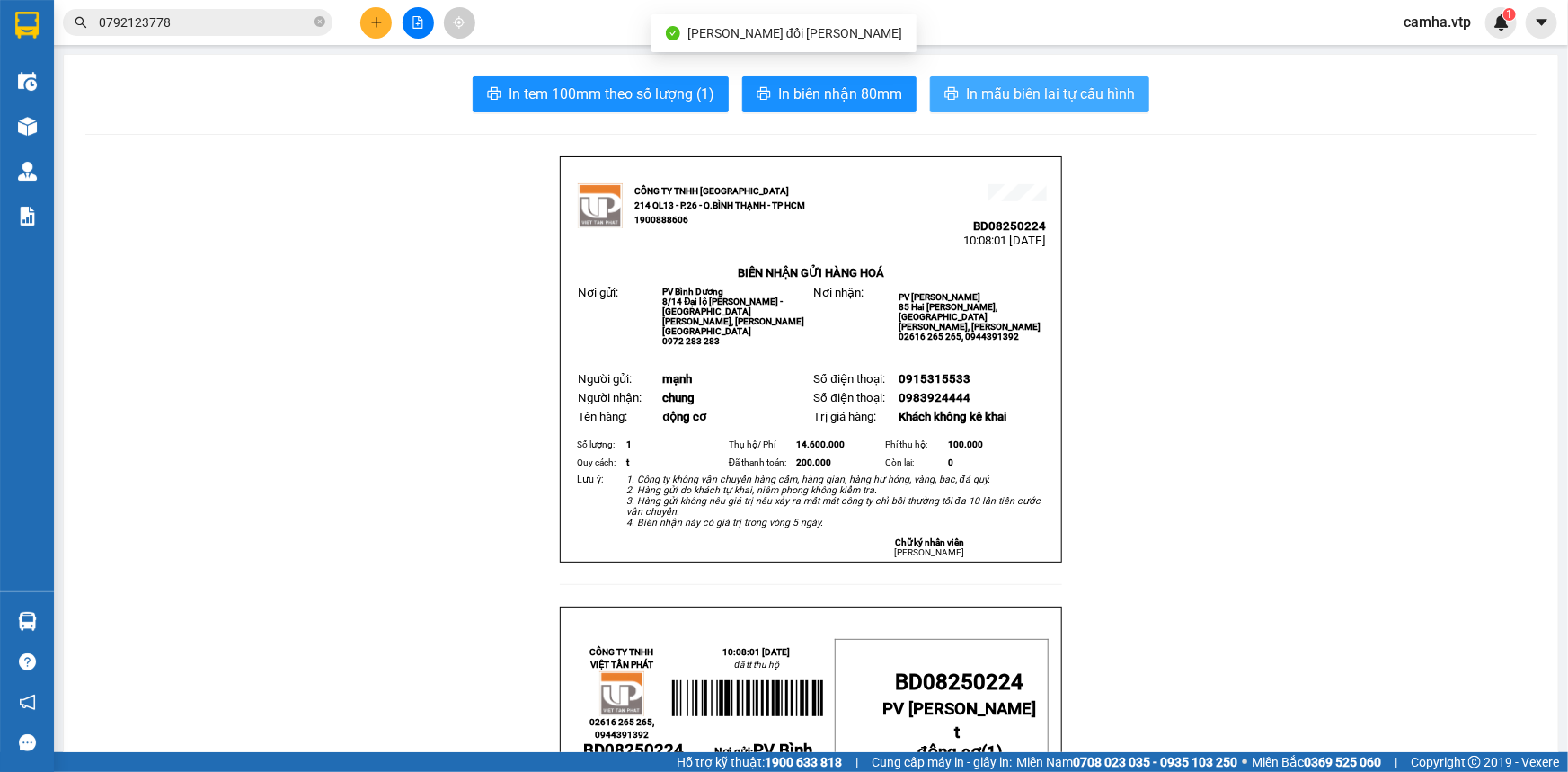
click at [1068, 99] on span "In mẫu biên lai tự cấu hình" at bounding box center [1050, 93] width 169 height 22
